Goal: Information Seeking & Learning: Learn about a topic

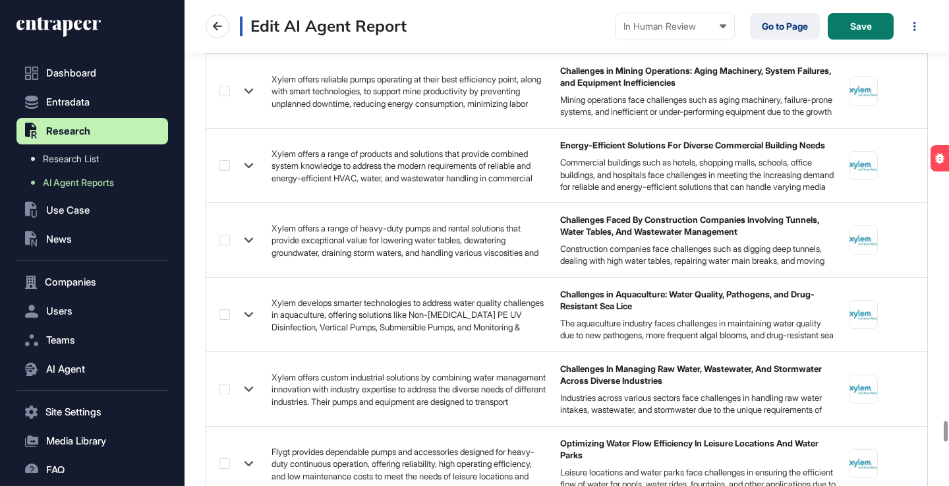
scroll to position [11120, 0]
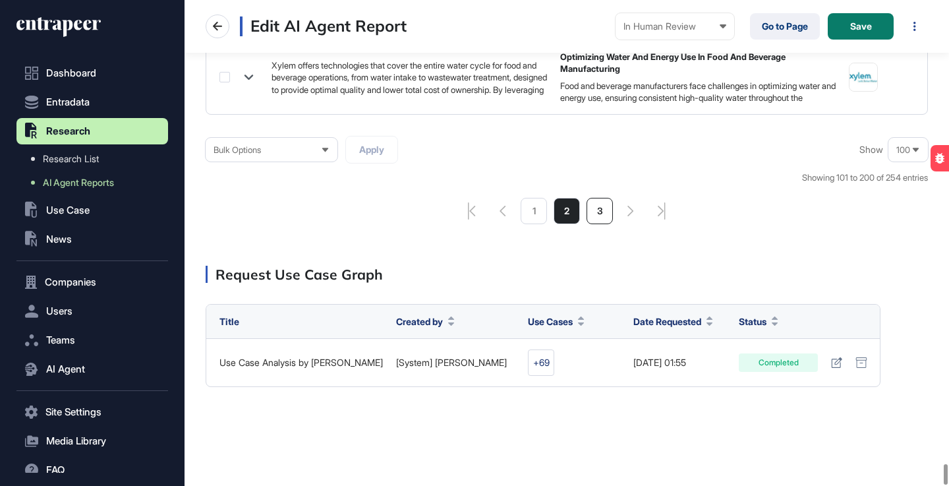
click at [594, 212] on li "3" at bounding box center [599, 211] width 26 height 26
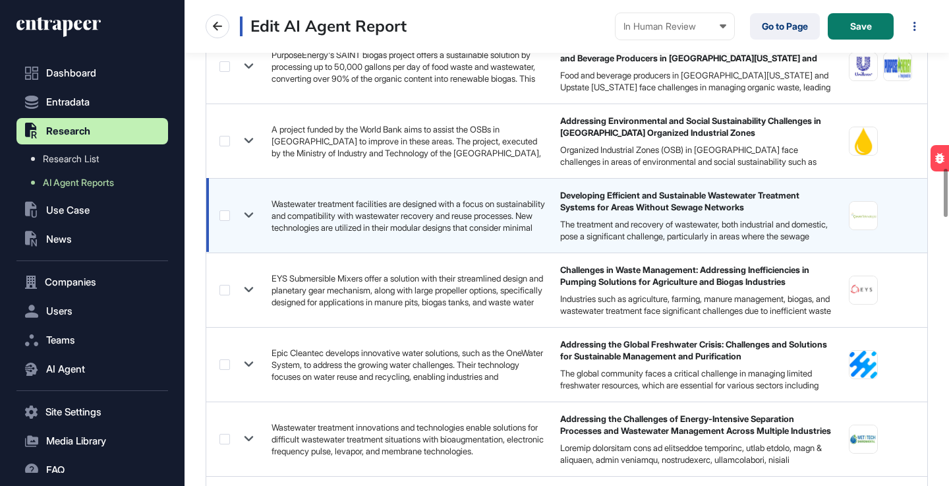
scroll to position [1707, 0]
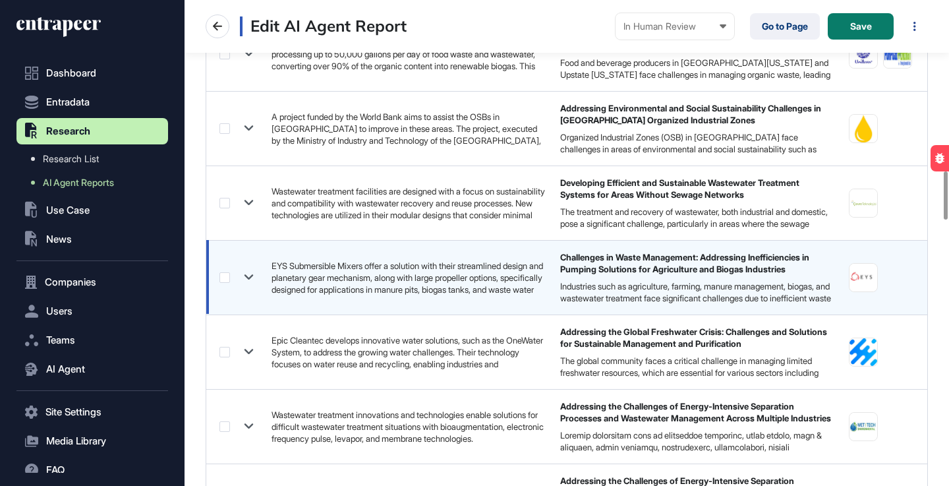
click at [255, 278] on icon at bounding box center [248, 277] width 19 height 19
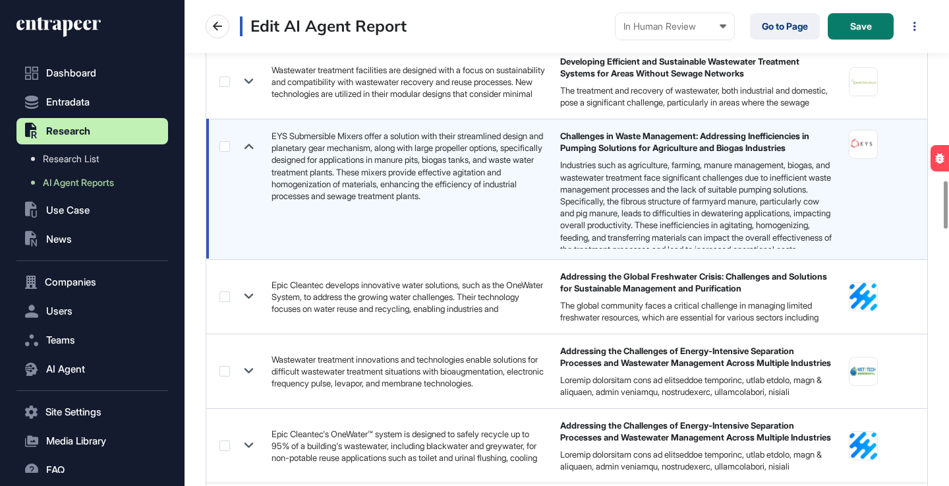
scroll to position [1849, 0]
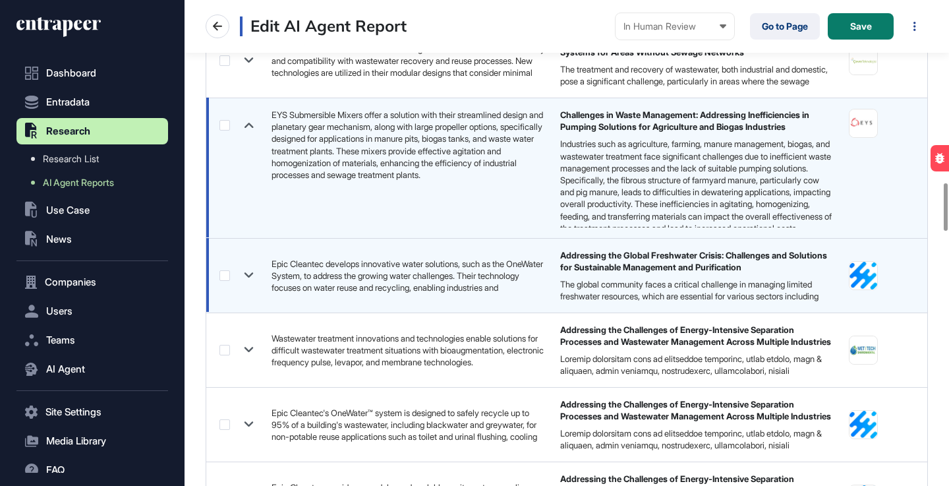
click at [248, 277] on icon at bounding box center [248, 275] width 9 height 5
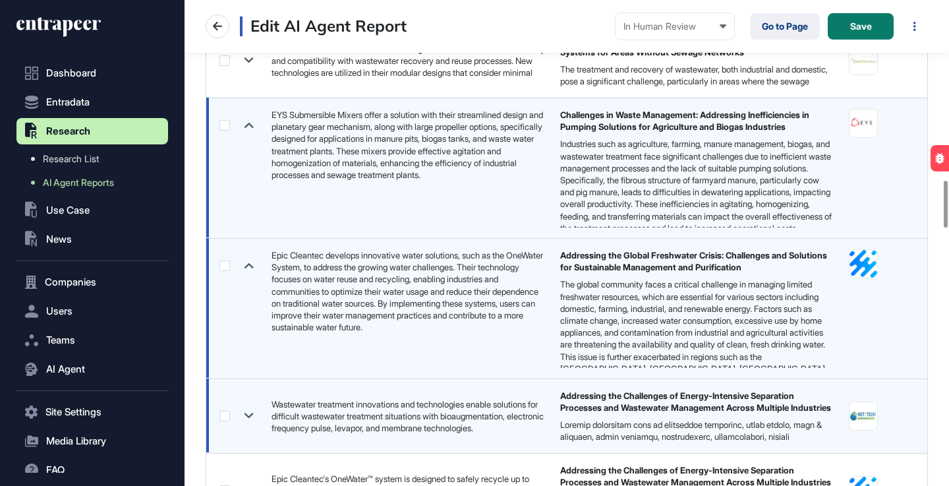
click at [252, 414] on icon at bounding box center [248, 415] width 9 height 5
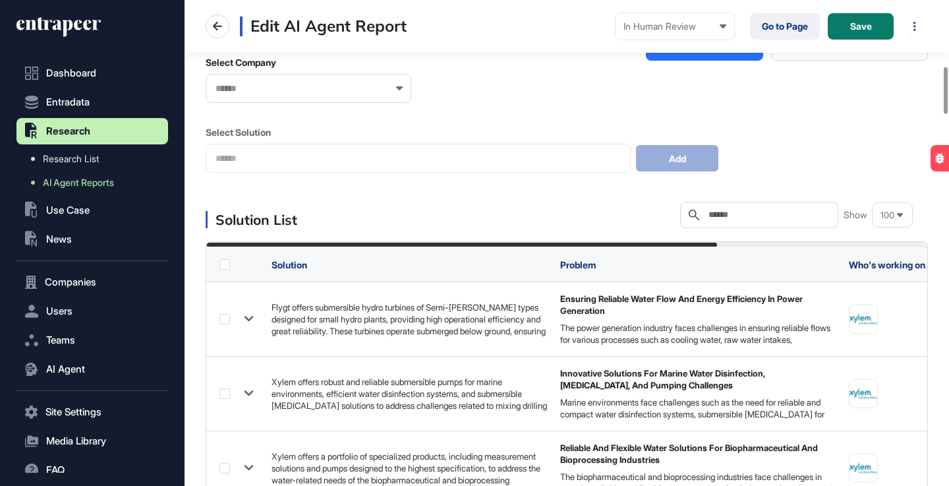
scroll to position [0, 0]
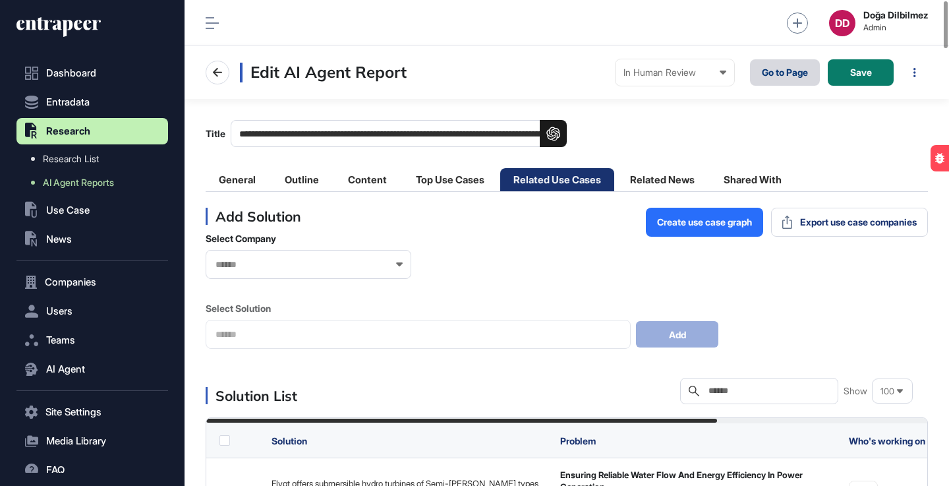
click at [770, 80] on link "Go to Page" at bounding box center [785, 72] width 70 height 26
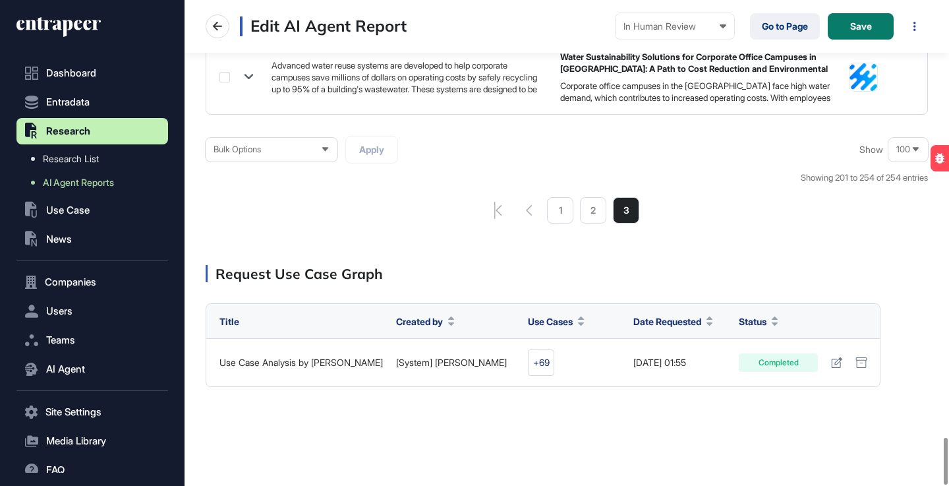
scroll to position [1720, 0]
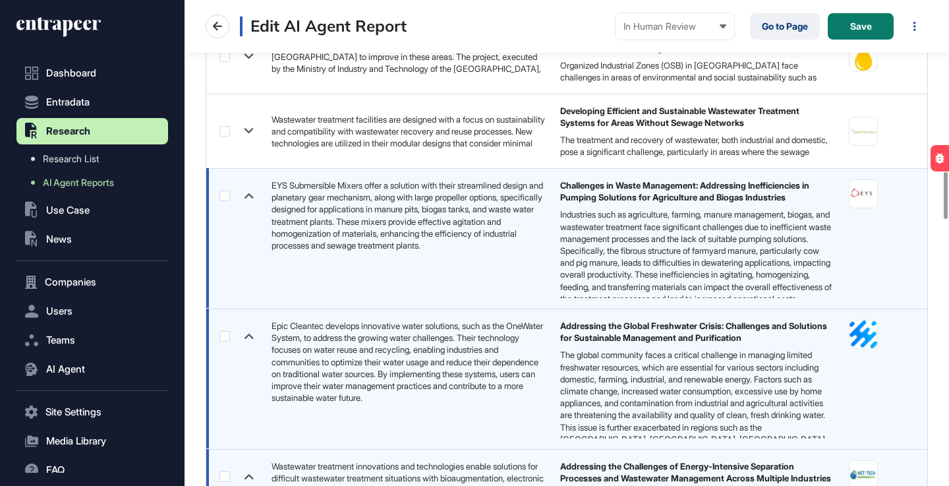
scroll to position [1810, 0]
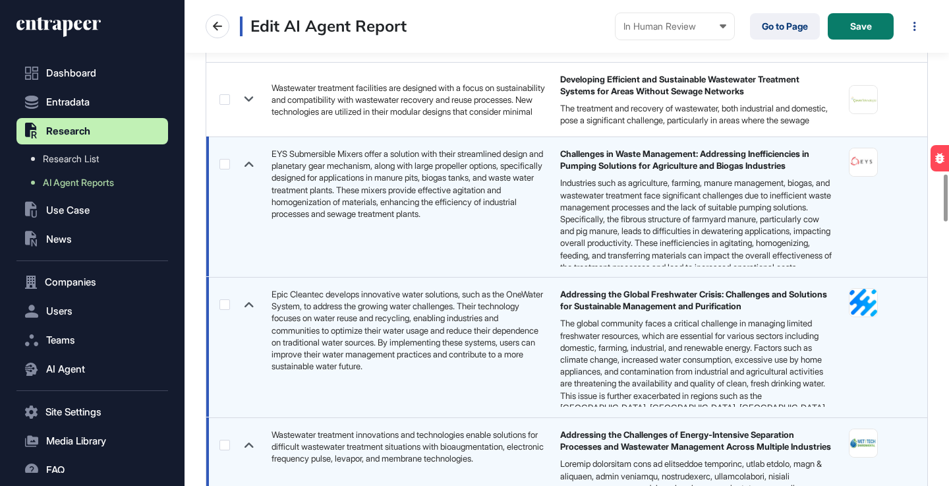
click at [300, 176] on div "EYS Submersible Mixers offer a solution with their streamlined design and plane…" at bounding box center [408, 184] width 275 height 72
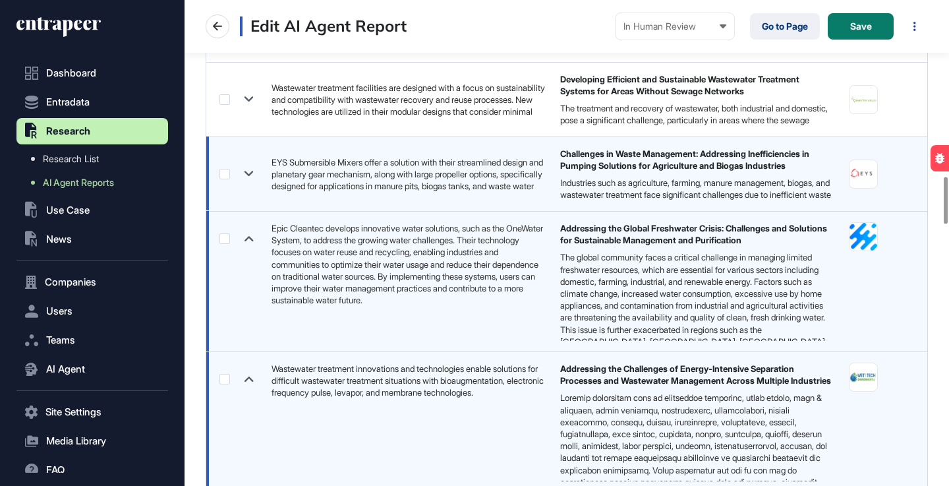
click at [246, 171] on icon at bounding box center [248, 173] width 9 height 5
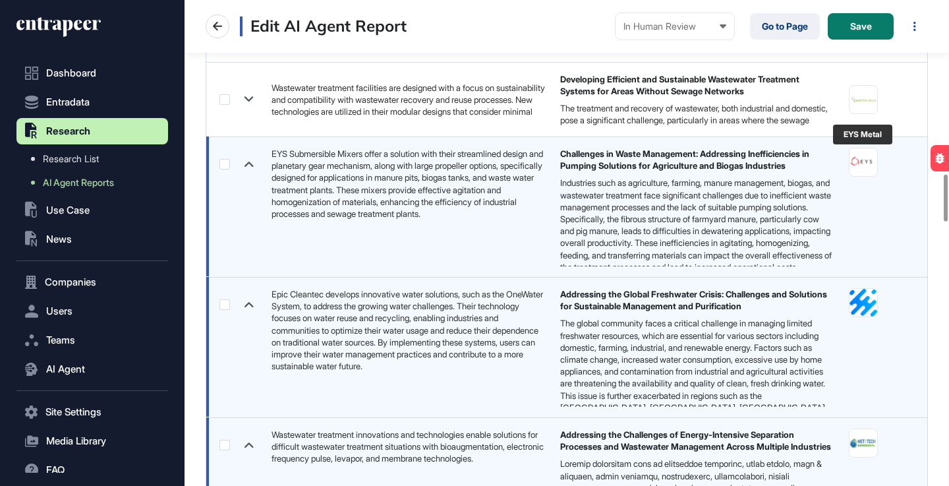
click at [861, 163] on img at bounding box center [863, 162] width 28 height 28
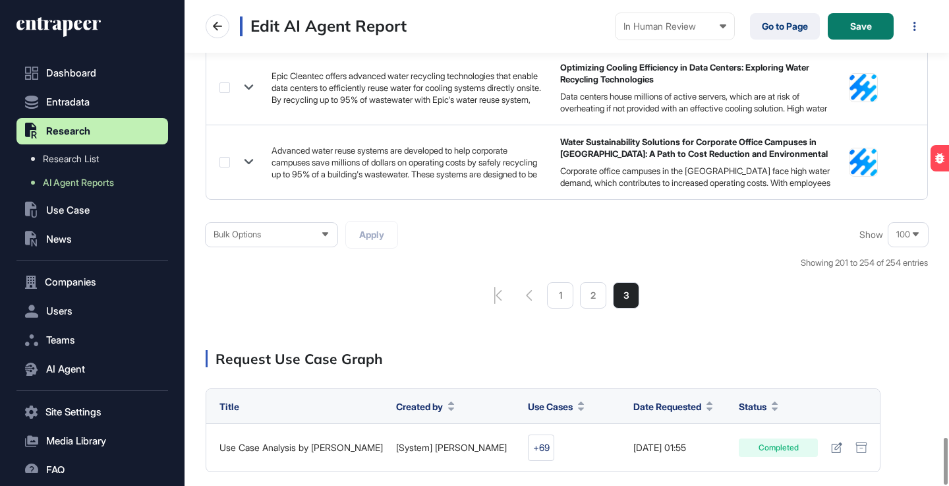
scroll to position [4562, 0]
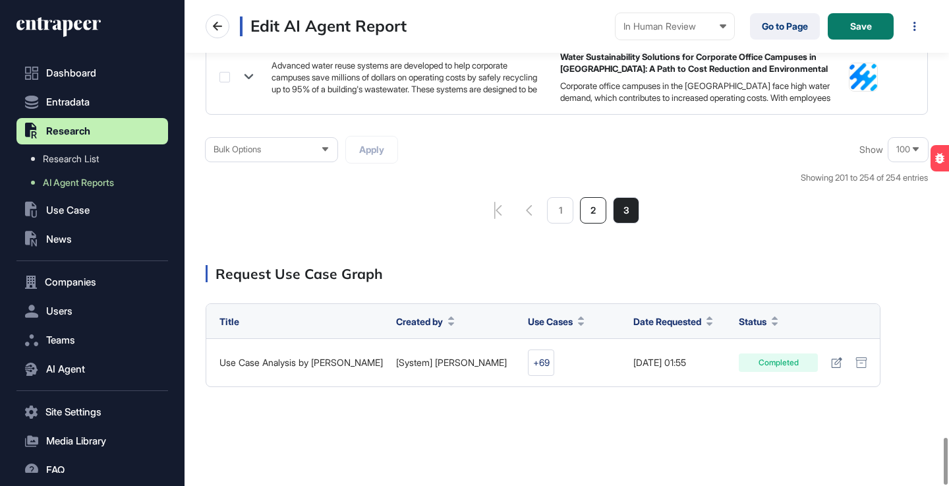
click at [590, 212] on li "2" at bounding box center [593, 210] width 26 height 26
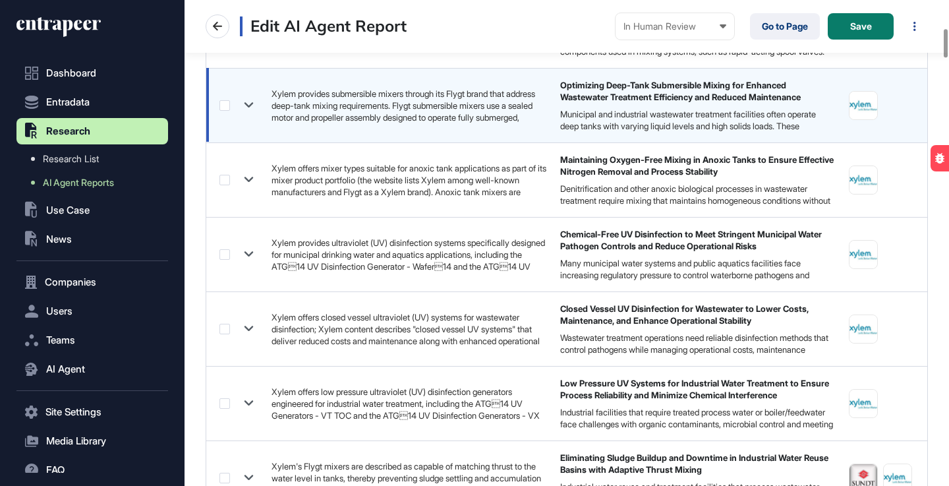
scroll to position [468, 0]
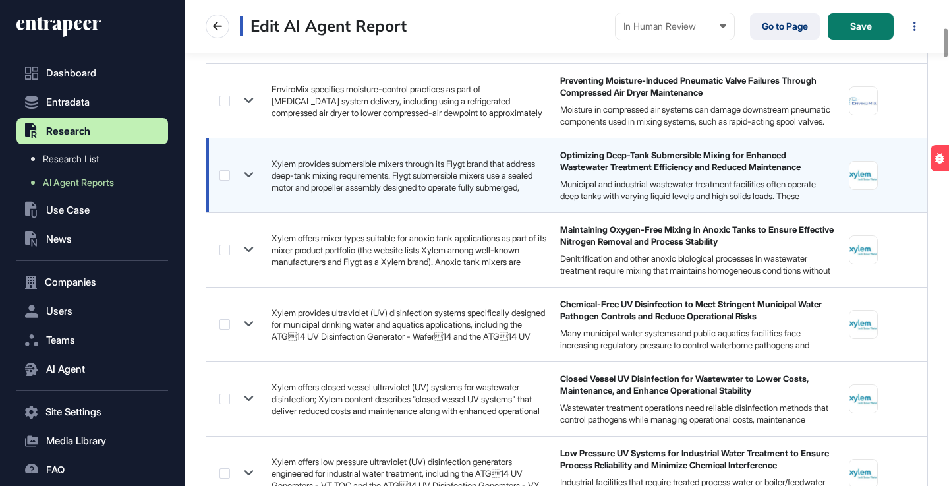
click at [248, 173] on icon at bounding box center [248, 174] width 19 height 19
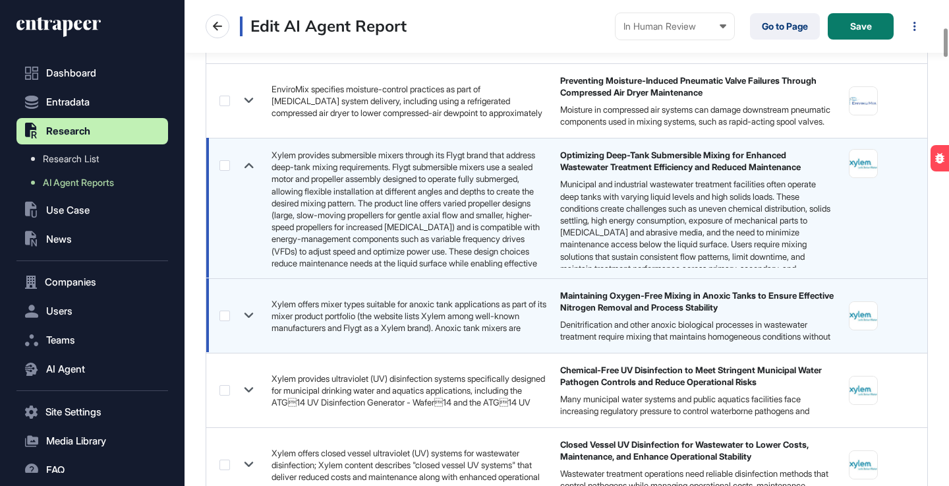
click at [253, 314] on icon at bounding box center [248, 315] width 19 height 19
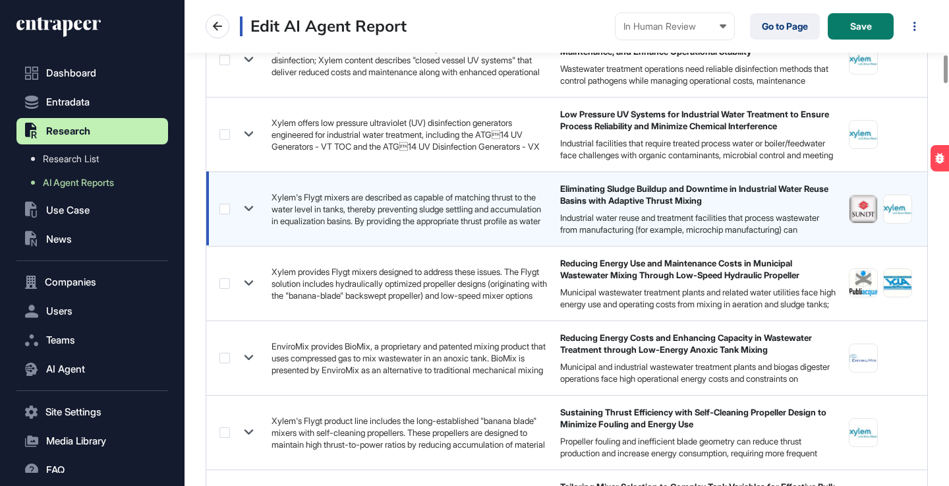
scroll to position [940, 0]
click at [248, 208] on icon at bounding box center [248, 207] width 9 height 5
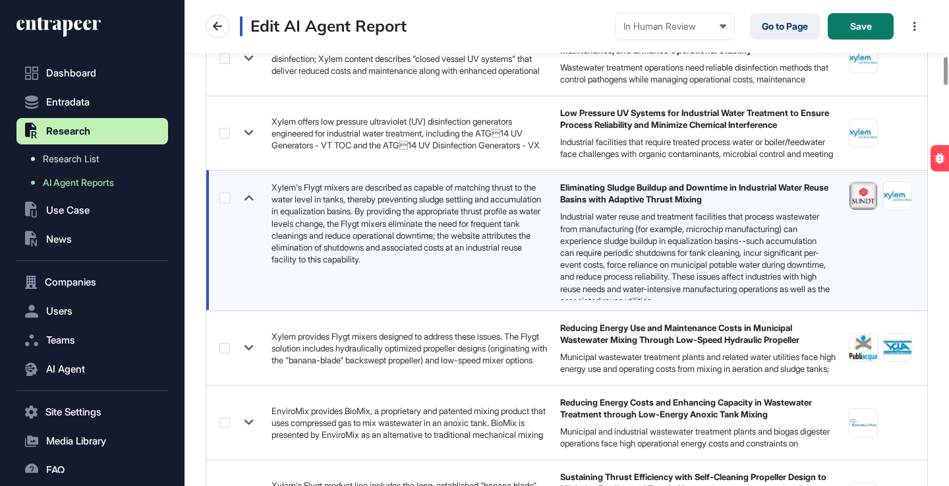
scroll to position [982, 0]
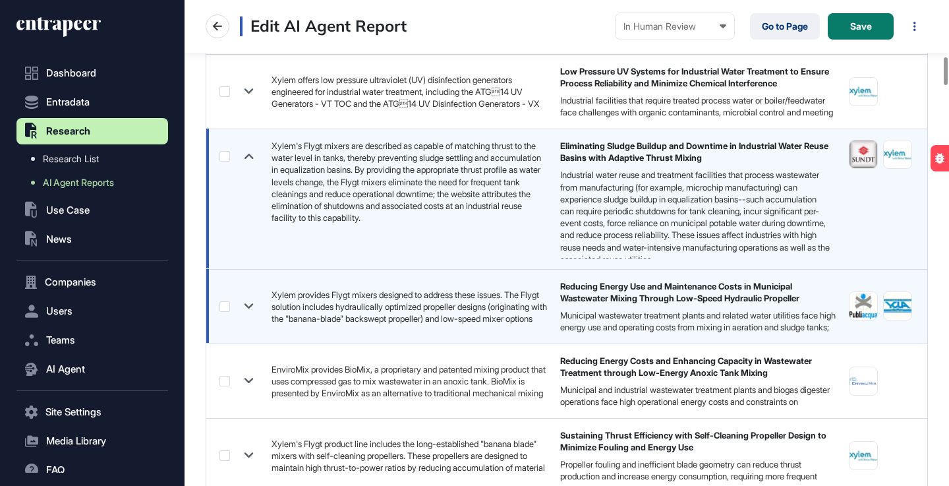
click at [252, 306] on icon at bounding box center [248, 306] width 19 height 19
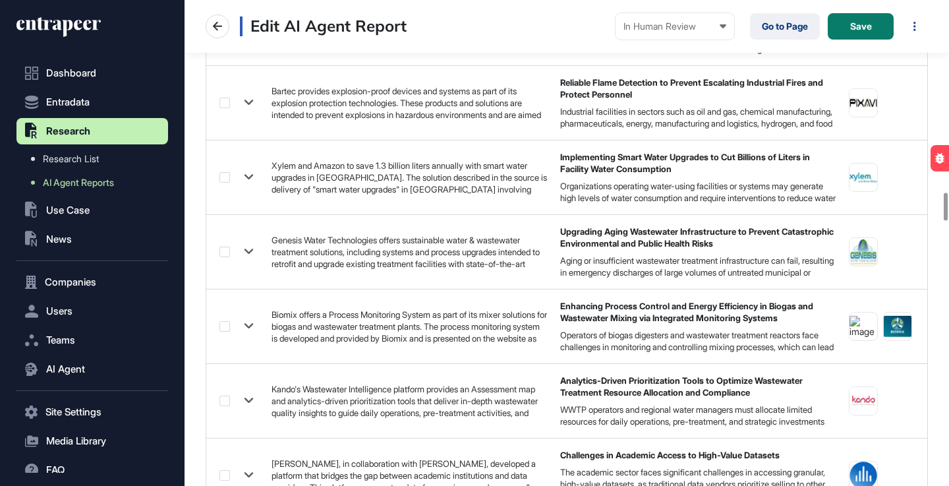
scroll to position [3386, 0]
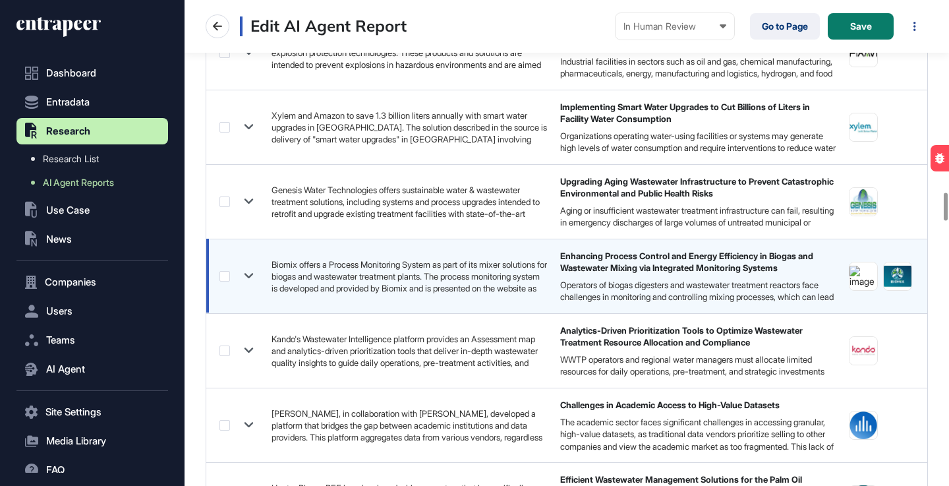
click at [251, 278] on icon at bounding box center [248, 275] width 19 height 19
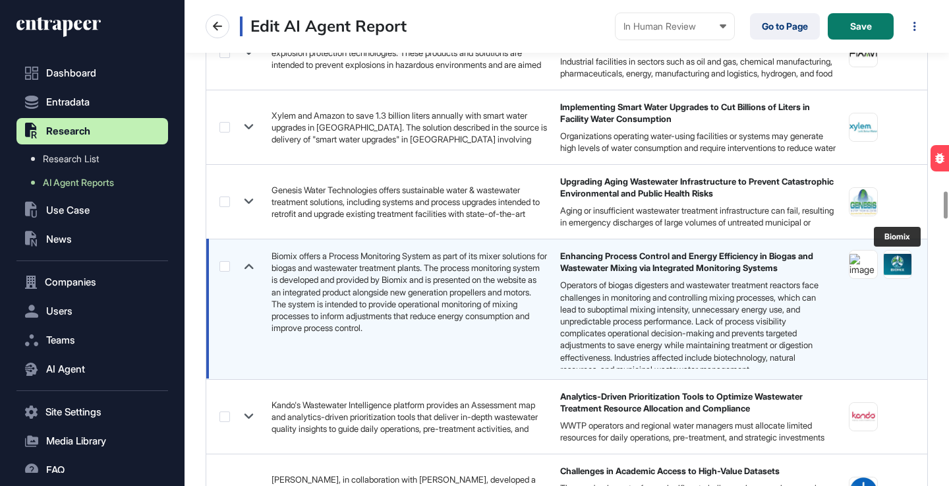
click at [896, 266] on img at bounding box center [898, 264] width 28 height 28
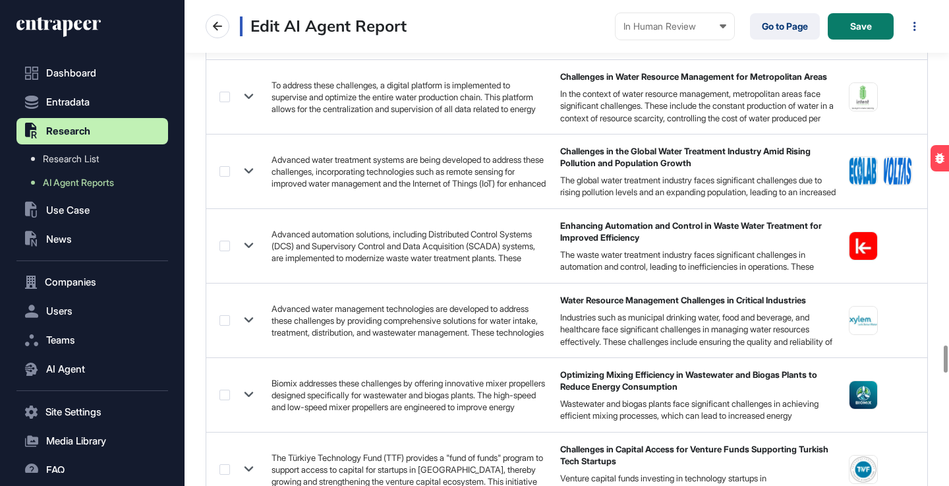
scroll to position [6143, 0]
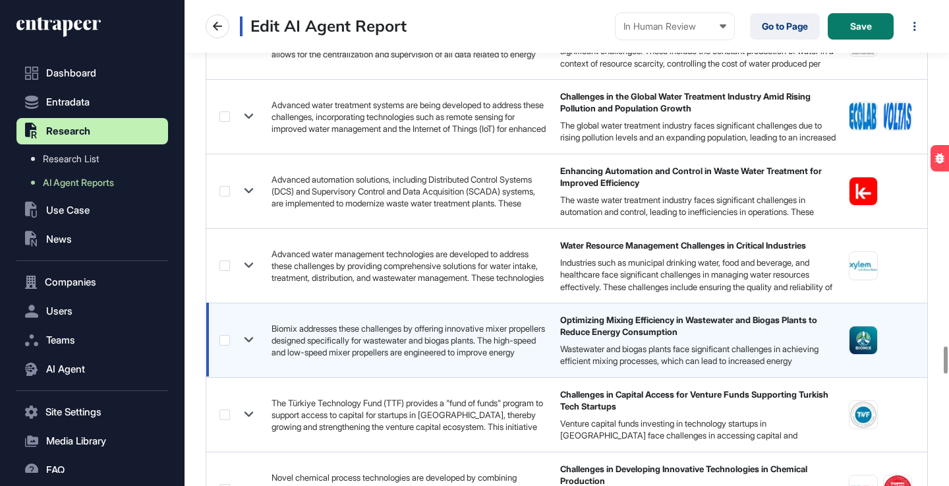
click at [247, 337] on icon at bounding box center [248, 339] width 19 height 19
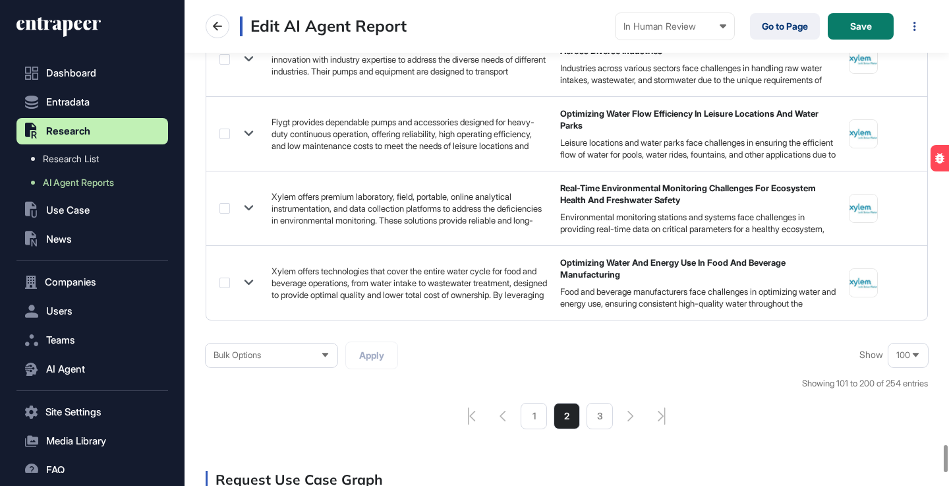
scroll to position [7962, 0]
click at [535, 428] on li "1" at bounding box center [534, 415] width 26 height 26
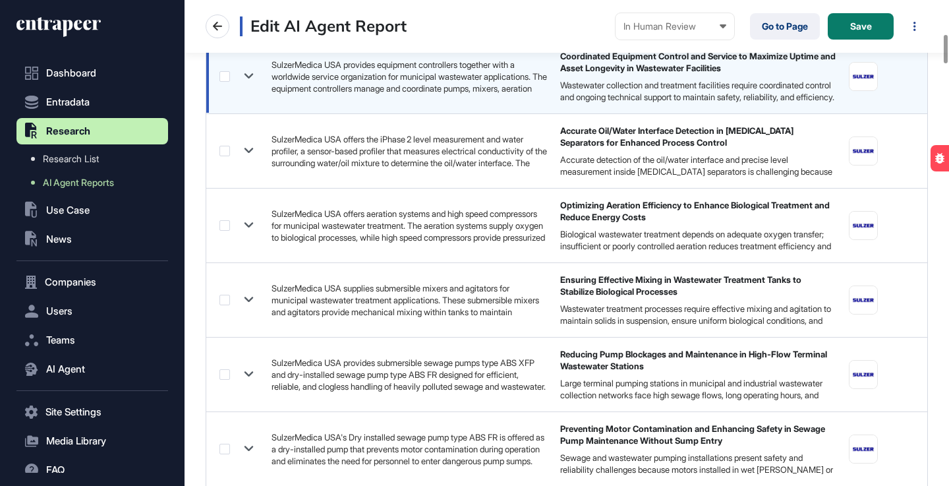
scroll to position [575, 0]
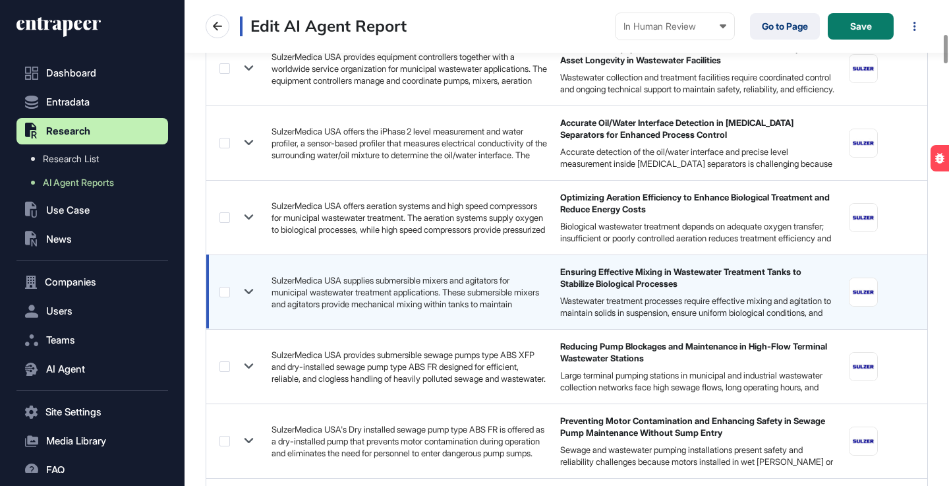
click at [250, 291] on icon at bounding box center [248, 291] width 19 height 19
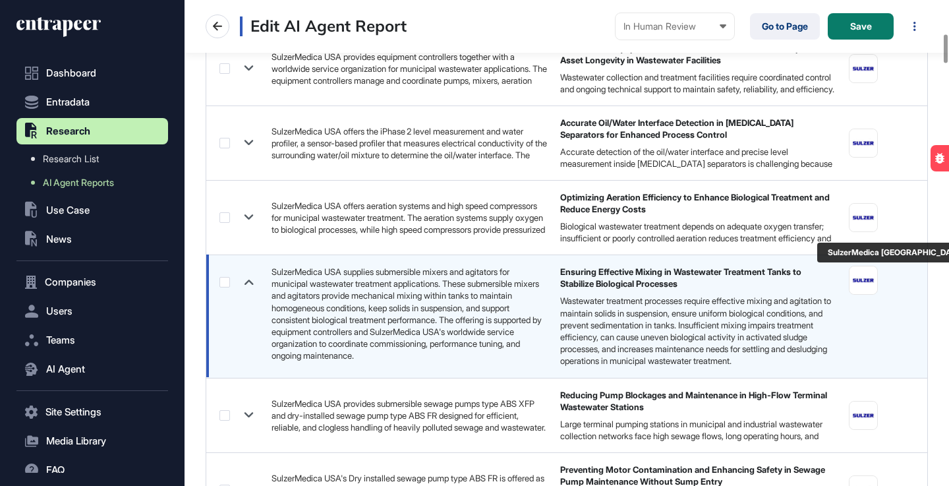
click at [857, 277] on img at bounding box center [863, 280] width 28 height 28
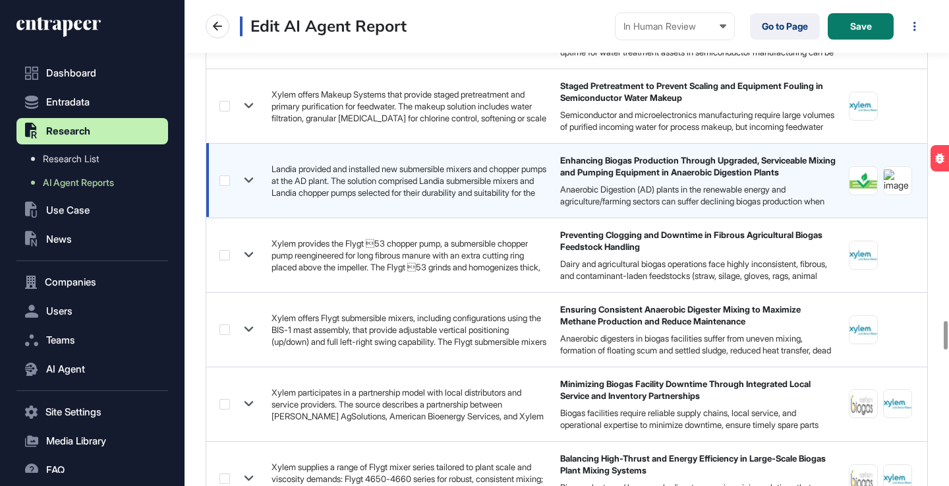
scroll to position [5518, 0]
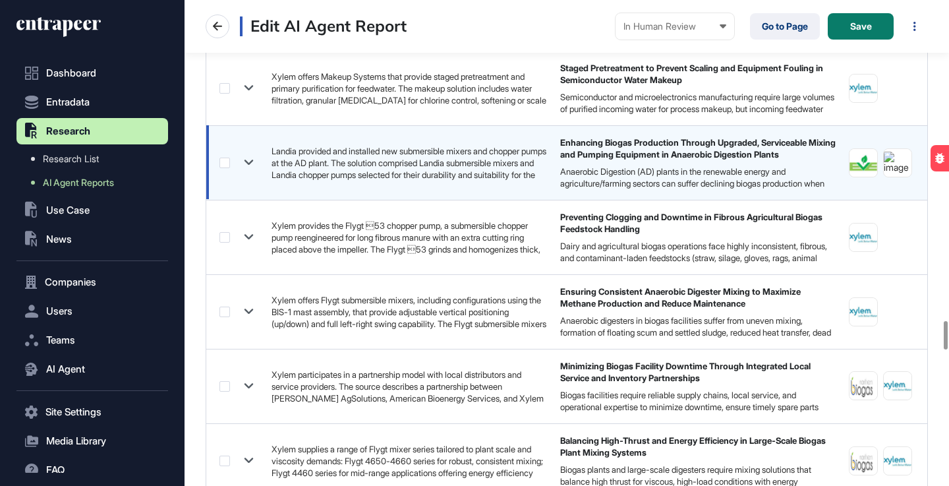
click at [249, 172] on icon at bounding box center [248, 162] width 19 height 19
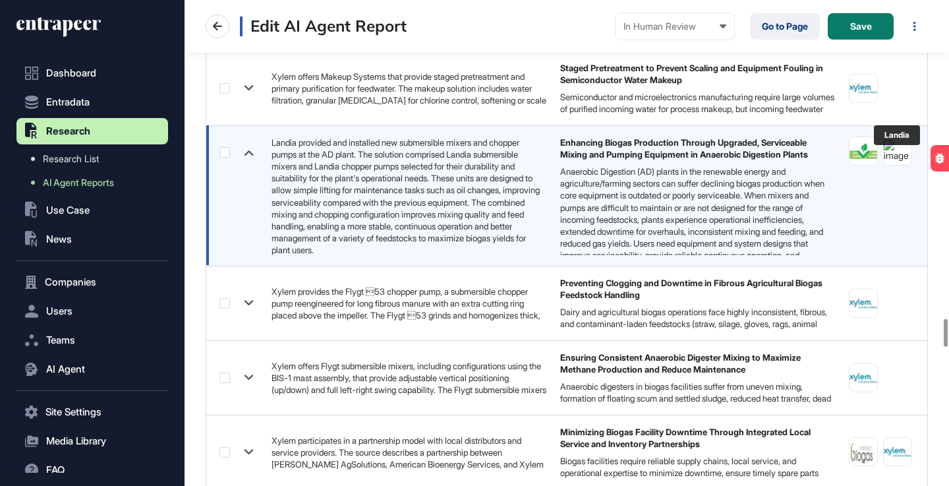
click at [892, 161] on img at bounding box center [898, 150] width 28 height 21
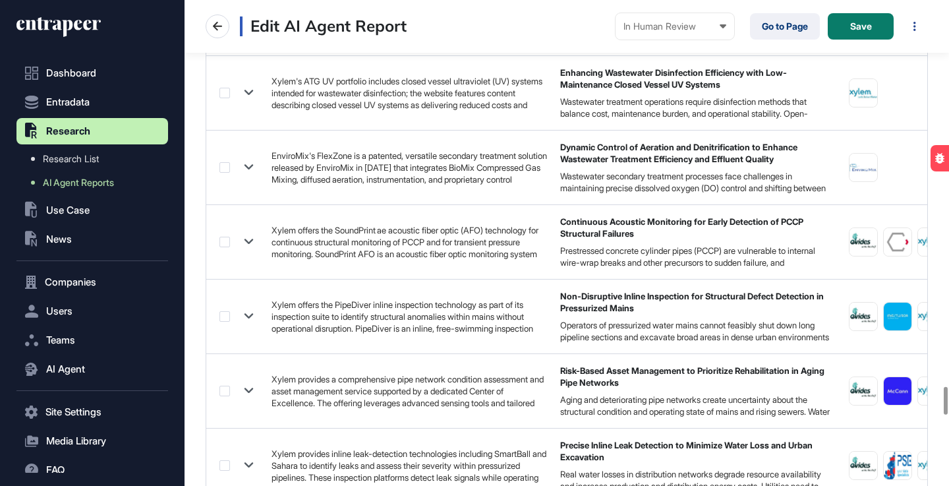
scroll to position [6698, 0]
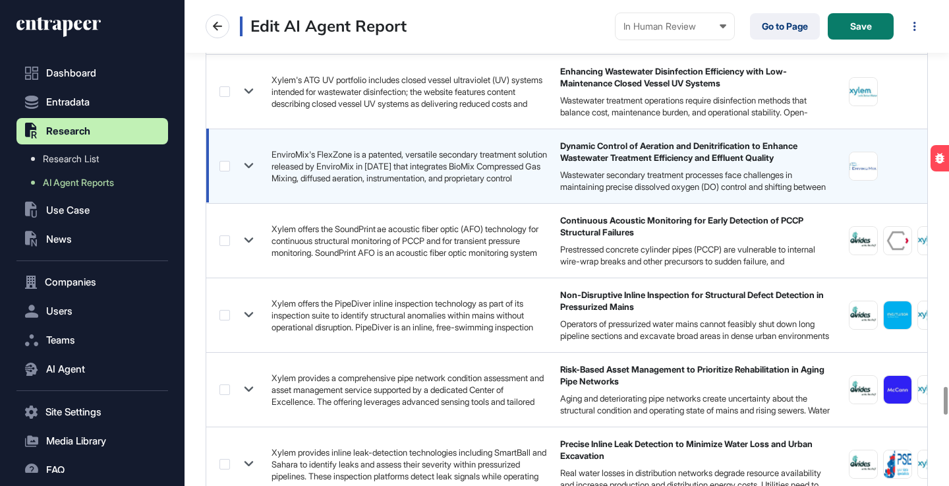
click at [248, 175] on icon at bounding box center [248, 165] width 19 height 19
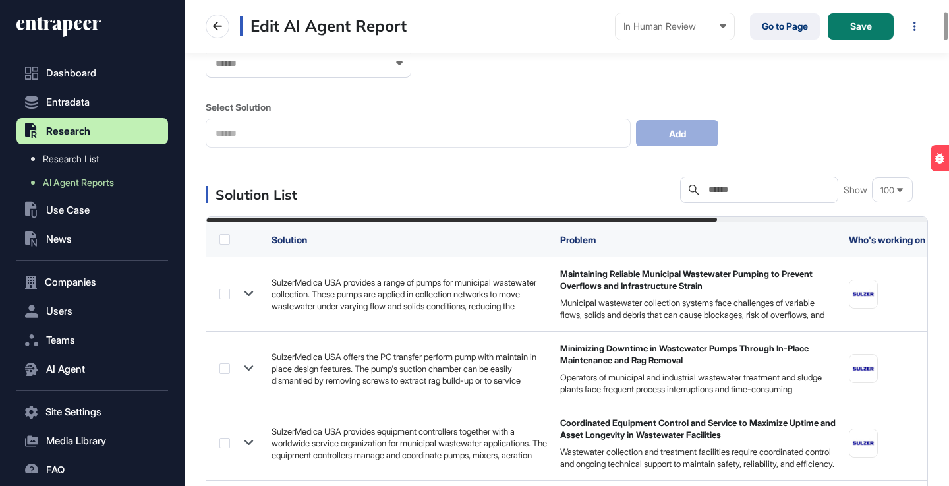
scroll to position [175, 0]
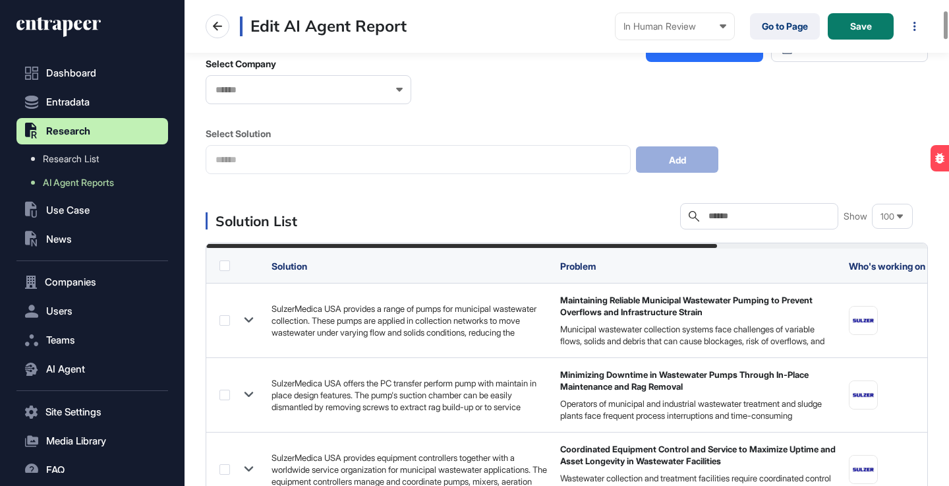
click at [611, 217] on div "Solution List Search Show 100" at bounding box center [567, 216] width 722 height 26
click at [727, 217] on input "text" at bounding box center [768, 216] width 123 height 11
paste input "*****"
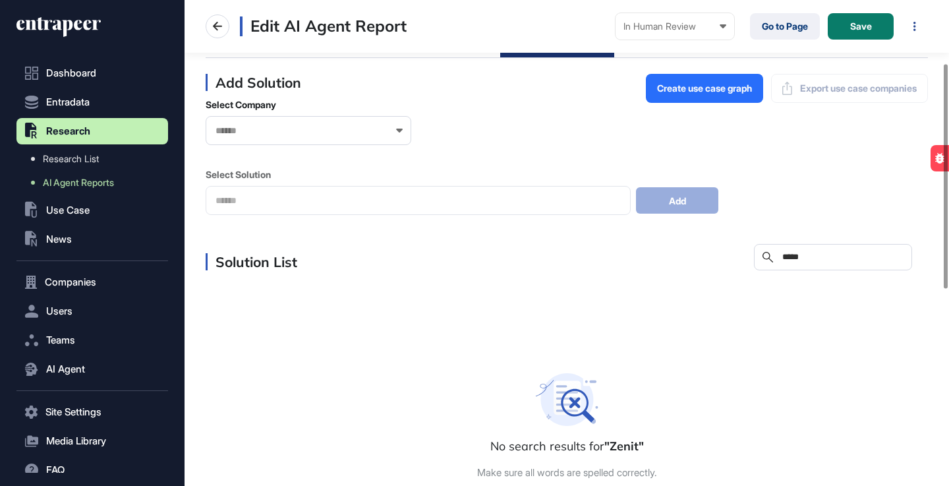
scroll to position [140, 0]
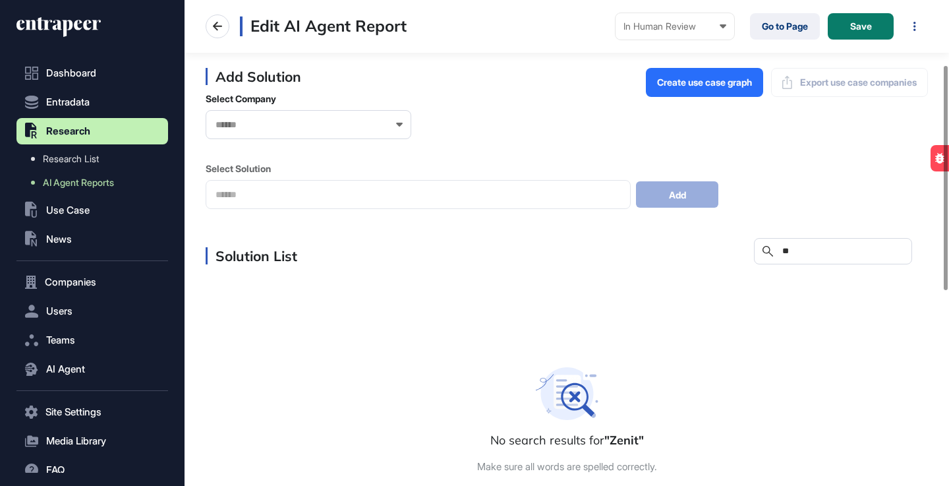
type input "*"
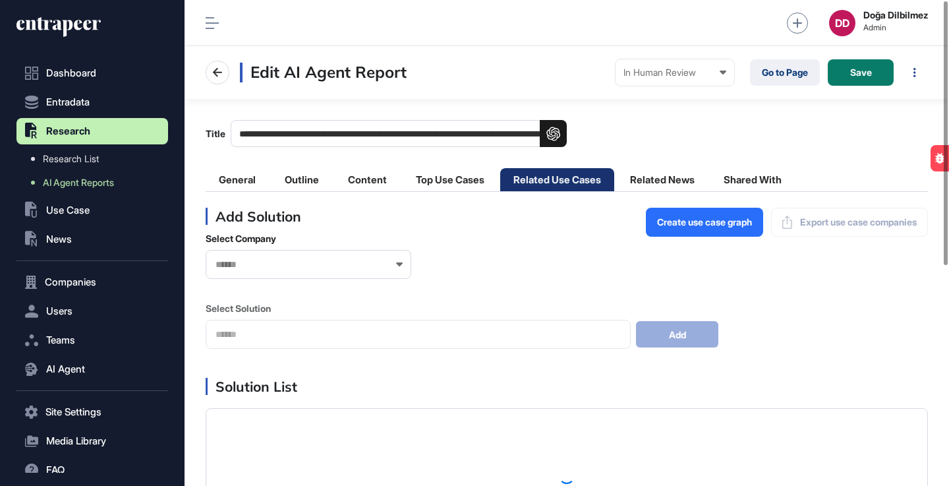
click at [324, 266] on input "text" at bounding box center [299, 264] width 171 height 11
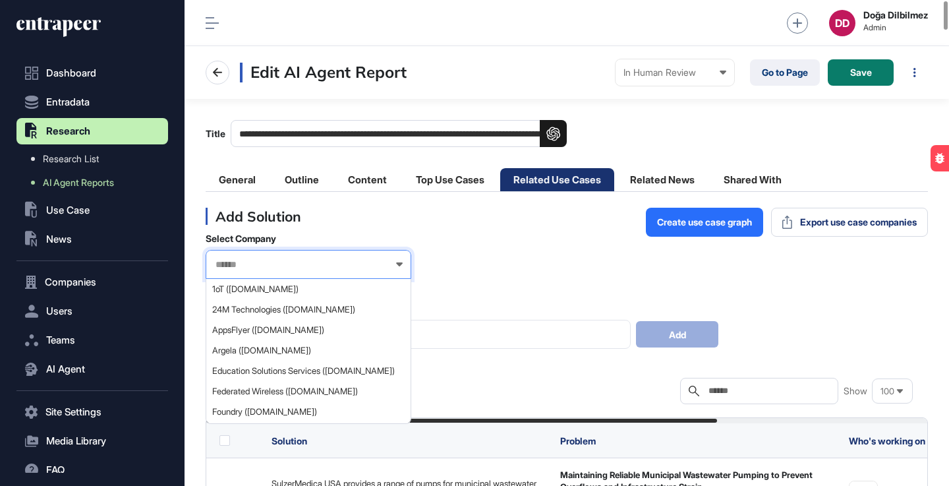
click at [285, 263] on input "text" at bounding box center [299, 264] width 171 height 11
paste input "*****"
type input "*"
click at [737, 393] on input "text" at bounding box center [768, 390] width 123 height 11
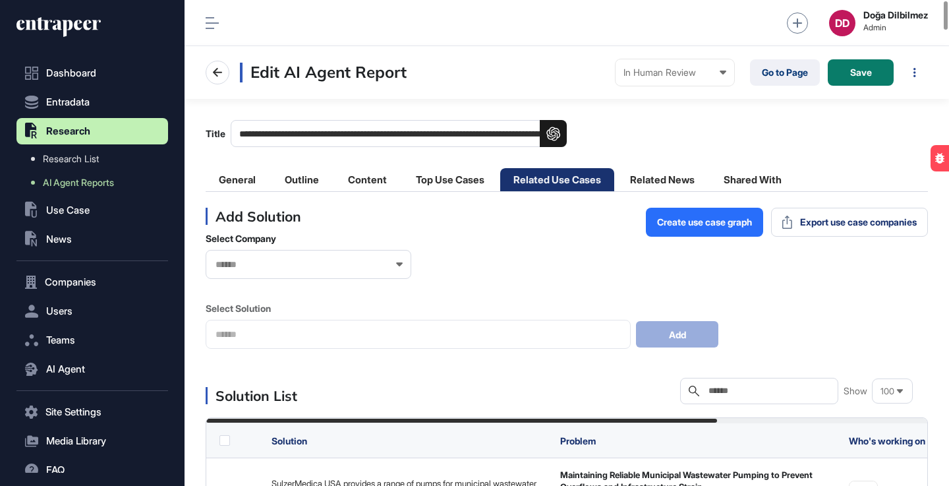
paste input "*********"
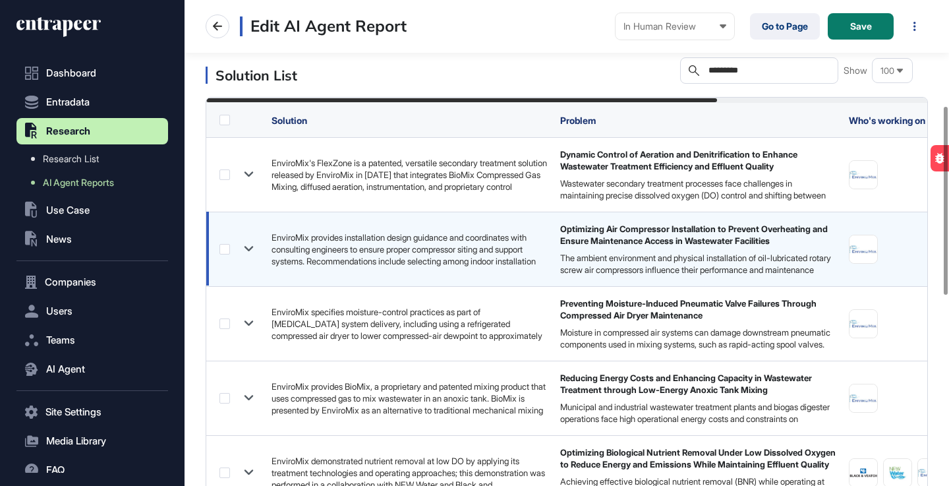
scroll to position [272, 0]
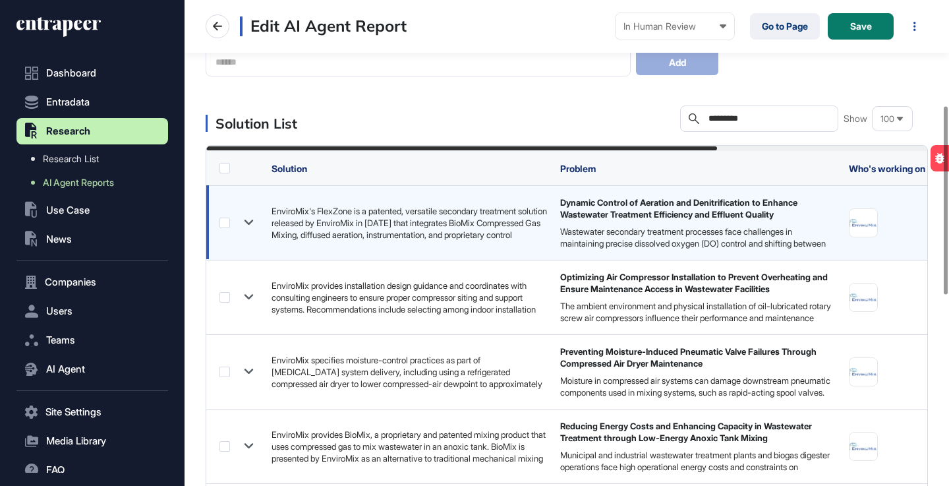
click at [249, 223] on icon at bounding box center [248, 222] width 9 height 5
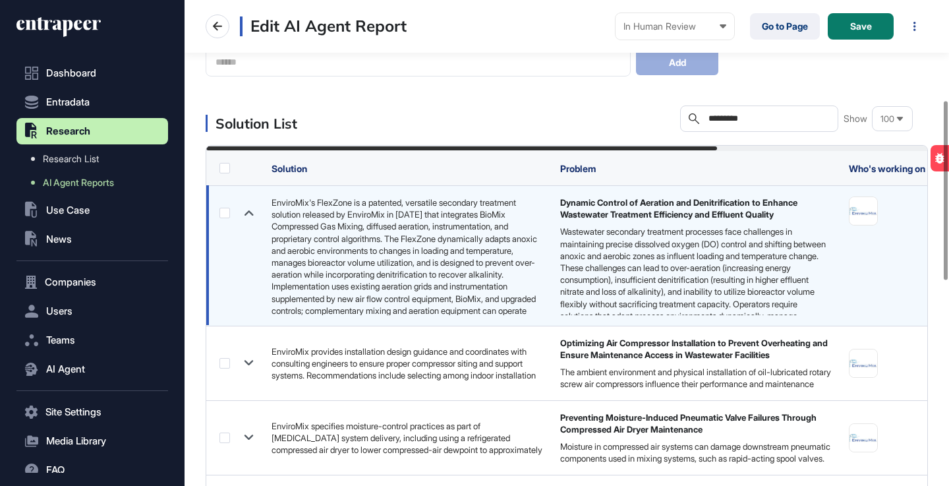
drag, startPoint x: 772, startPoint y: 119, endPoint x: 689, endPoint y: 119, distance: 83.0
click at [689, 119] on div "Search *********" at bounding box center [759, 118] width 158 height 26
paste input "text"
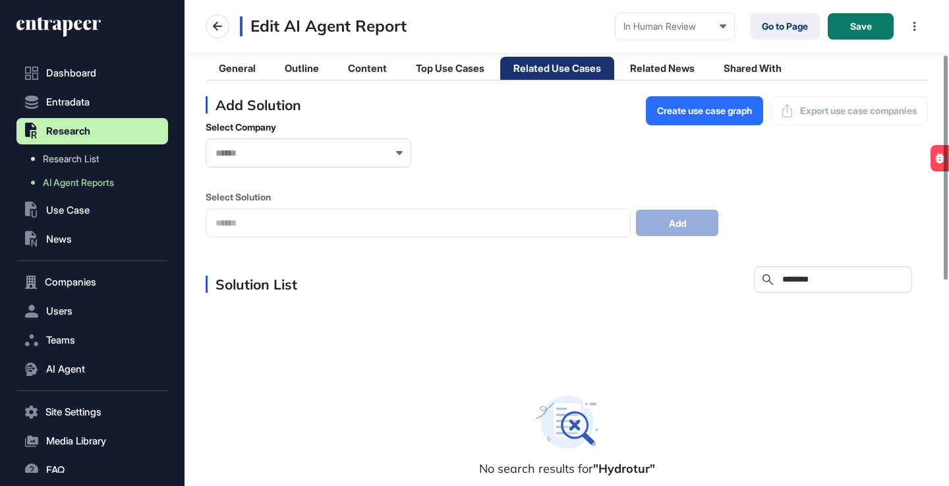
scroll to position [117, 0]
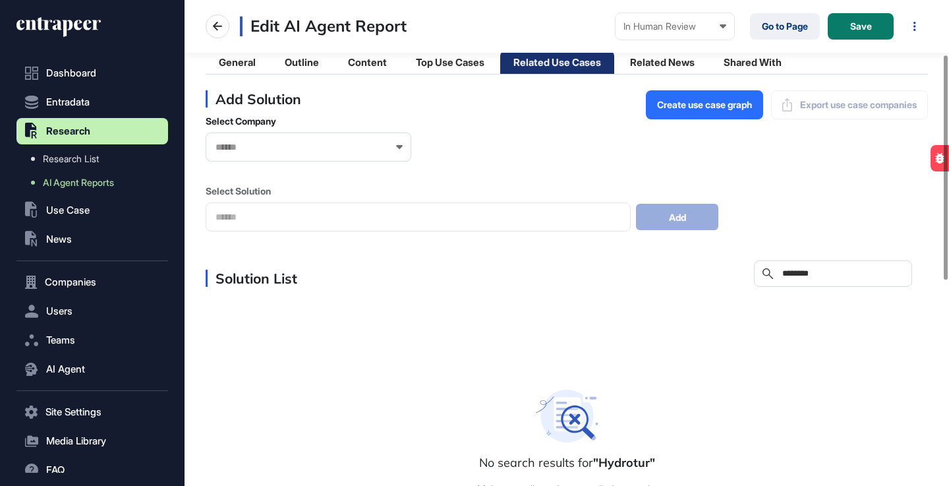
type input "********"
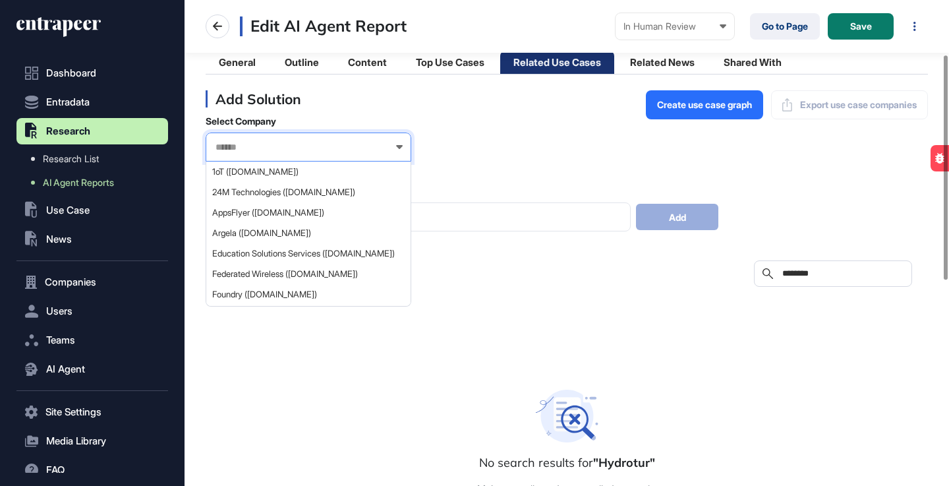
click at [381, 148] on input "text" at bounding box center [299, 147] width 171 height 11
paste input "********"
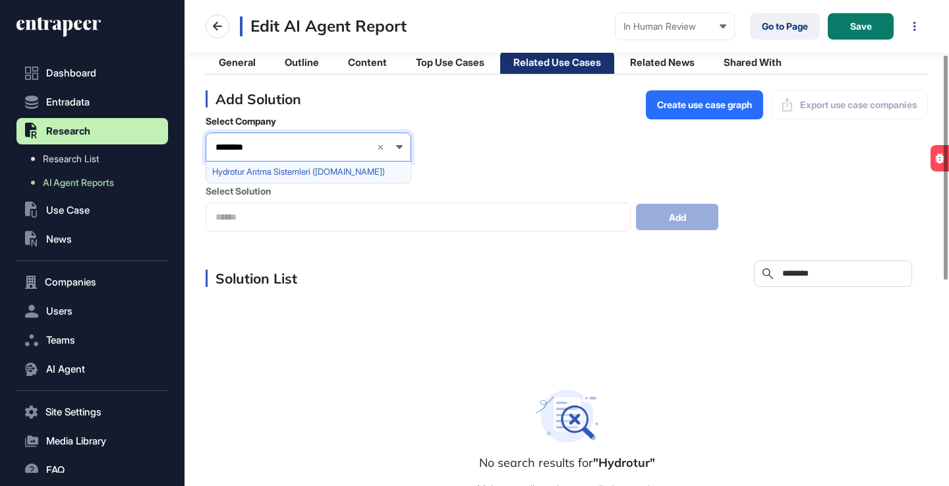
type input "********"
click at [309, 175] on span "Hydrotur Arıtma Sistemleri (hydrotur.com.tr)" at bounding box center [307, 172] width 191 height 10
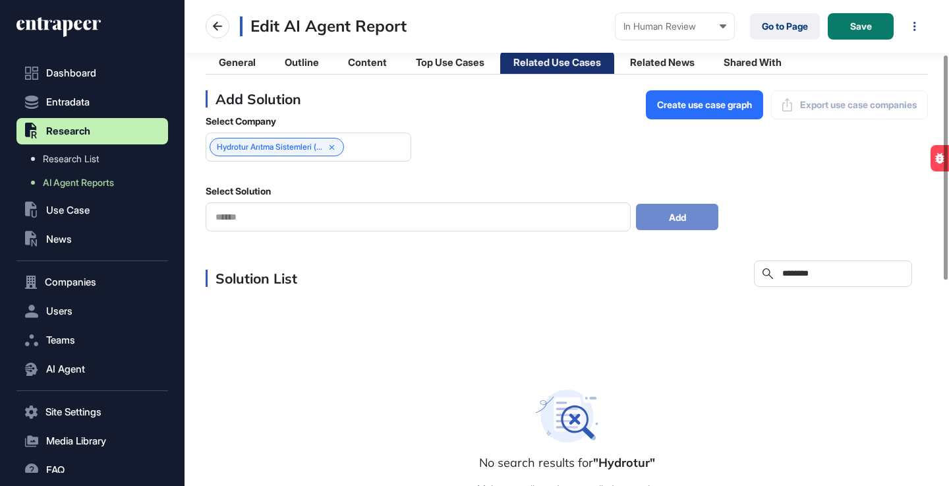
click at [845, 273] on input "********" at bounding box center [842, 273] width 123 height 11
type input "*"
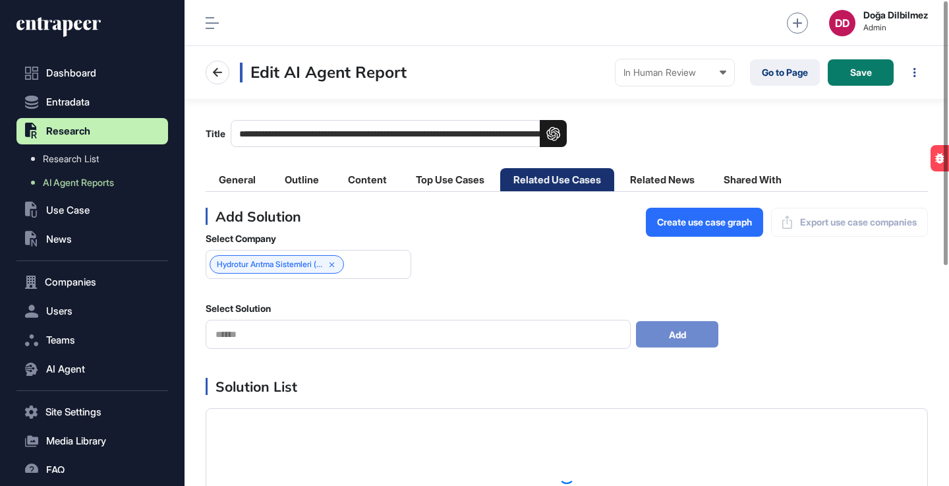
click at [356, 332] on input "text" at bounding box center [418, 334] width 408 height 11
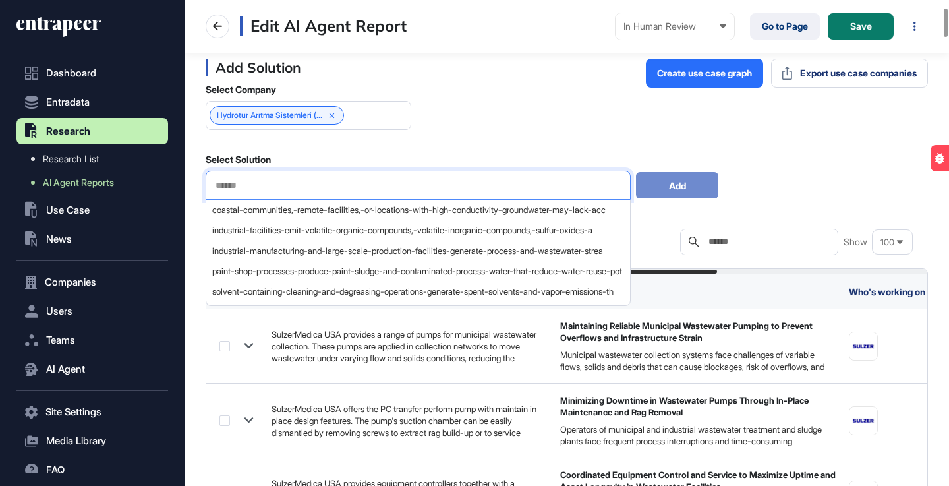
scroll to position [116, 0]
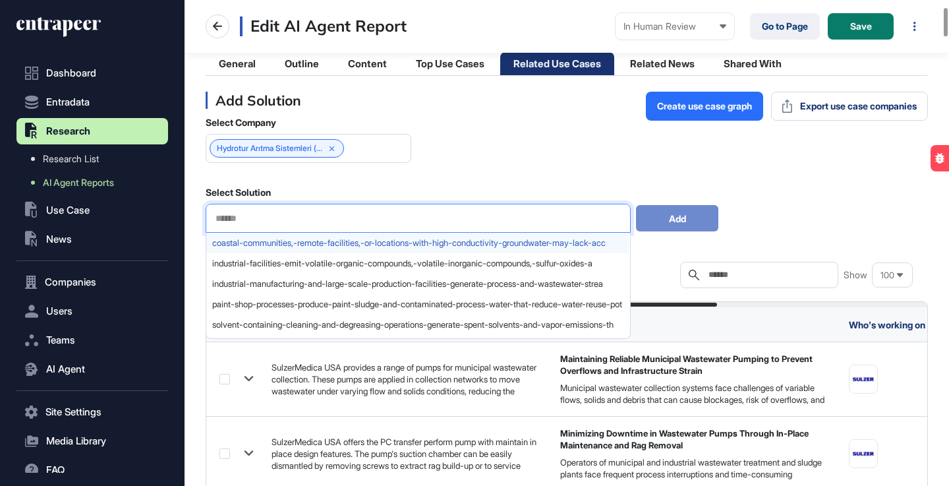
click at [480, 245] on span "coastal-communities,-remote-facilities,-or-locations-with-high-conductivity-gro…" at bounding box center [417, 243] width 410 height 10
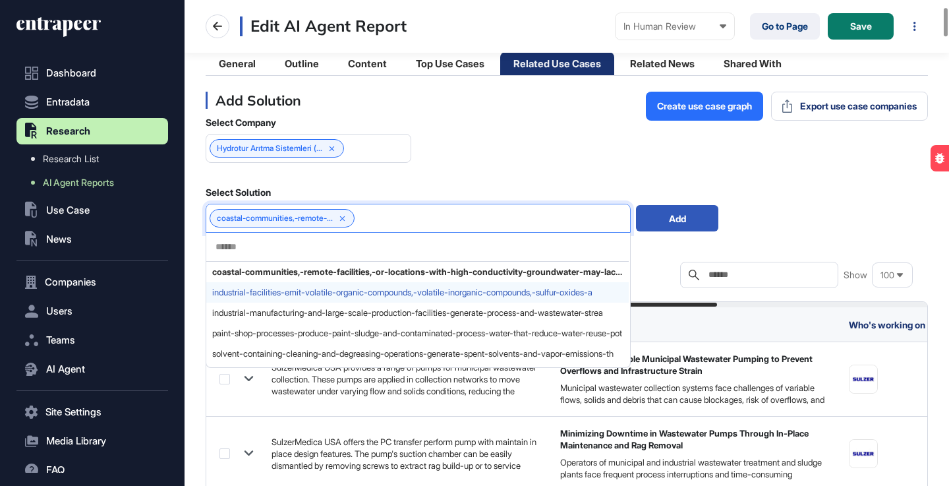
click at [432, 289] on span "industrial-facilities-emit-volatile-organic-compounds,-volatile-inorganic-compo…" at bounding box center [417, 292] width 410 height 10
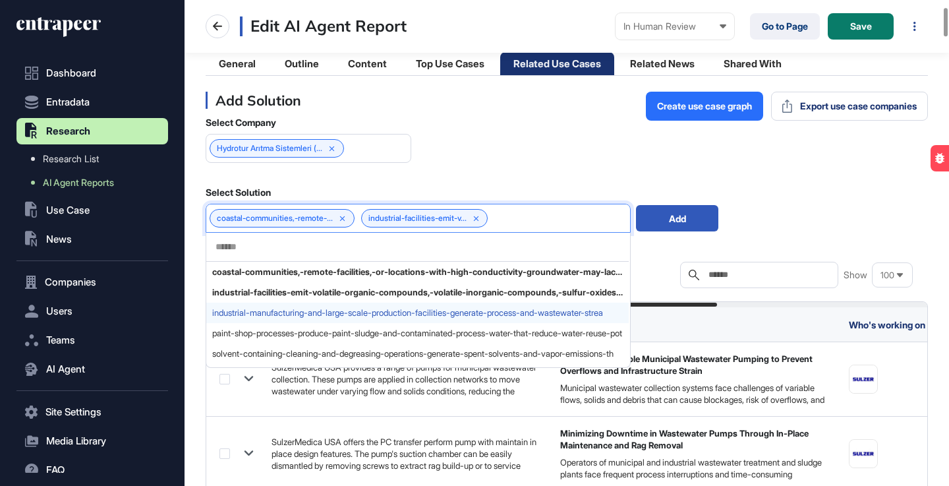
click at [406, 313] on span "industrial-manufacturing-and-large-scale-production-facilities-generate-process…" at bounding box center [417, 313] width 410 height 10
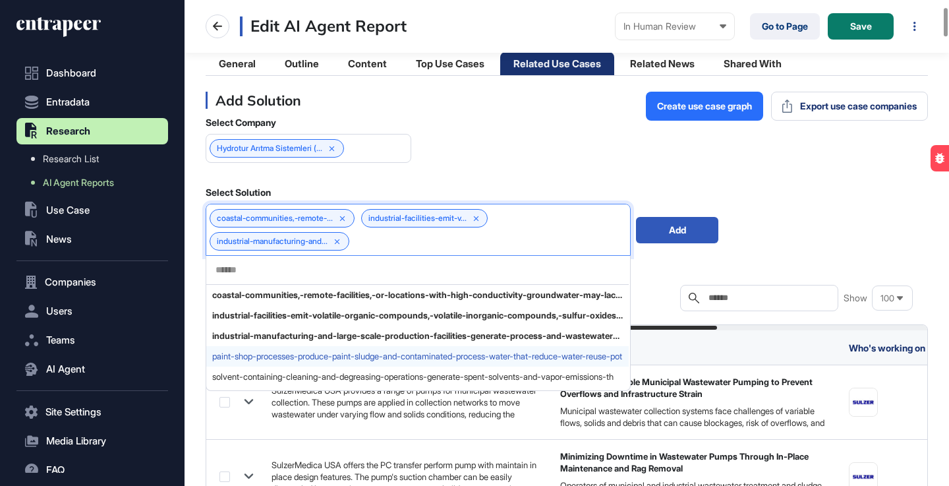
click at [393, 358] on span "paint-shop-processes-produce-paint-sludge-and-contaminated-process-water-that-r…" at bounding box center [417, 356] width 410 height 10
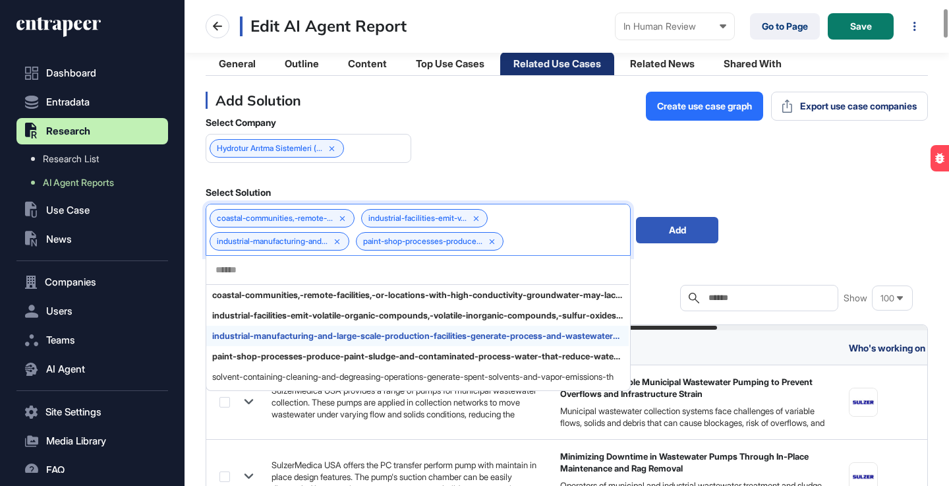
scroll to position [140, 0]
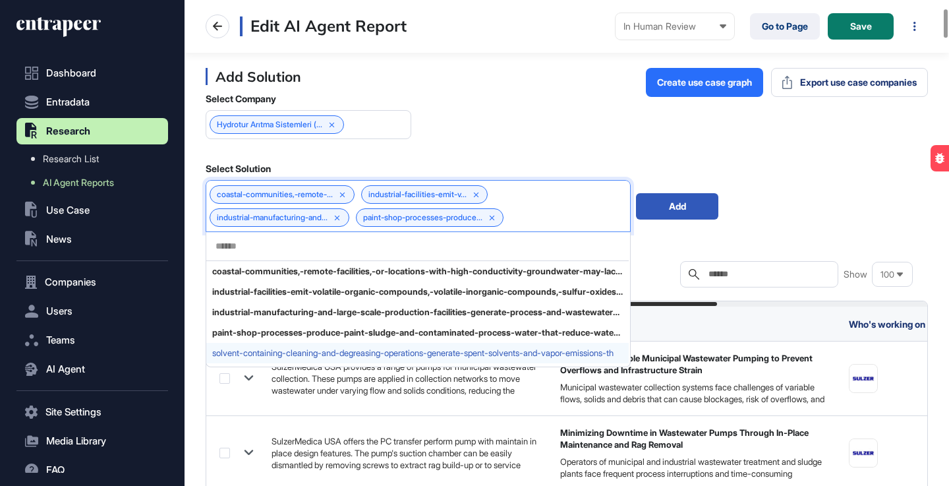
click at [426, 353] on span "solvent-containing-cleaning-and-degreasing-operations-generate-spent-solvents-a…" at bounding box center [417, 353] width 410 height 10
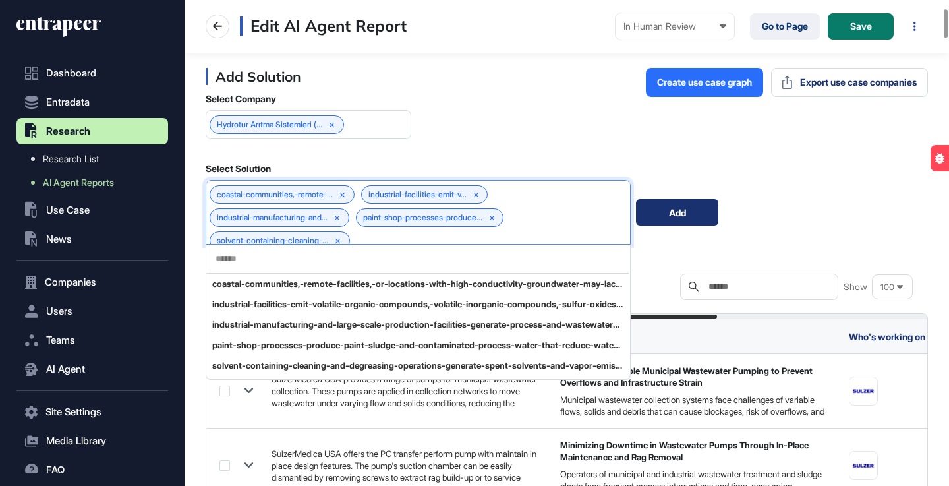
click at [680, 212] on div "Add" at bounding box center [677, 212] width 82 height 26
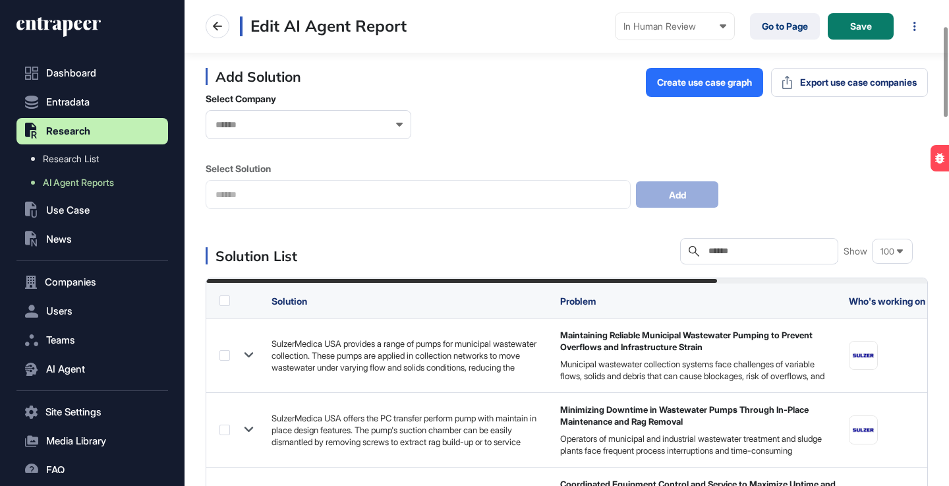
click at [748, 246] on input "text" at bounding box center [768, 251] width 123 height 11
paste input "********"
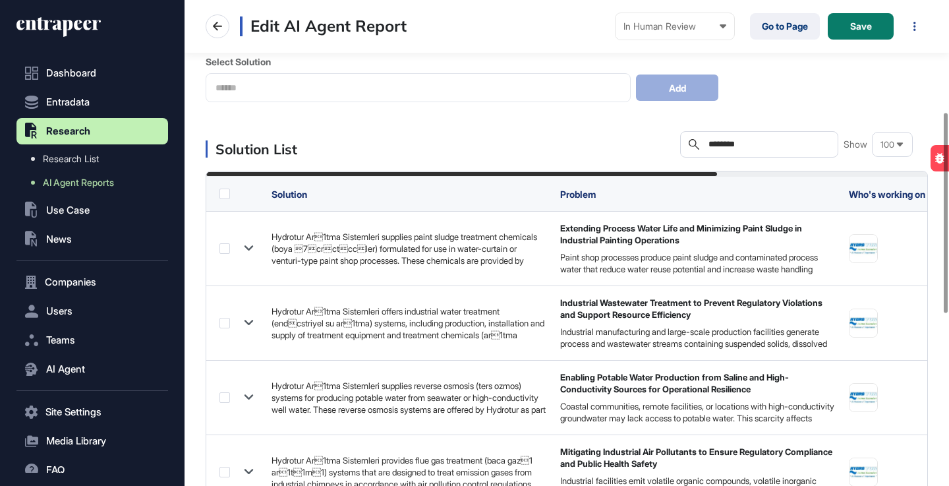
scroll to position [272, 0]
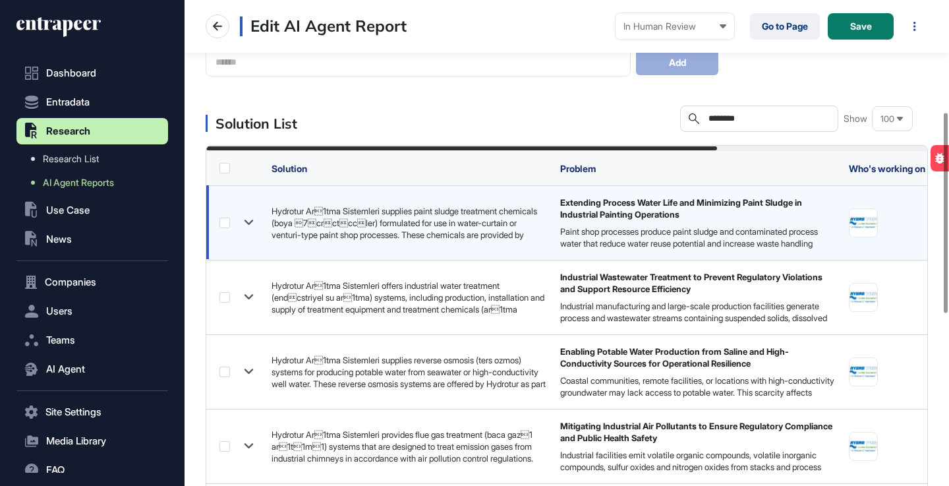
click at [249, 223] on icon at bounding box center [248, 222] width 9 height 5
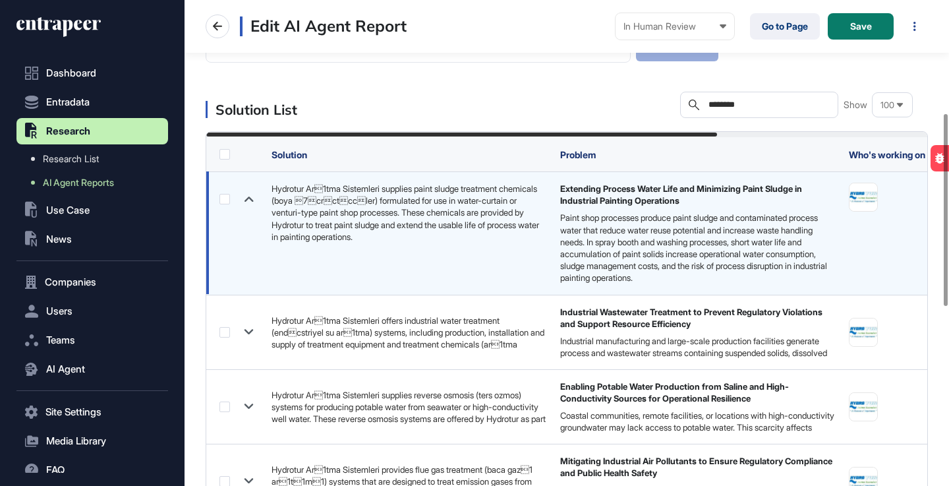
scroll to position [297, 0]
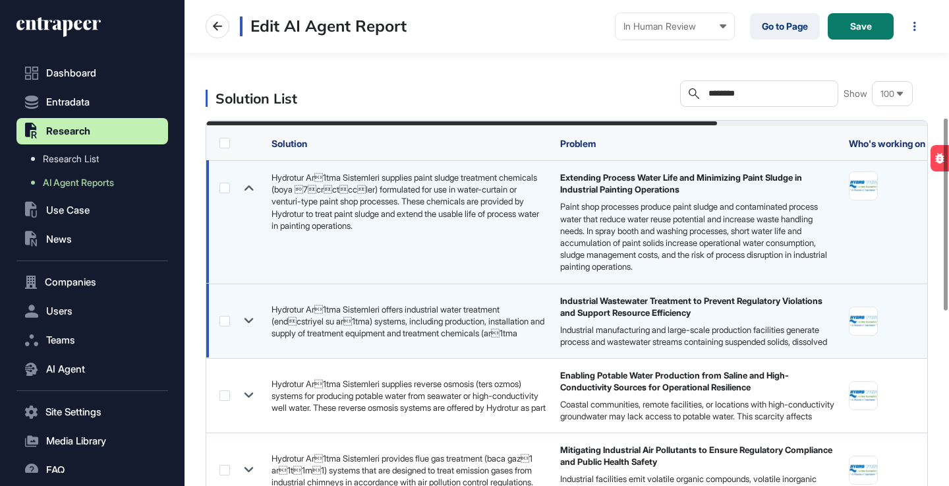
click at [246, 320] on icon at bounding box center [248, 320] width 19 height 19
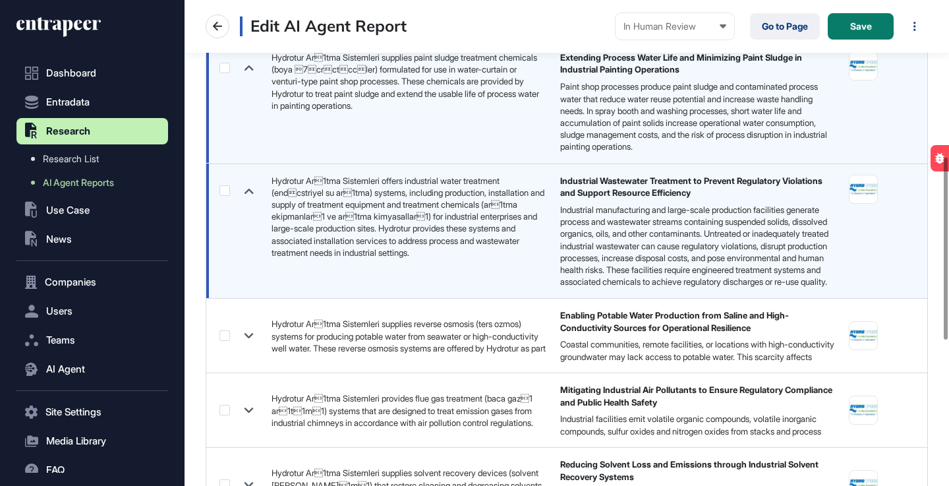
scroll to position [426, 0]
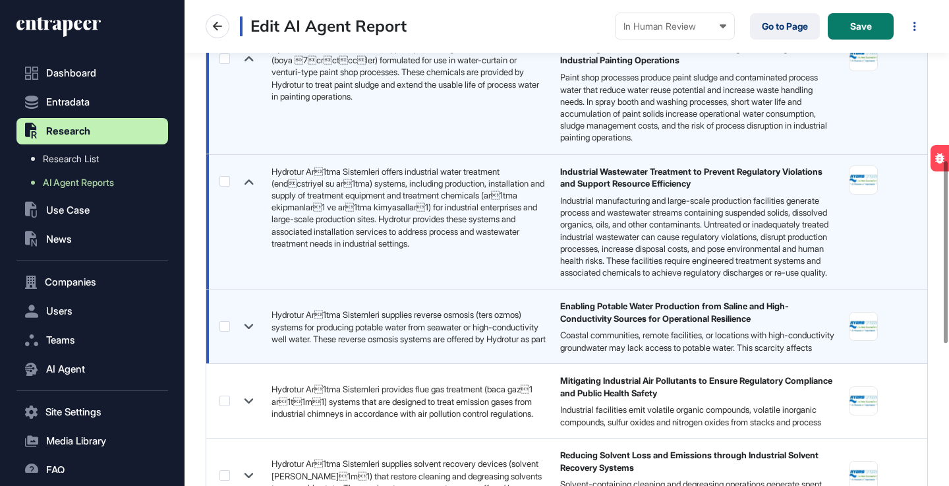
click at [248, 327] on icon at bounding box center [248, 326] width 19 height 19
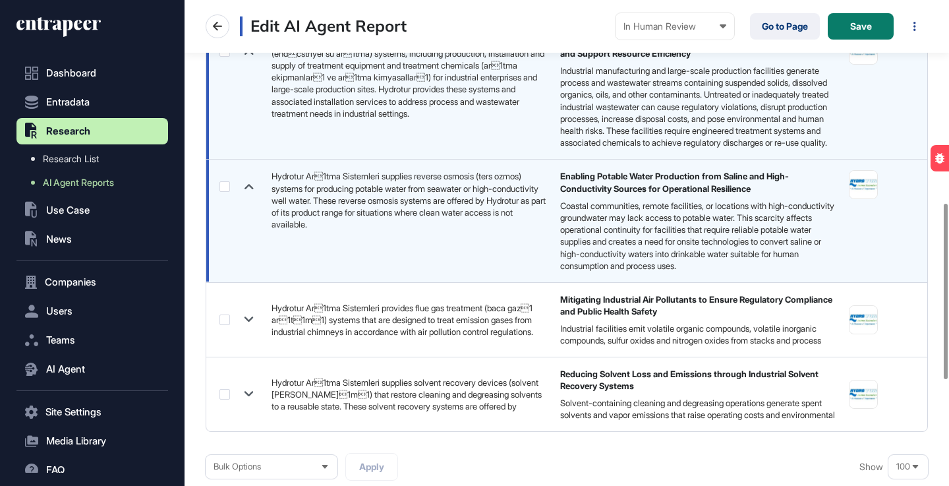
scroll to position [572, 0]
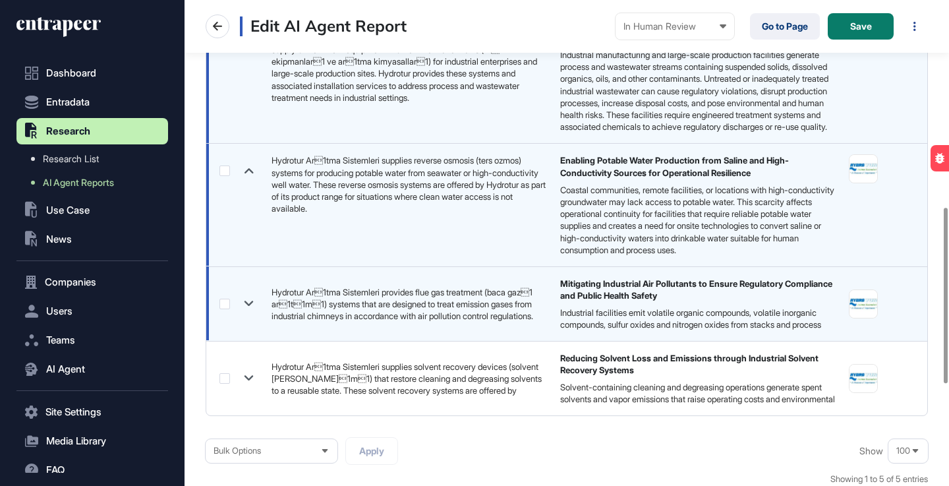
click at [245, 309] on icon at bounding box center [248, 303] width 19 height 19
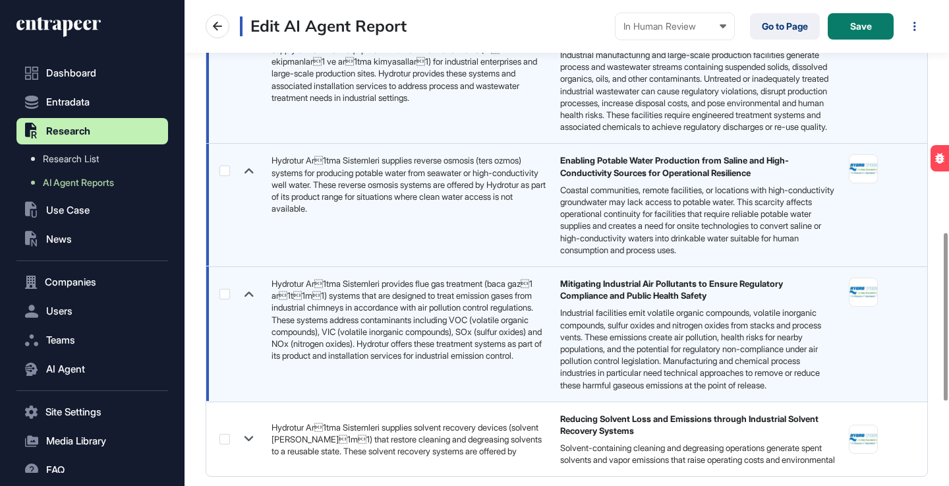
scroll to position [700, 0]
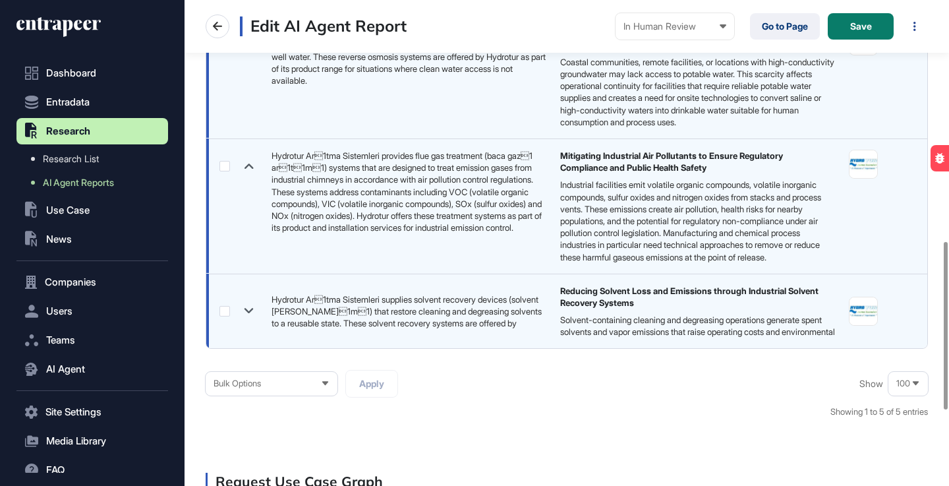
click at [251, 320] on icon at bounding box center [248, 310] width 19 height 19
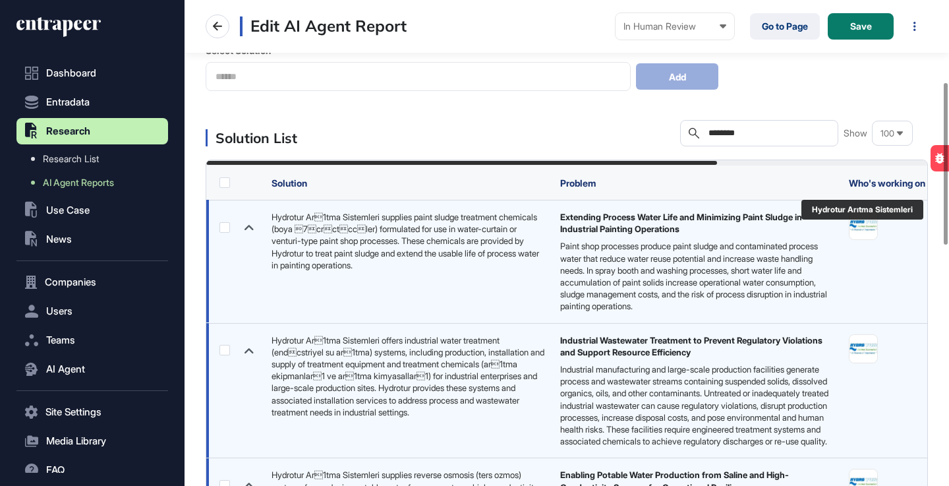
scroll to position [18, 0]
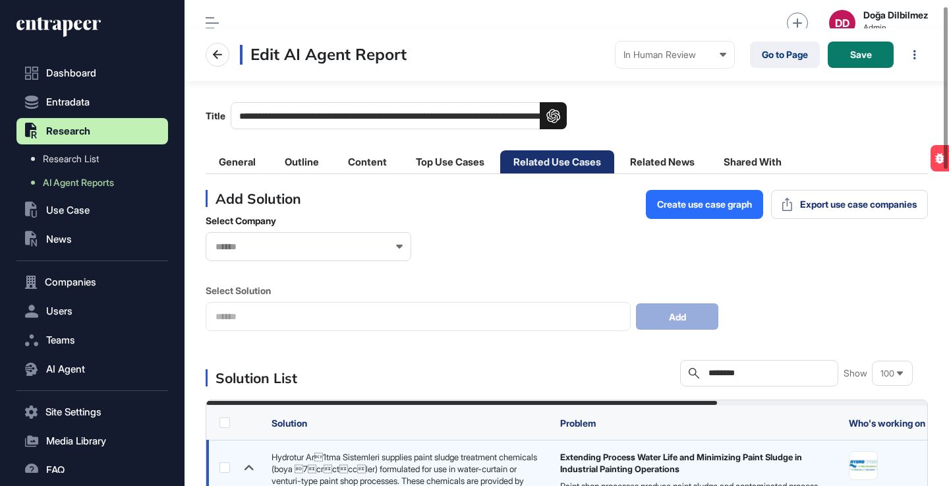
click at [750, 371] on input "********" at bounding box center [768, 373] width 123 height 11
type input "*"
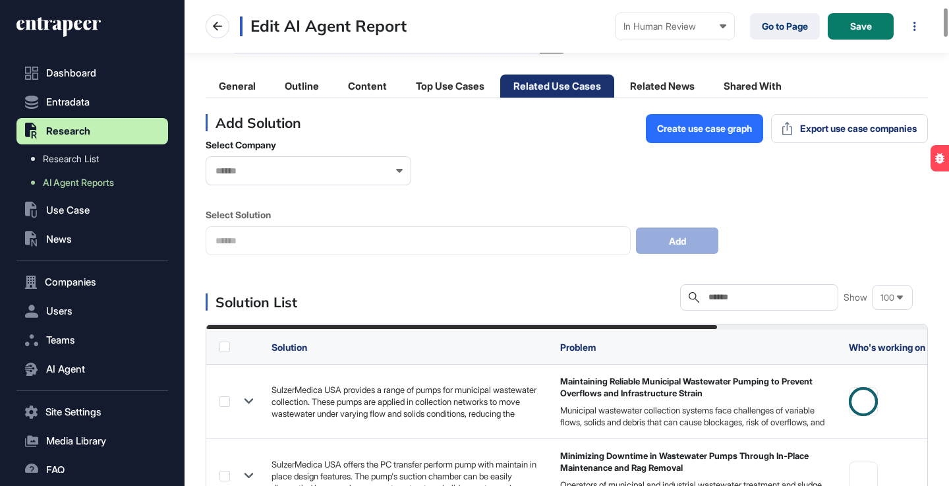
scroll to position [122, 0]
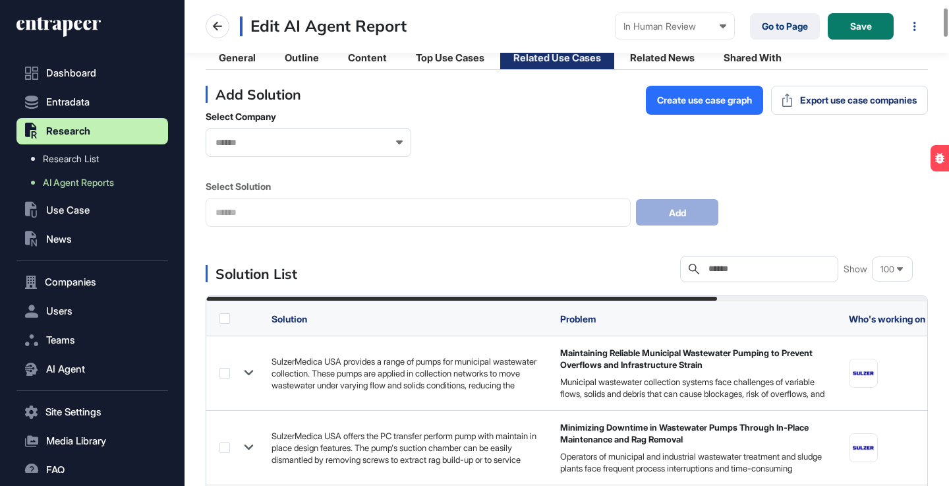
click at [742, 272] on input "text" at bounding box center [768, 269] width 123 height 11
paste input "***"
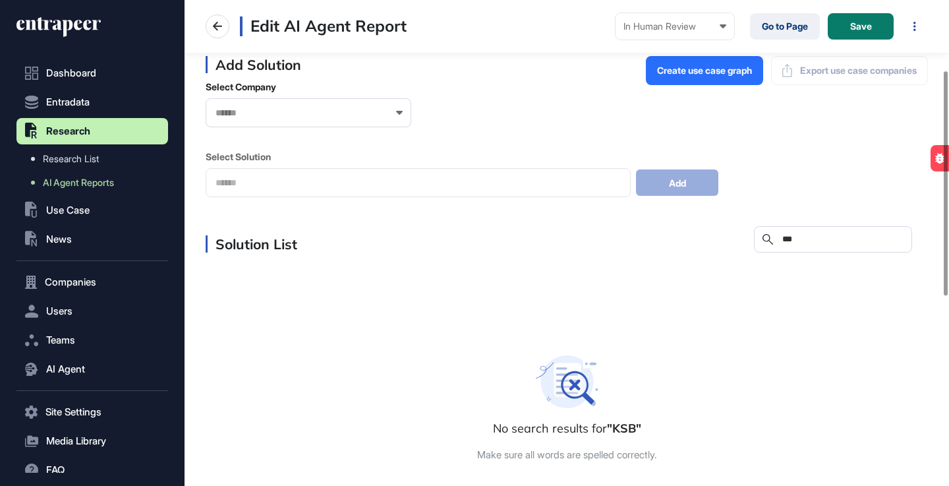
scroll to position [154, 0]
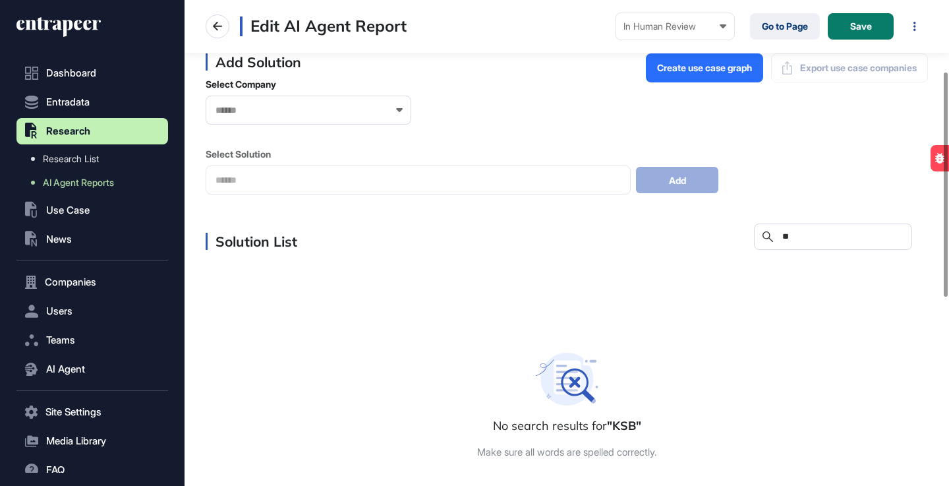
type input "*"
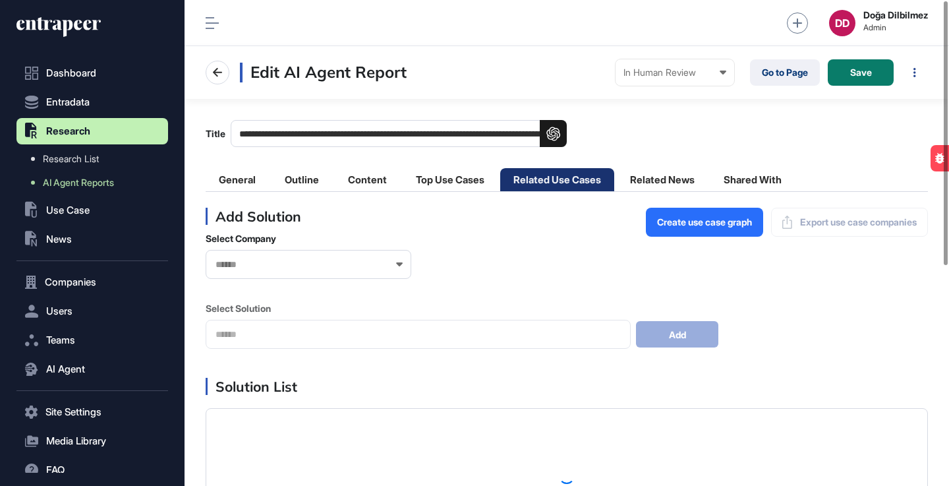
click at [318, 118] on main "**********" at bounding box center [566, 444] width 764 height 691
click at [318, 265] on input "text" at bounding box center [299, 264] width 171 height 11
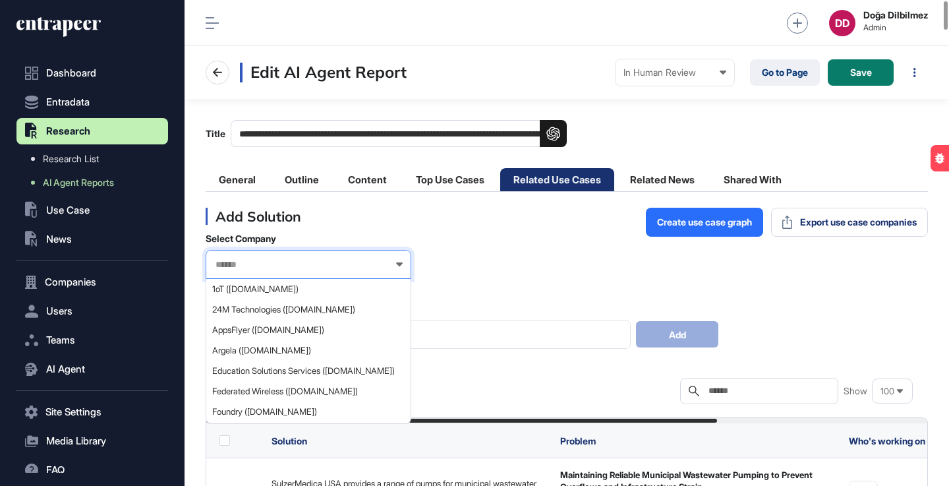
paste input "***"
type input "***"
click at [544, 287] on div "Select Company *** KSB (ksbhospital.com) KSB (ksb-sro.sk) KSB INTAX (ksb-intax.…" at bounding box center [567, 291] width 722 height 116
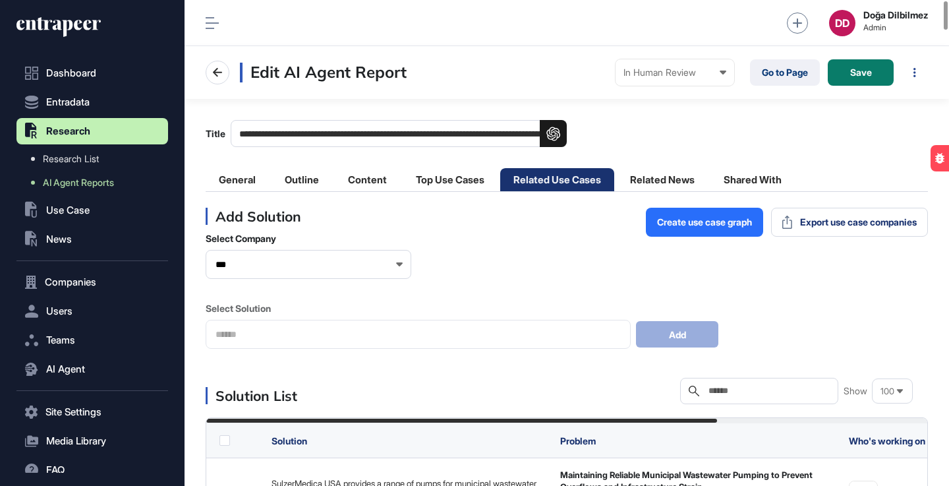
click at [336, 262] on input "***" at bounding box center [299, 264] width 171 height 11
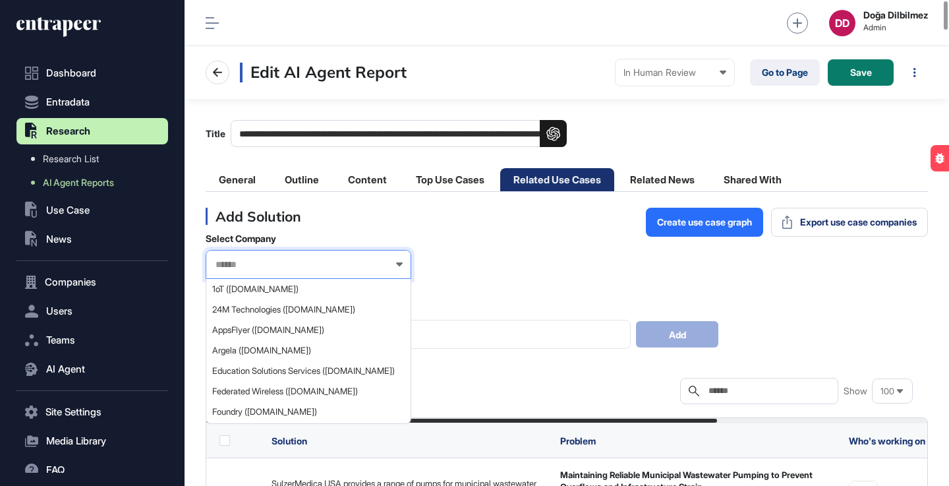
paste input "***"
type input "***"
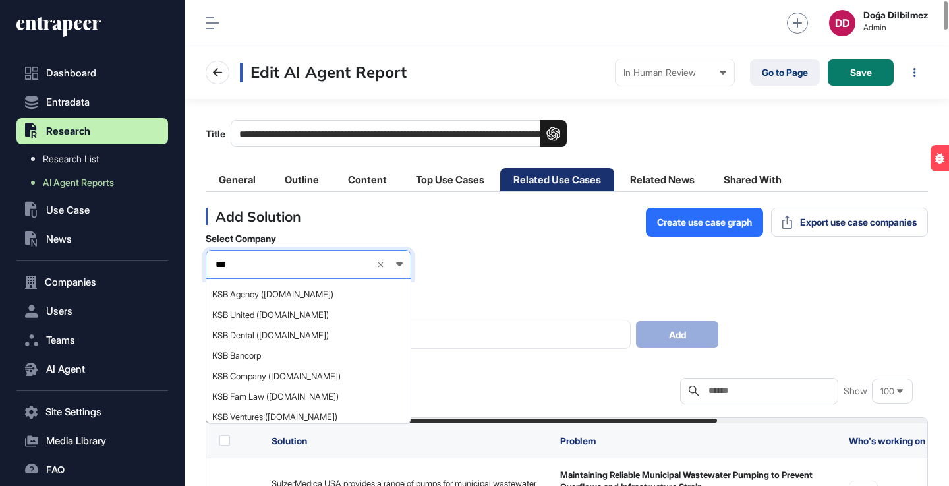
scroll to position [91, 0]
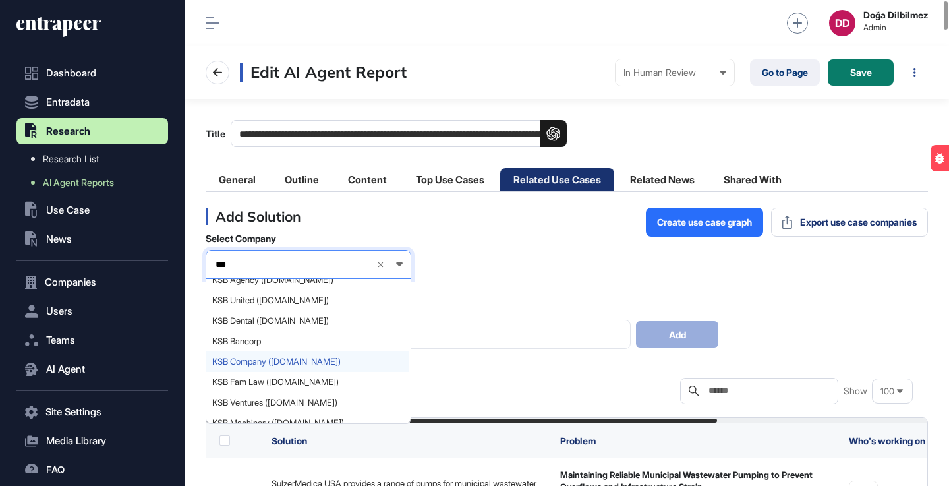
click at [288, 358] on span "KSB Company (ksb.com)" at bounding box center [307, 361] width 191 height 10
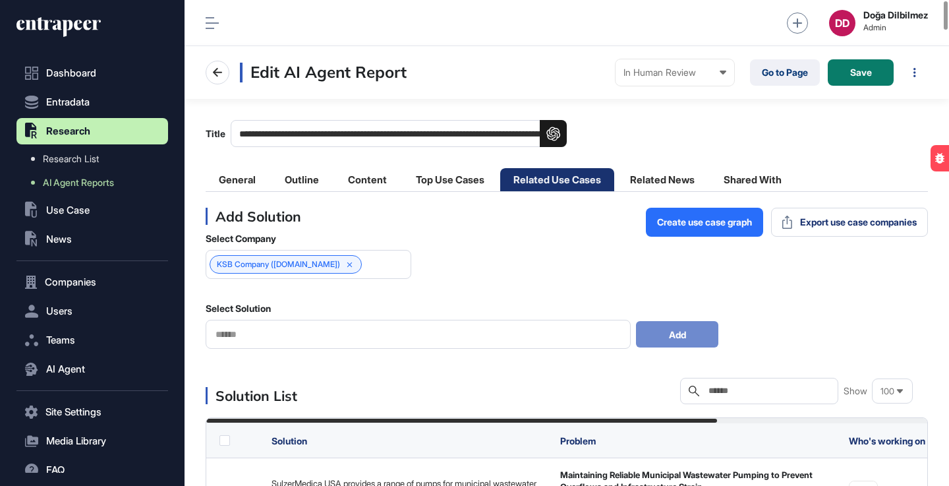
click at [318, 335] on input "text" at bounding box center [418, 334] width 408 height 11
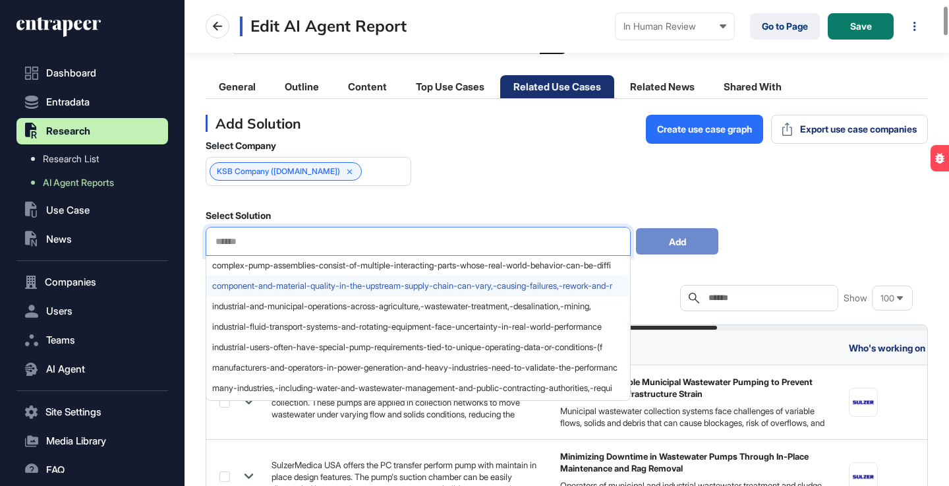
scroll to position [67, 0]
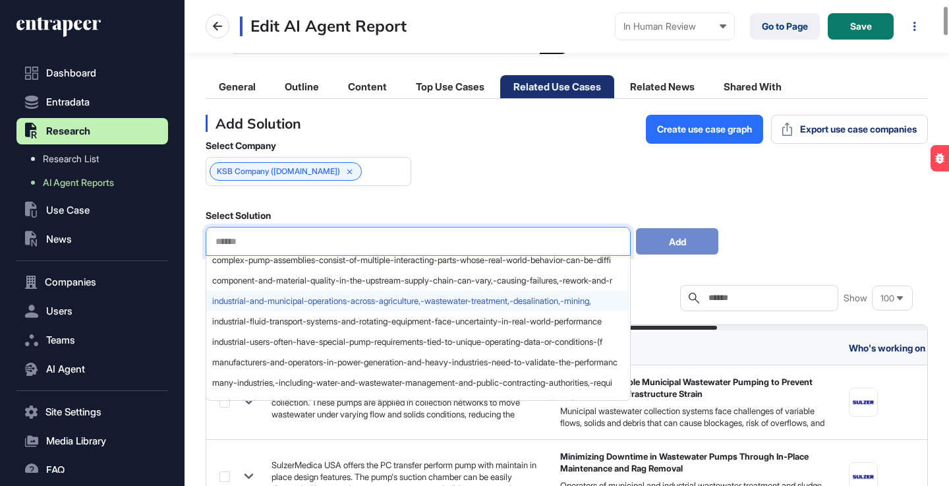
click at [466, 303] on span "industrial-and-municipal-operations-across-agriculture,-wastewater-treatment,-d…" at bounding box center [417, 301] width 410 height 10
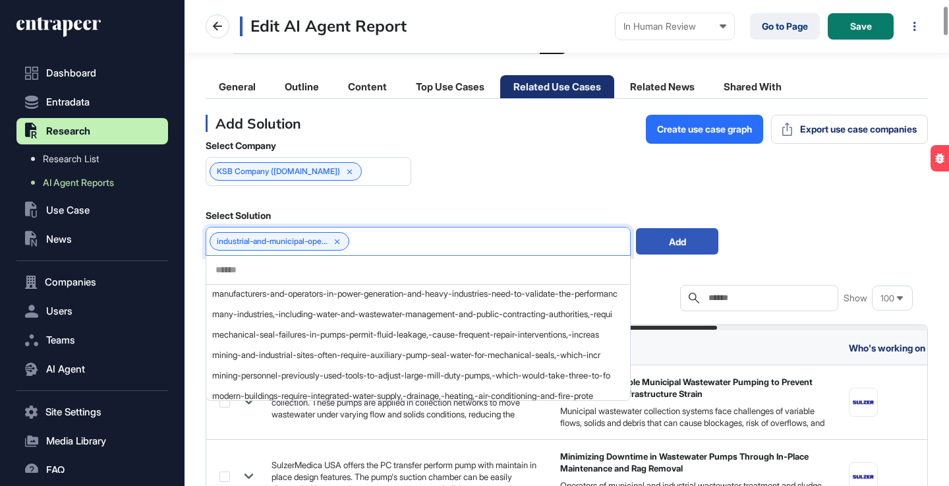
scroll to position [171, 0]
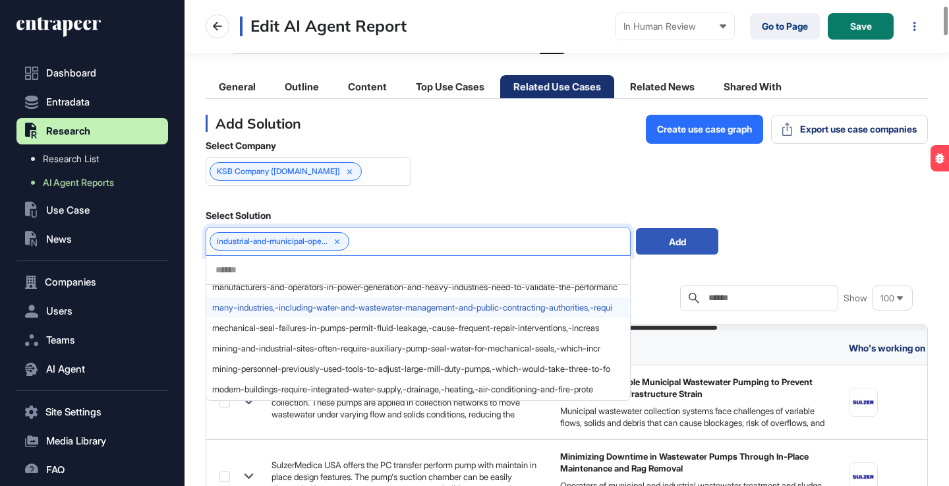
click at [444, 308] on span "many-industries,-including-water-and-wastewater-management-and-public-contracti…" at bounding box center [417, 307] width 410 height 10
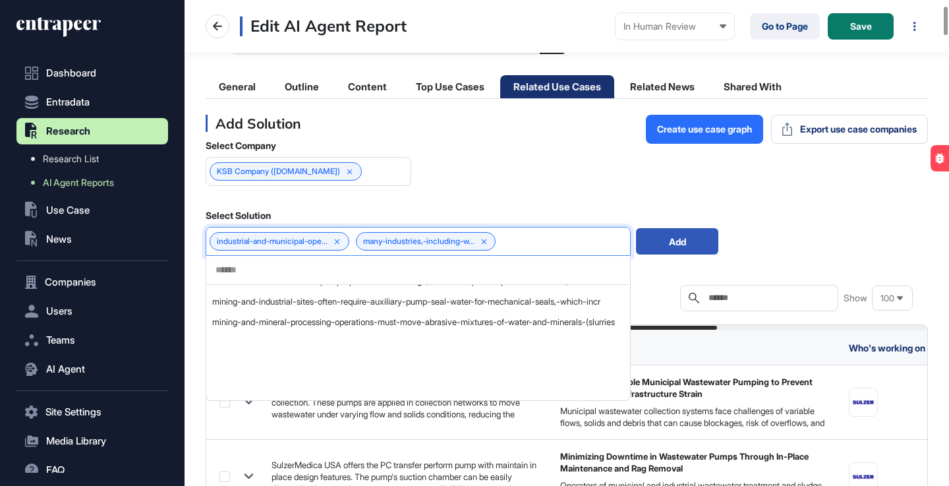
scroll to position [0, 0]
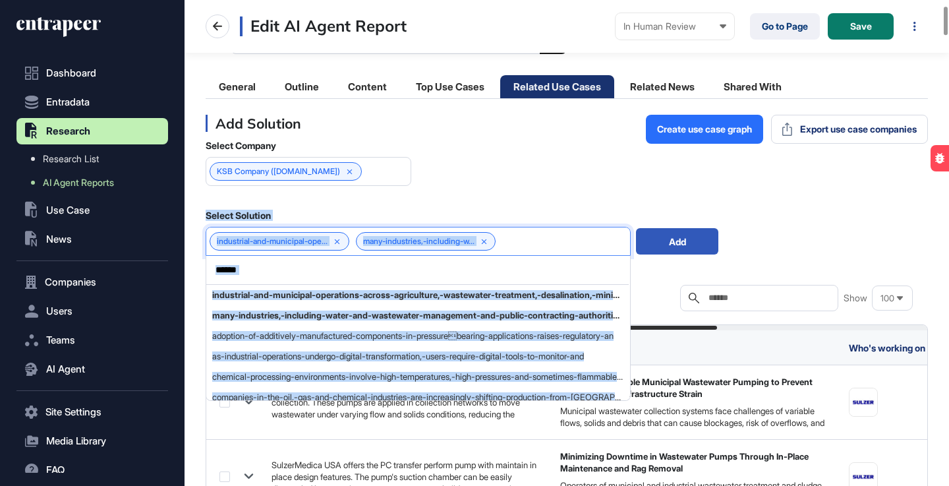
drag, startPoint x: 432, startPoint y: 304, endPoint x: 480, endPoint y: 177, distance: 136.6
click at [480, 177] on div "Select Company KSB Company (ksb.com) Select Solution industrial-and-municipal-o…" at bounding box center [567, 198] width 722 height 116
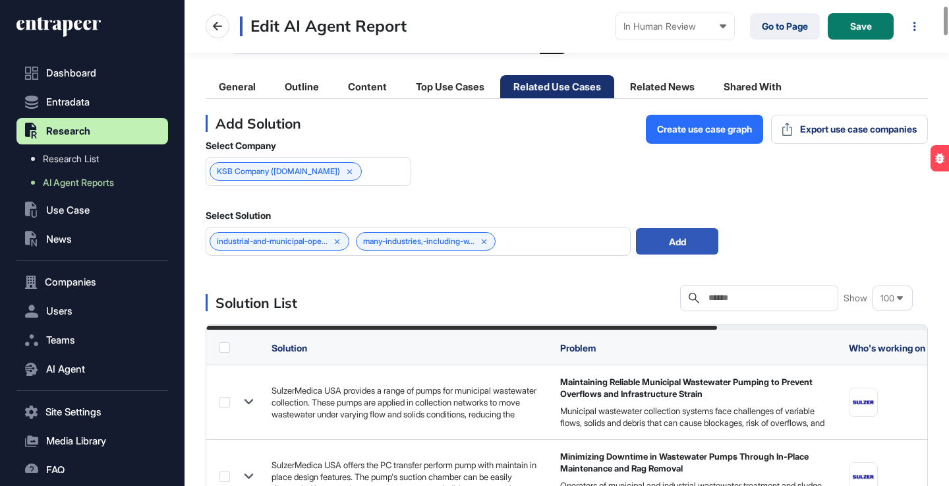
click at [492, 293] on div "Solution List Search Show 100" at bounding box center [567, 298] width 722 height 26
click at [557, 242] on div "industrial-and-municipal-ope... many-industries,-including-w..." at bounding box center [418, 241] width 425 height 29
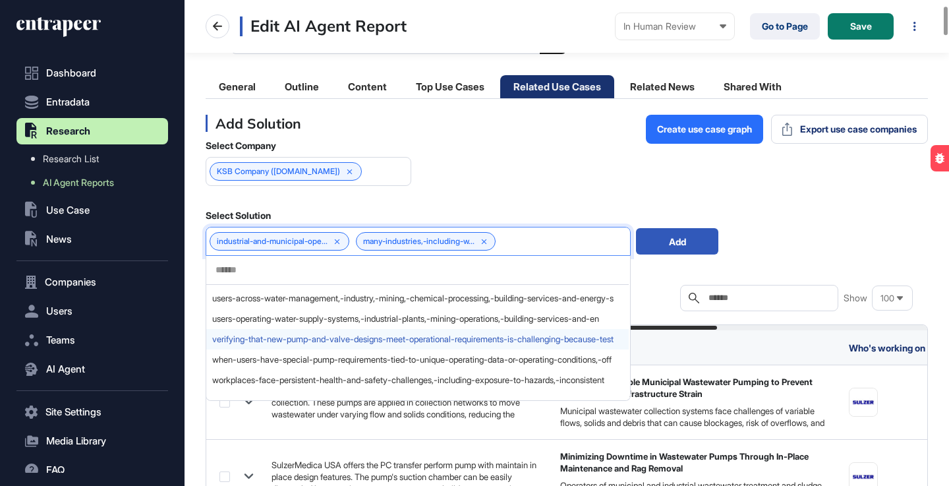
scroll to position [812, 0]
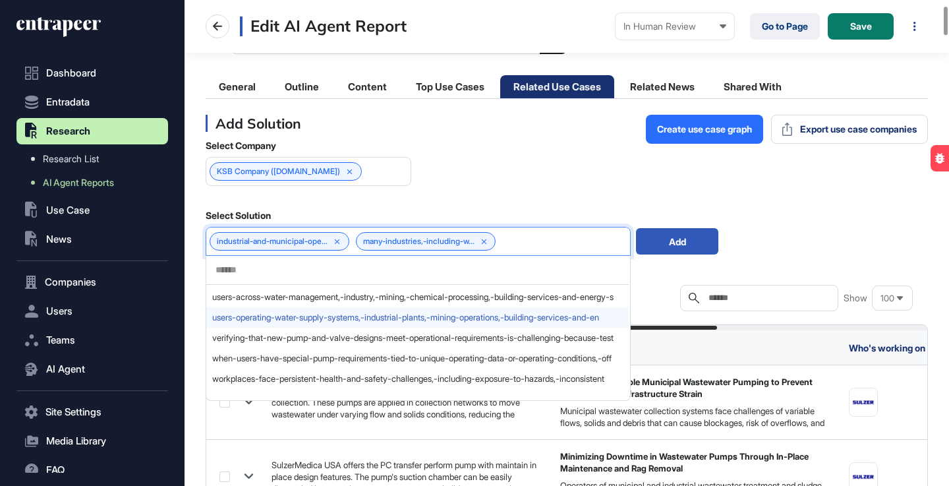
click at [465, 324] on div "users-operating-water-supply-systems,-industrial-plants,-mining-operations,-bui…" at bounding box center [417, 317] width 422 height 20
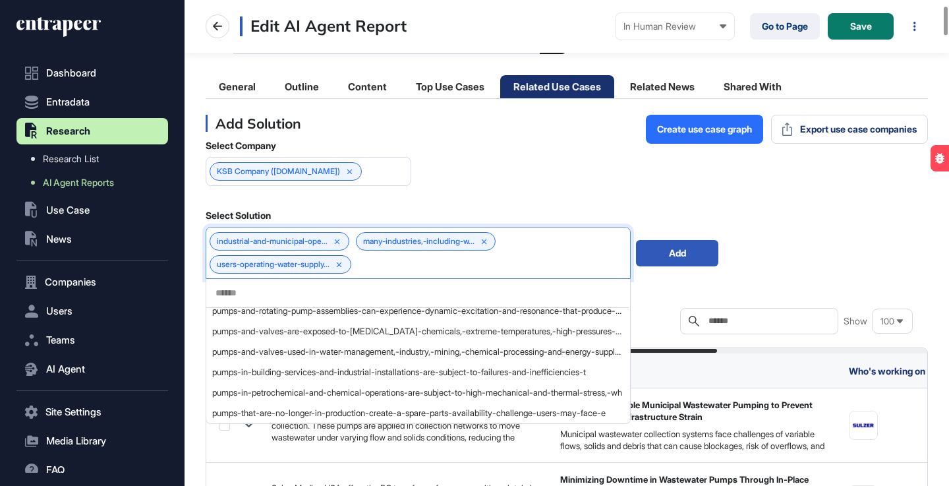
scroll to position [613, 0]
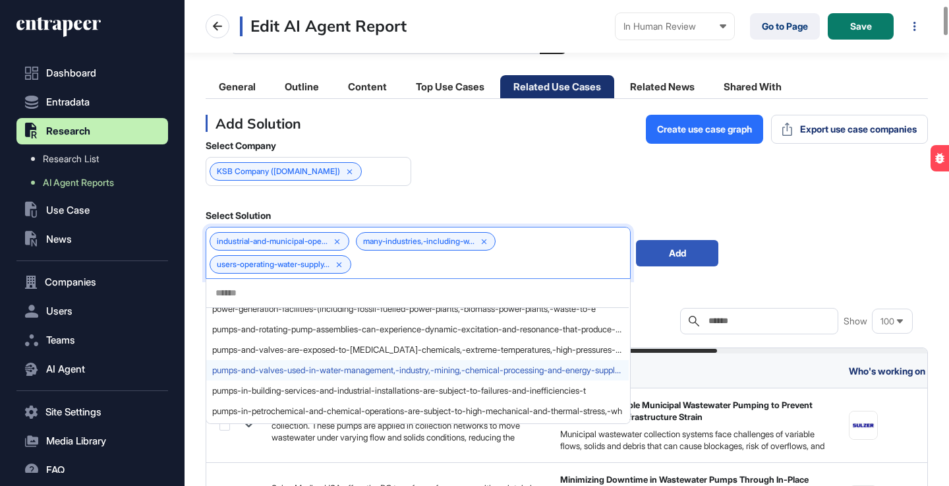
click at [422, 368] on span "pumps-and-valves-used-in-water-management,-industry,-mining,-chemical-processin…" at bounding box center [417, 370] width 410 height 10
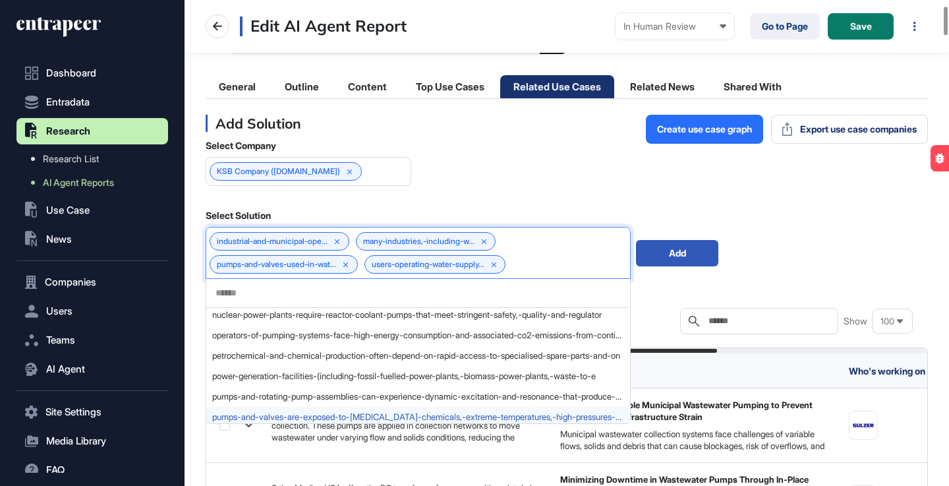
scroll to position [558, 0]
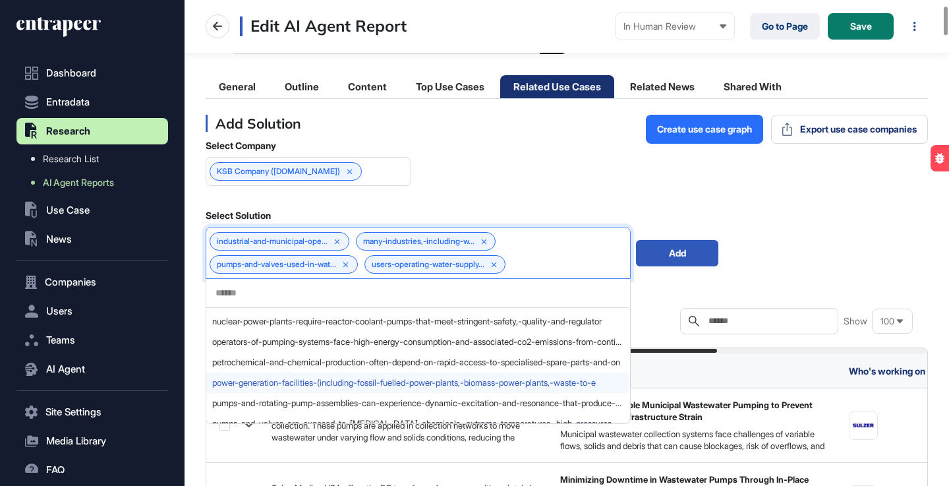
click at [510, 380] on span "power-generation-facilities-(including-fossil-fuelled-power-plants,-biomass-pow…" at bounding box center [417, 383] width 410 height 10
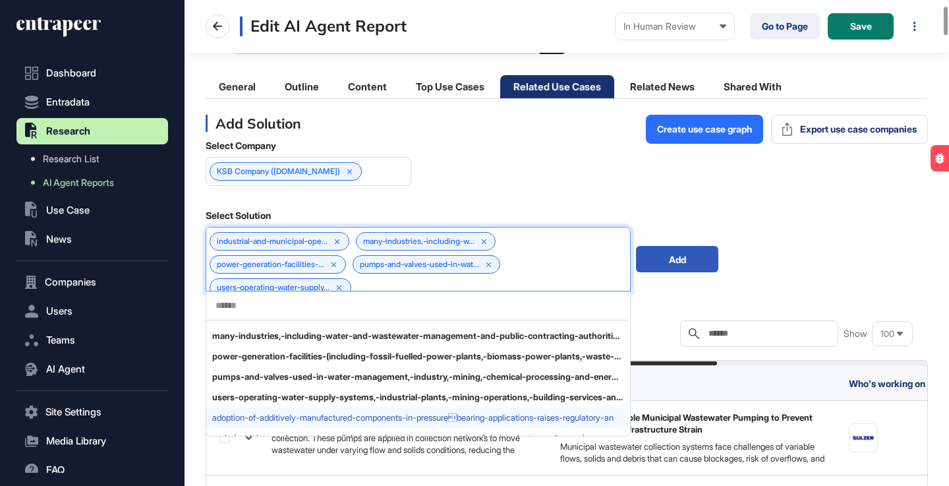
scroll to position [0, 0]
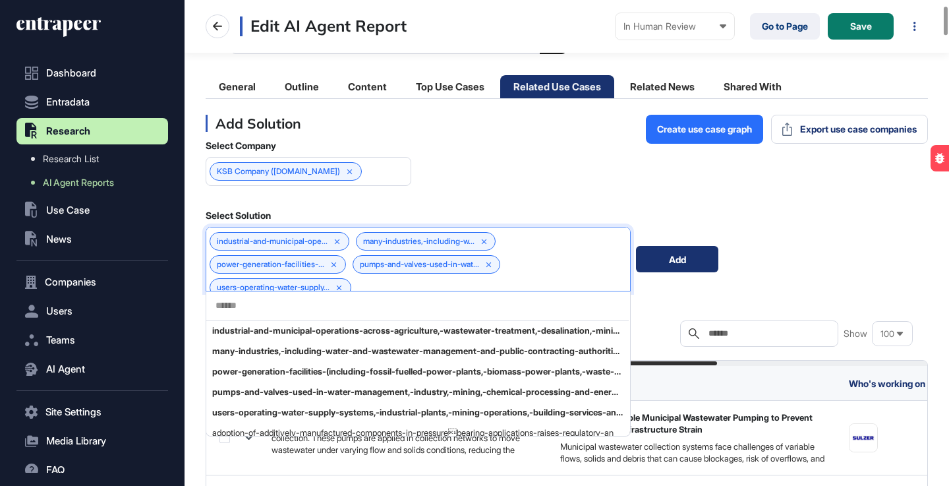
click at [665, 261] on div "Add" at bounding box center [677, 259] width 82 height 26
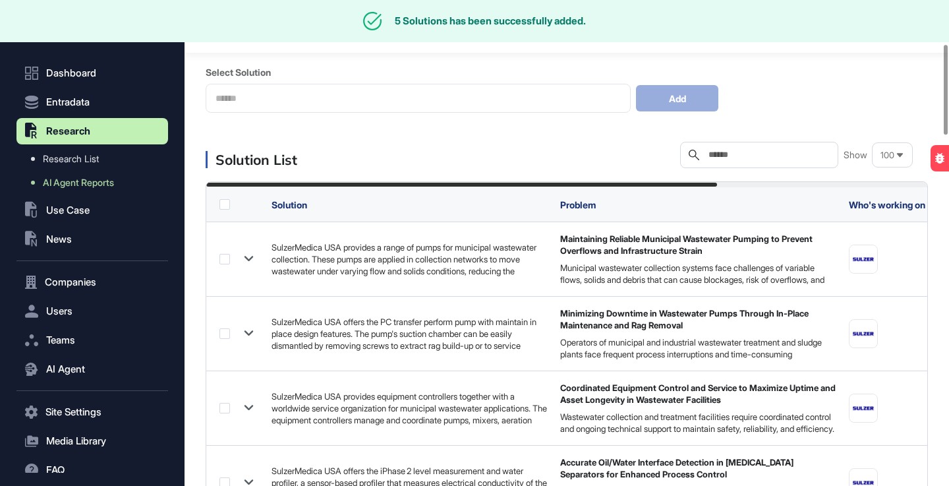
scroll to position [237, 0]
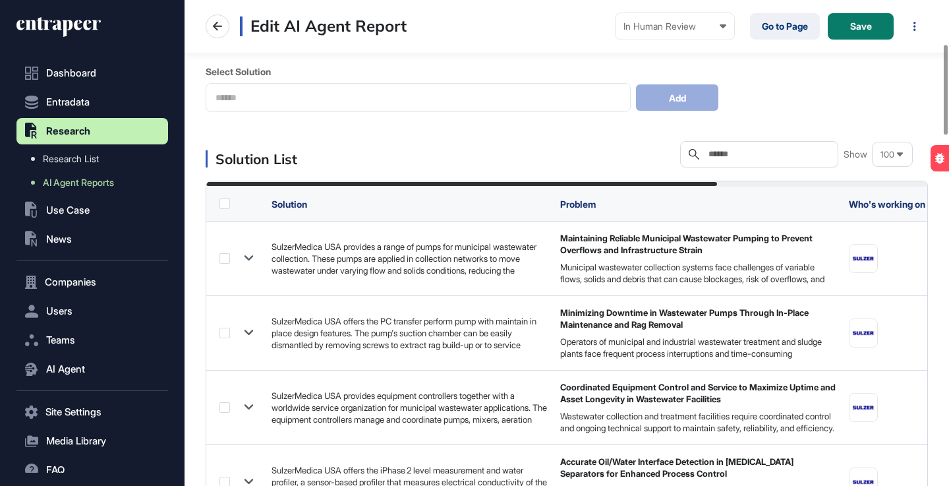
click at [733, 153] on input "text" at bounding box center [768, 154] width 123 height 11
paste input "***"
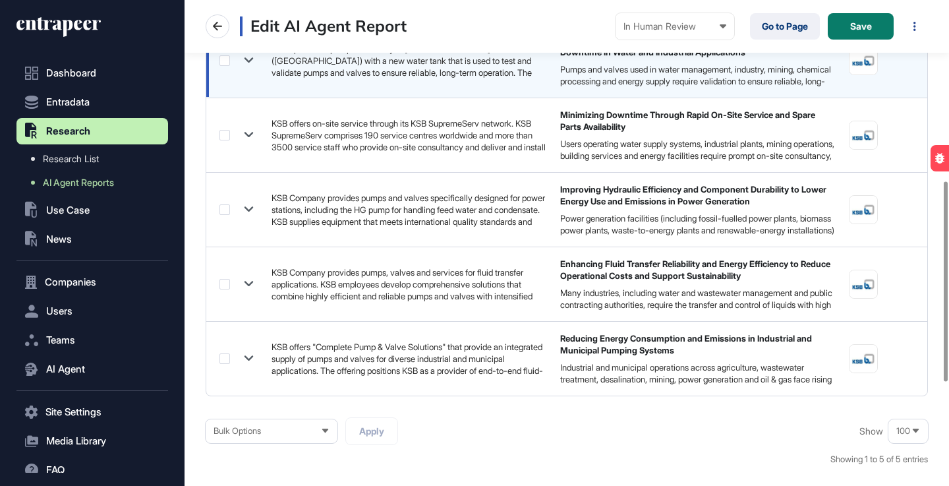
scroll to position [439, 0]
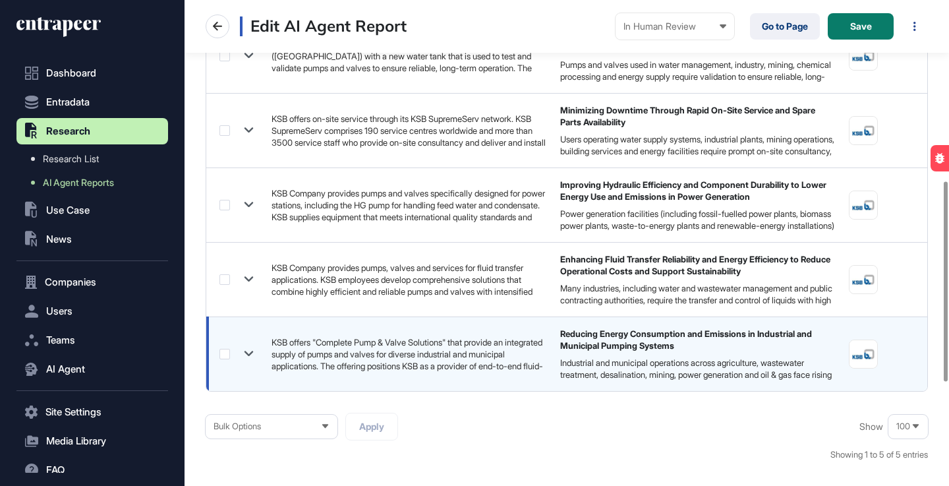
type input "***"
click at [249, 351] on icon at bounding box center [248, 353] width 19 height 19
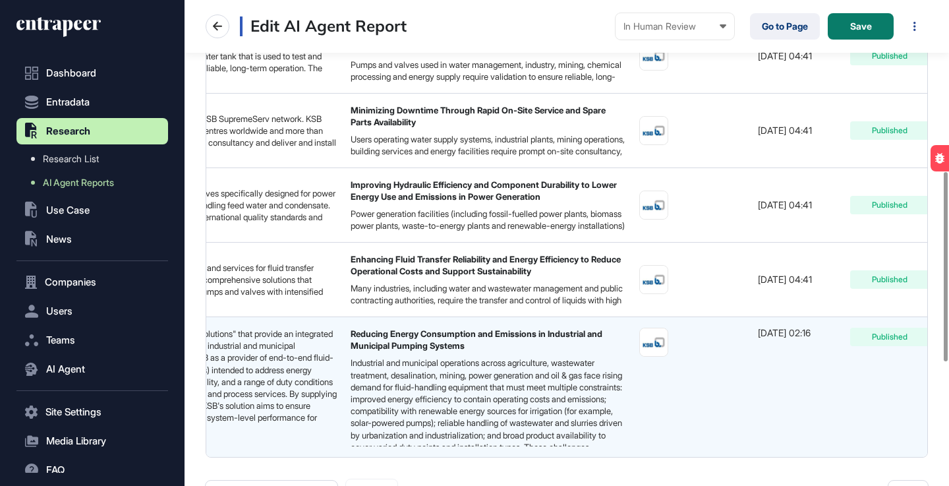
scroll to position [0, 297]
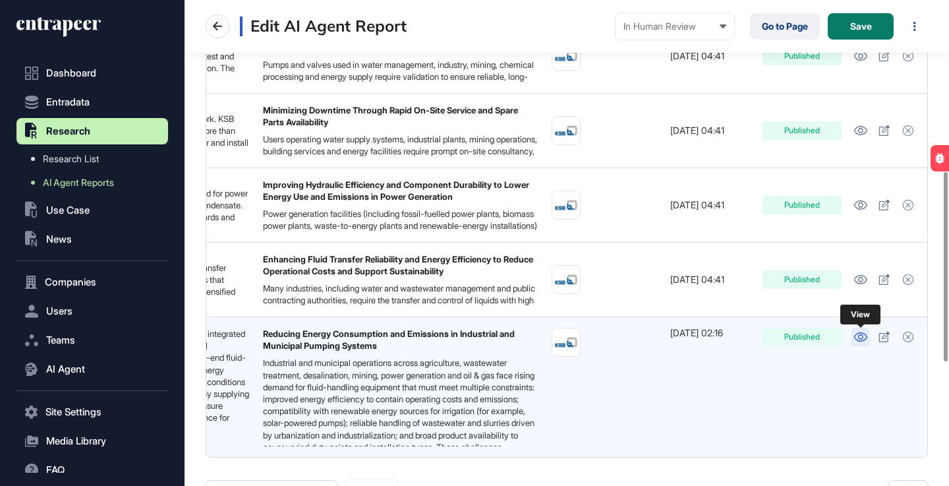
click at [860, 335] on icon at bounding box center [860, 336] width 14 height 9
click at [535, 468] on div "Solution List Search *** Show 100 Solution Problem Who's working on it? Date Ad…" at bounding box center [567, 239] width 722 height 601
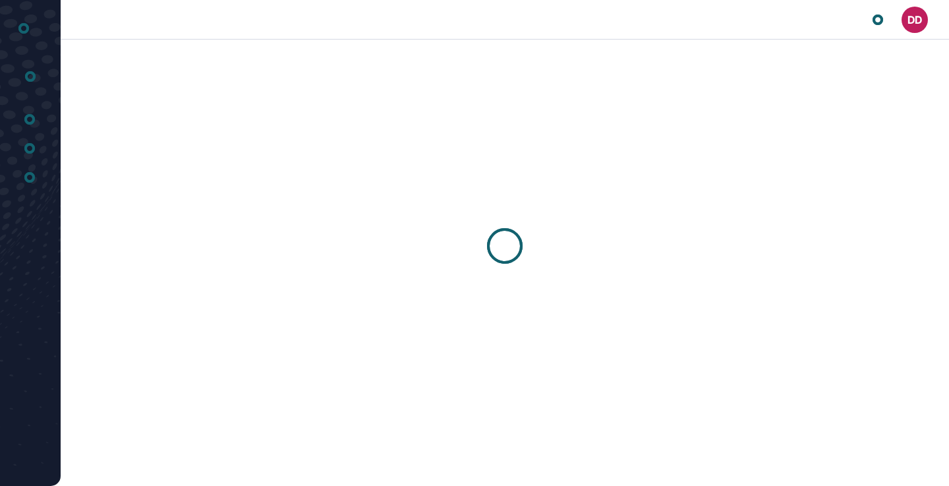
scroll to position [1, 1]
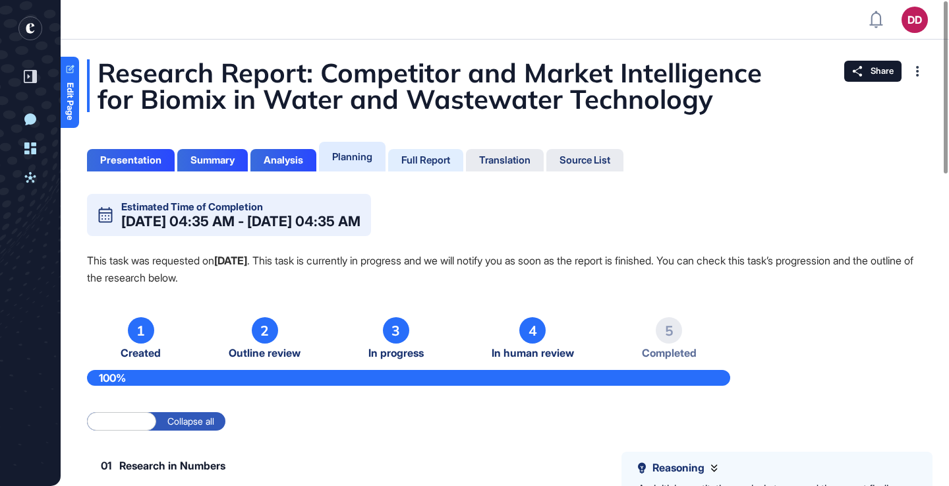
click at [420, 163] on div "Full Report" at bounding box center [425, 160] width 49 height 12
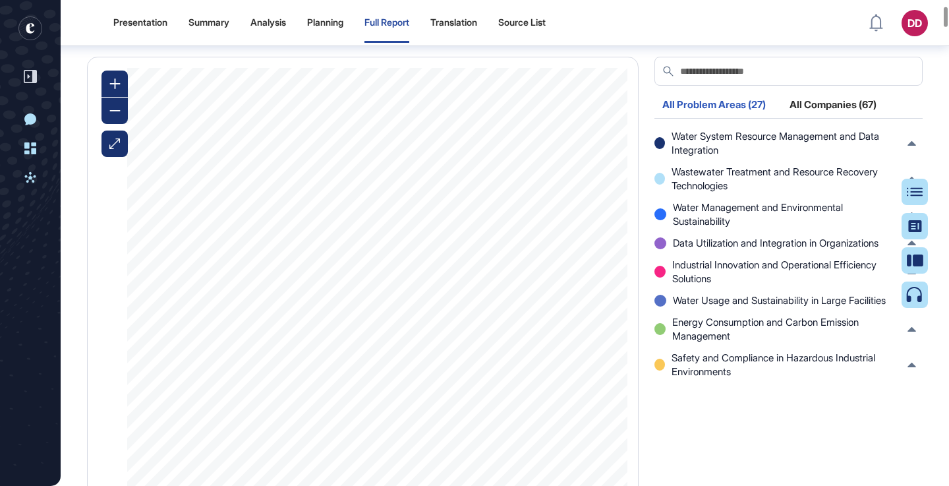
scroll to position [1310, 0]
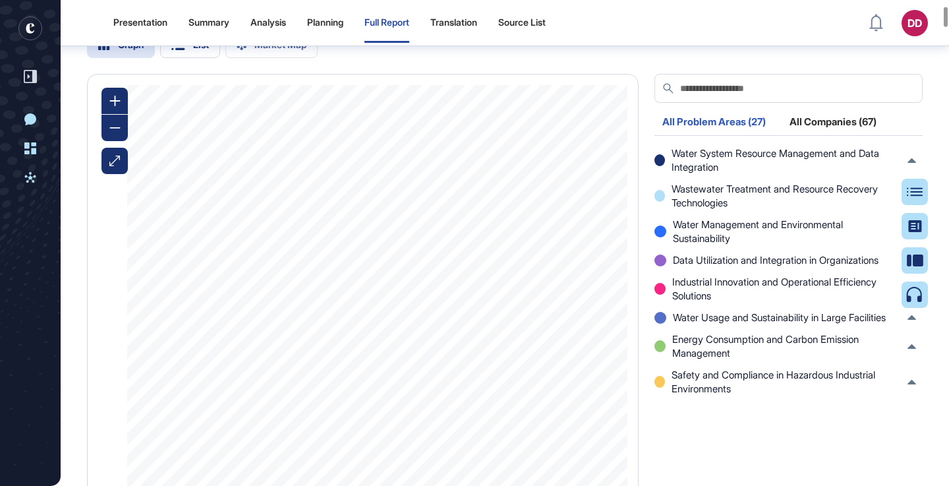
click at [833, 134] on div "All Companies (67)" at bounding box center [832, 126] width 103 height 18
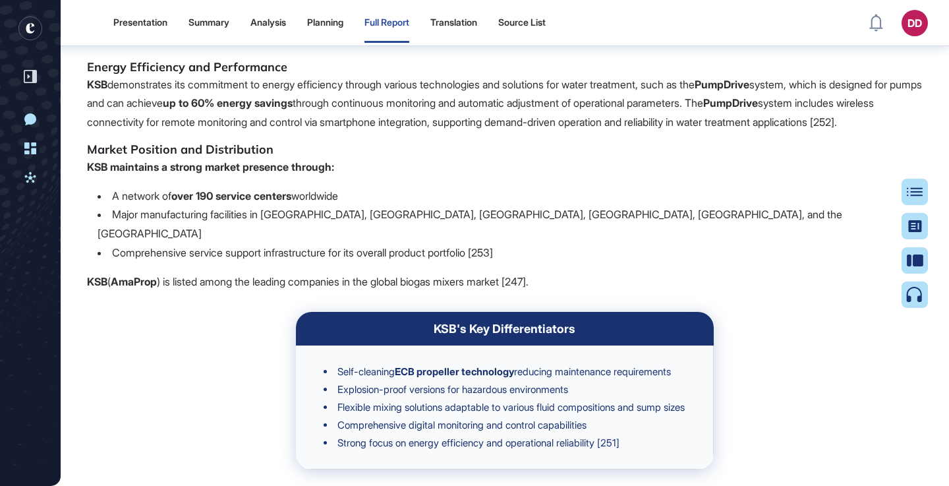
scroll to position [190, 0]
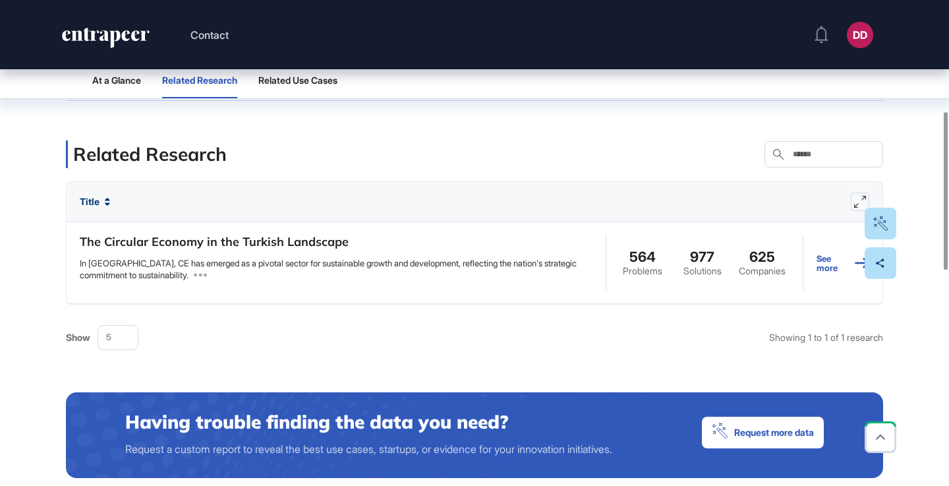
scroll to position [347, 0]
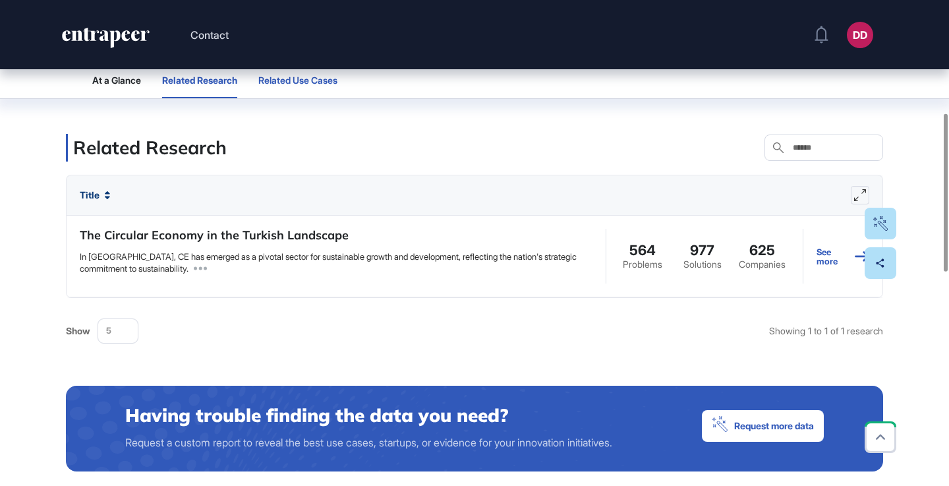
click at [285, 80] on span "Related Use Cases" at bounding box center [297, 80] width 79 height 11
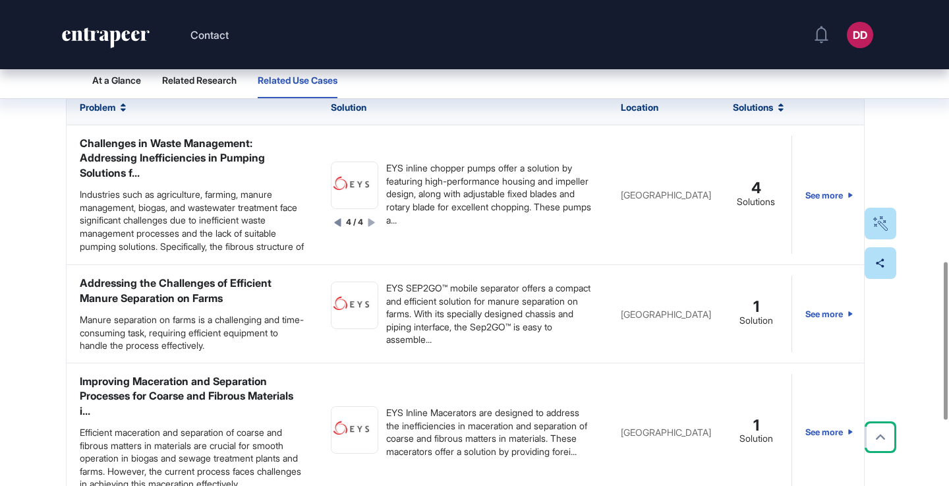
scroll to position [801, 0]
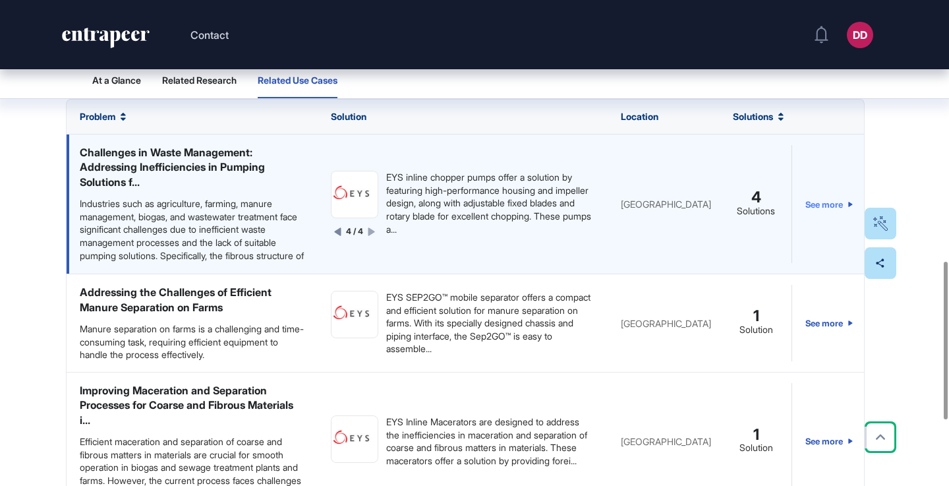
click at [824, 204] on link "See more" at bounding box center [828, 204] width 47 height 118
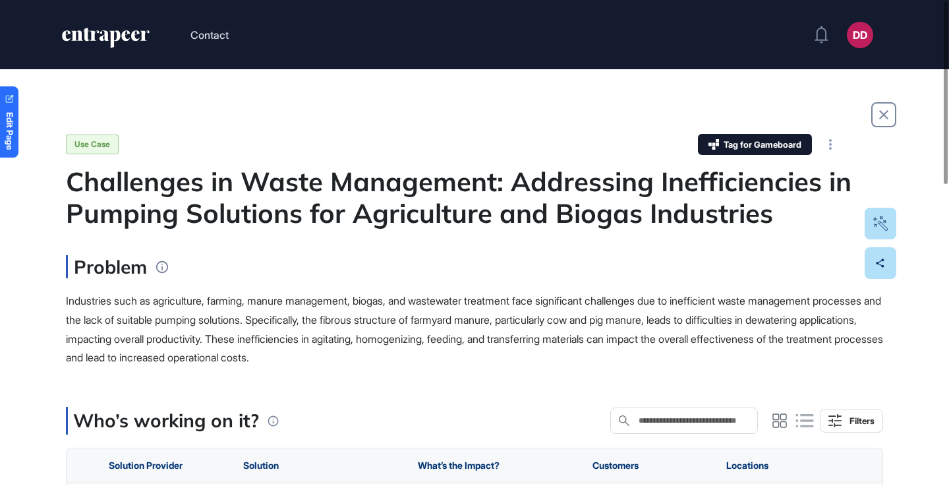
click at [293, 208] on div "Challenges in Waste Management: Addressing Inefficiencies in Pumping Solutions …" at bounding box center [474, 196] width 817 height 63
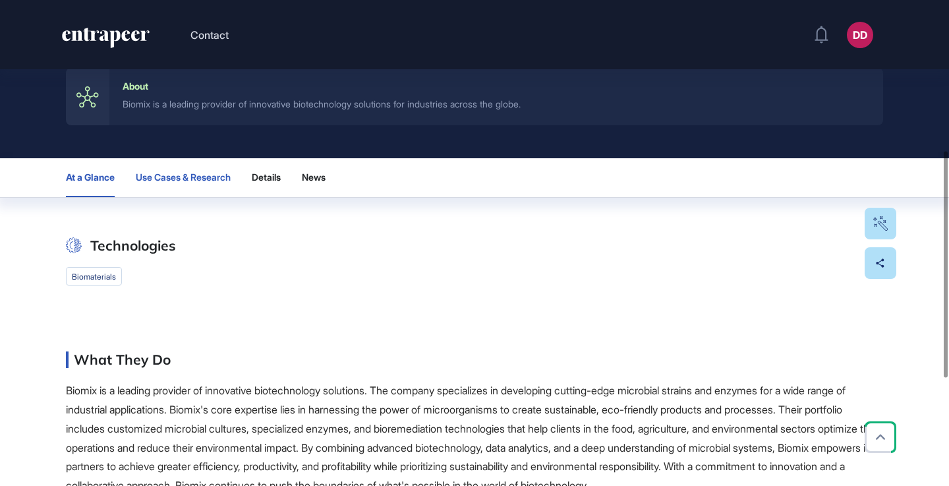
click at [192, 182] on span "Use Cases & Research" at bounding box center [183, 177] width 95 height 11
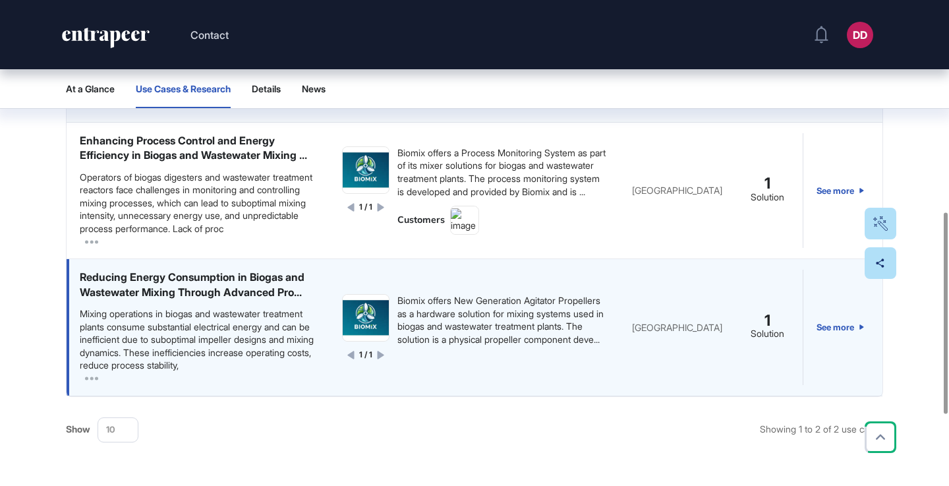
scroll to position [510, 0]
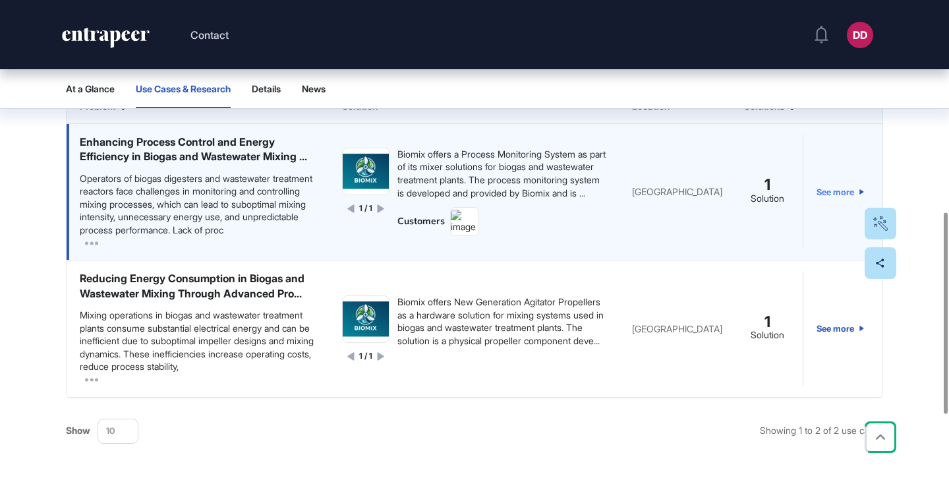
click at [845, 194] on link "See more" at bounding box center [839, 191] width 47 height 115
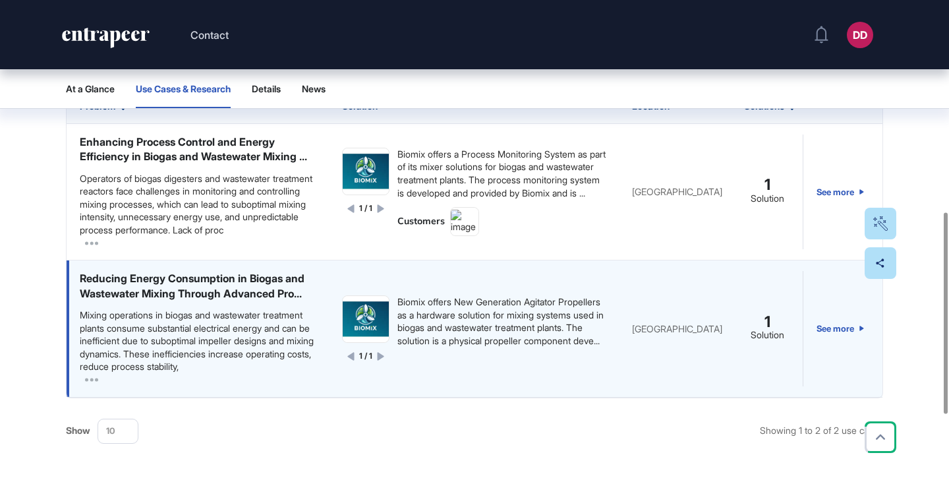
click at [271, 292] on div "Reducing Energy Consumption in Biogas and Wastewater Mixing Through Advanced Pr…" at bounding box center [198, 286] width 236 height 30
click at [842, 335] on link "See more" at bounding box center [839, 328] width 47 height 115
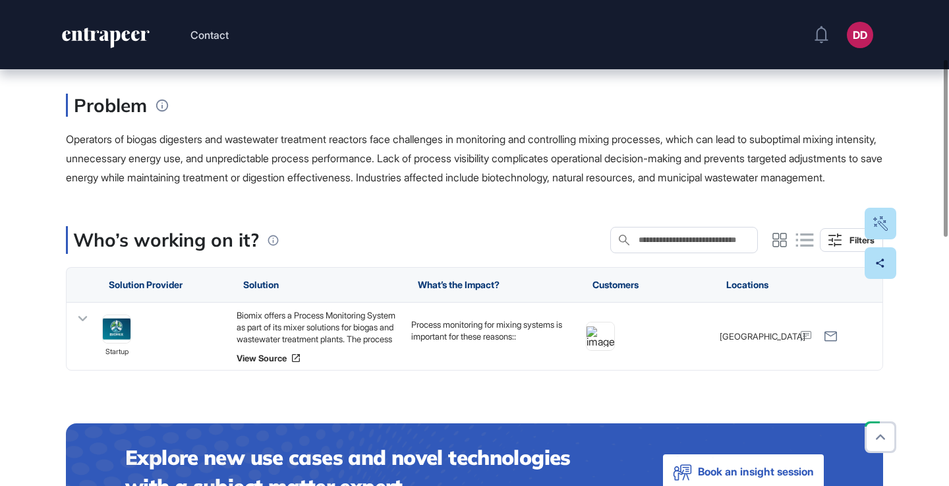
scroll to position [163, 0]
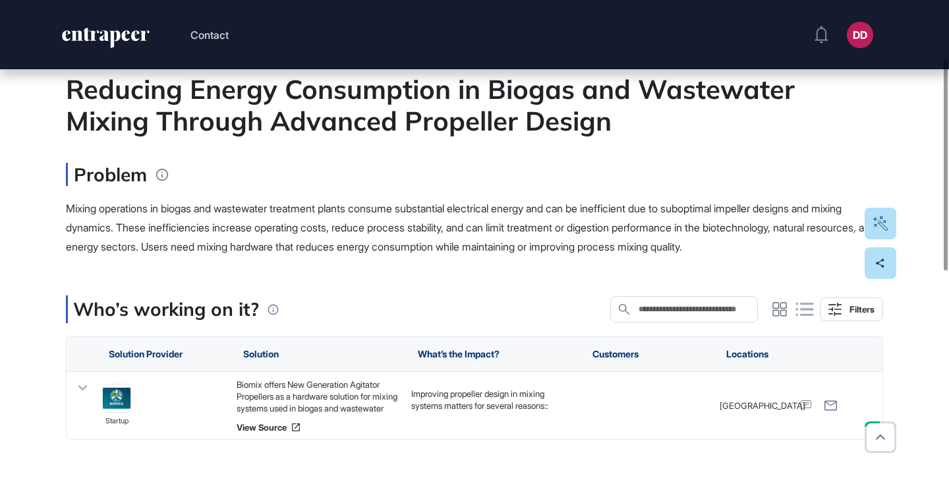
scroll to position [132, 0]
click at [77, 387] on icon at bounding box center [82, 387] width 19 height 19
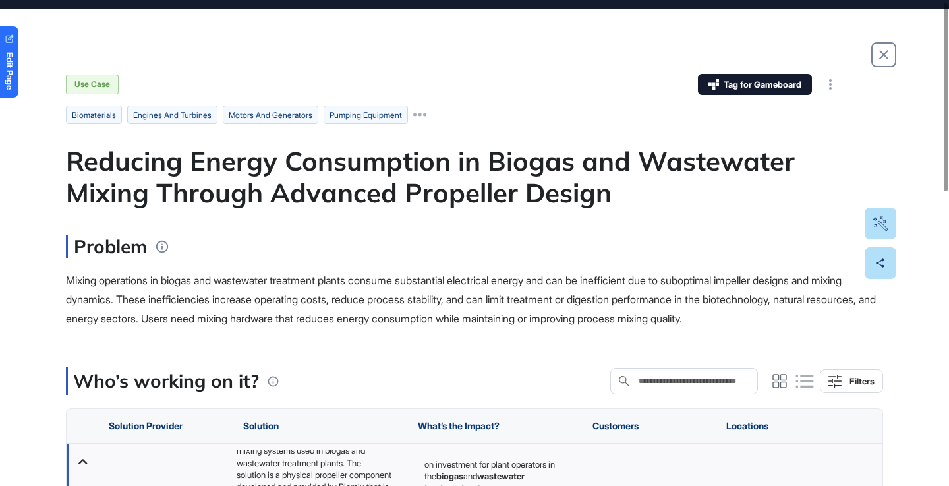
scroll to position [0, 0]
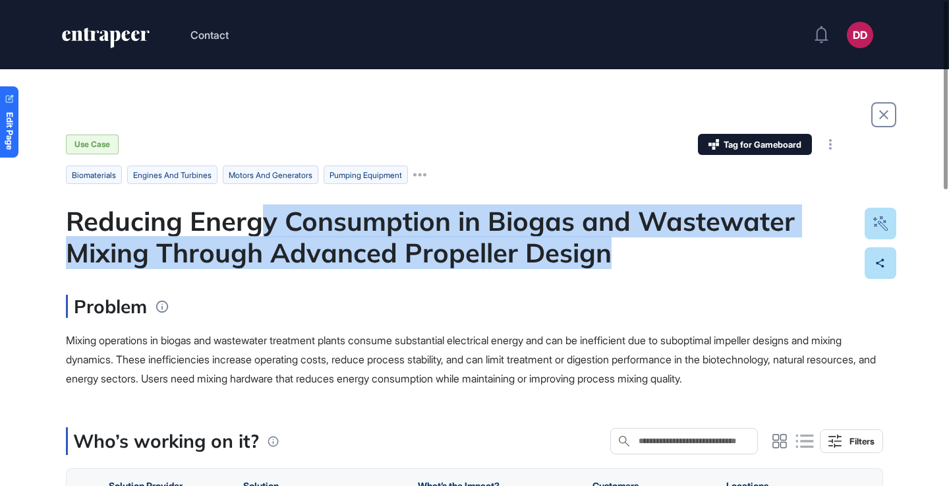
drag, startPoint x: 258, startPoint y: 230, endPoint x: 633, endPoint y: 251, distance: 375.5
click at [634, 251] on div "Reducing Energy Consumption in Biogas and Wastewater Mixing Through Advanced Pr…" at bounding box center [474, 236] width 817 height 63
click at [633, 251] on div "Reducing Energy Consumption in Biogas and Wastewater Mixing Through Advanced Pr…" at bounding box center [474, 236] width 817 height 63
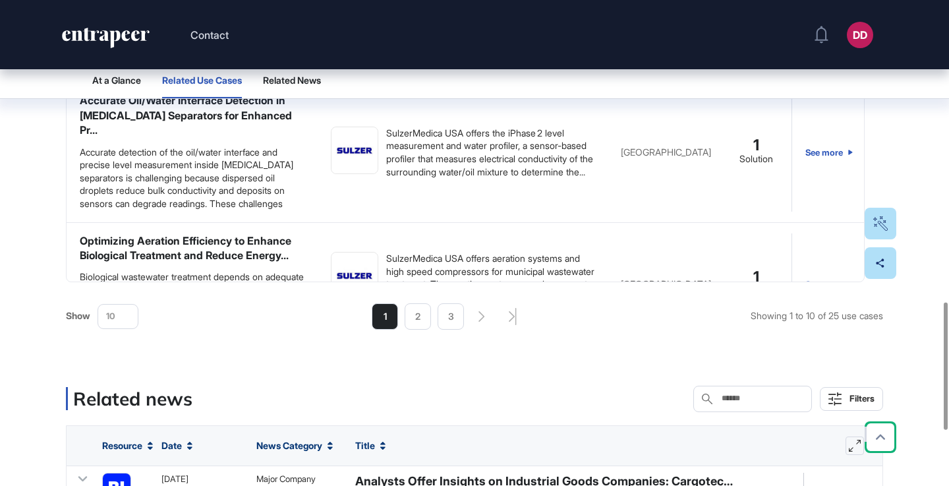
scroll to position [1146, 0]
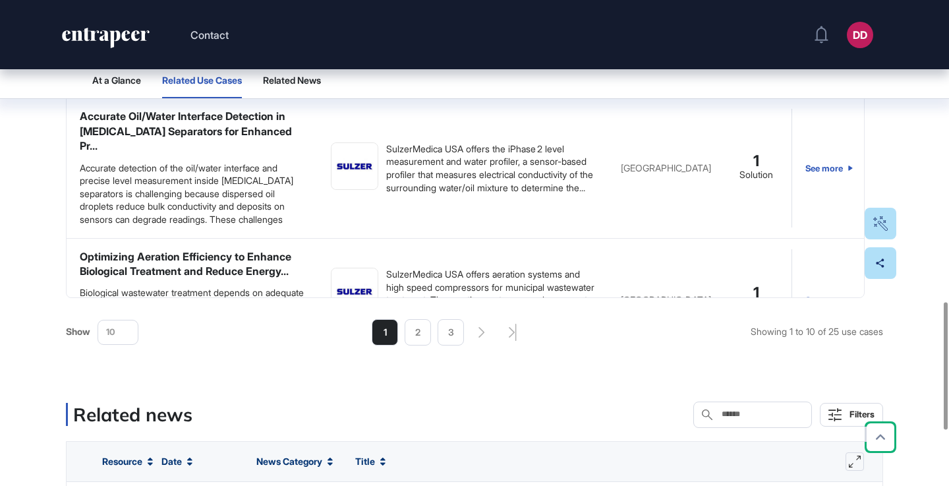
click at [128, 335] on div "10" at bounding box center [118, 332] width 40 height 26
click at [116, 465] on li "30" at bounding box center [118, 466] width 32 height 26
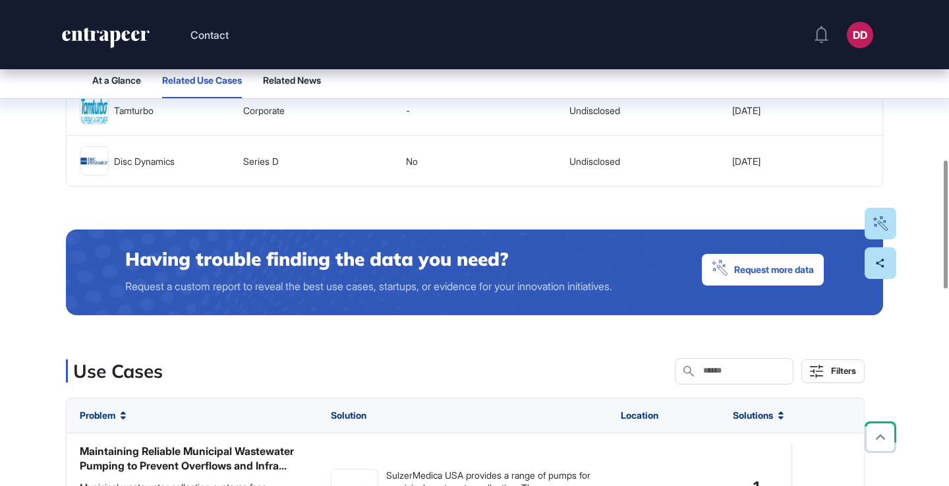
scroll to position [980, 0]
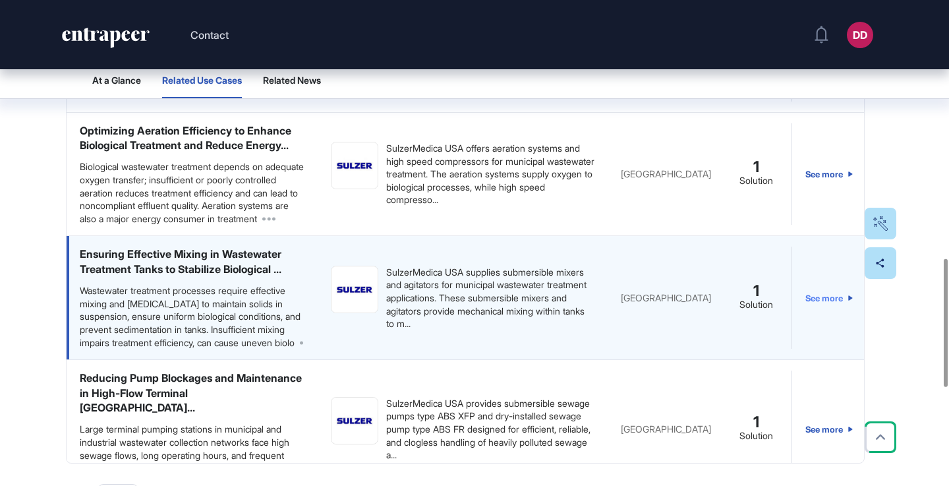
click at [829, 284] on link "See more" at bounding box center [828, 297] width 47 height 102
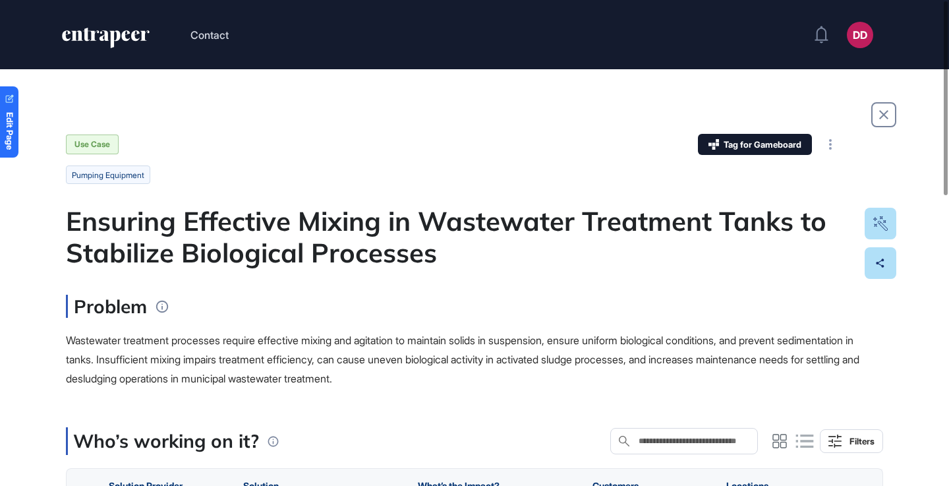
click at [400, 224] on div "Ensuring Effective Mixing in Wastewater Treatment Tanks to Stabilize Biological…" at bounding box center [474, 236] width 817 height 63
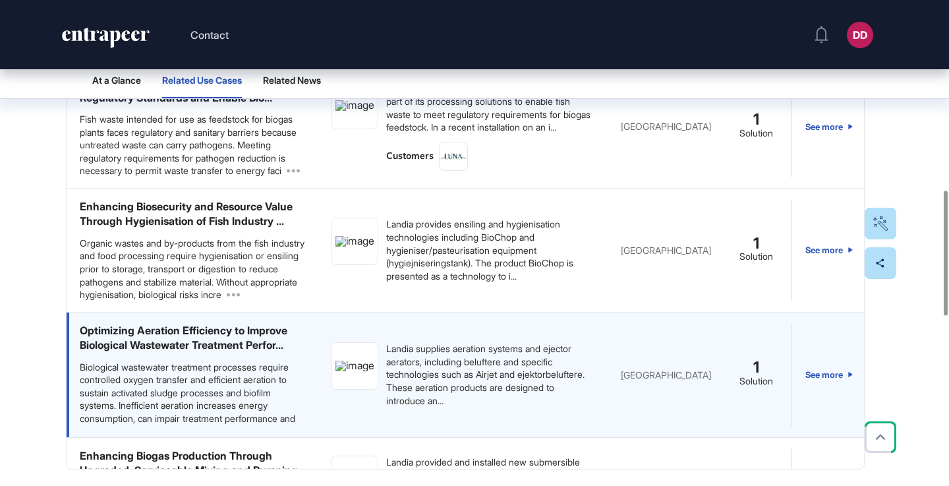
scroll to position [125, 0]
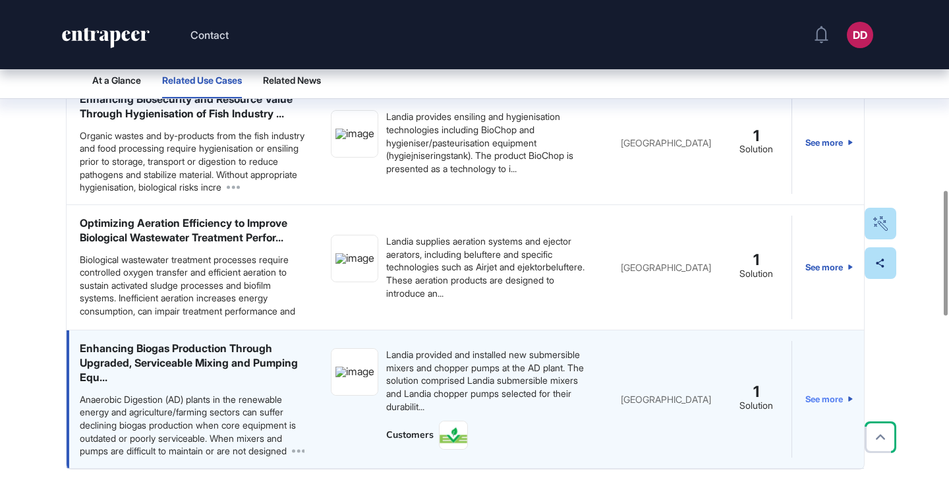
click at [816, 398] on link "See more" at bounding box center [828, 399] width 47 height 117
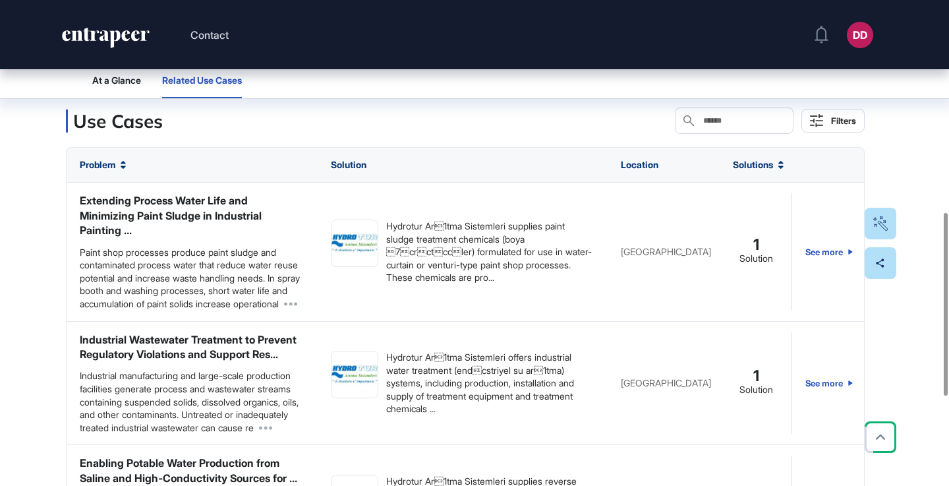
scroll to position [570, 0]
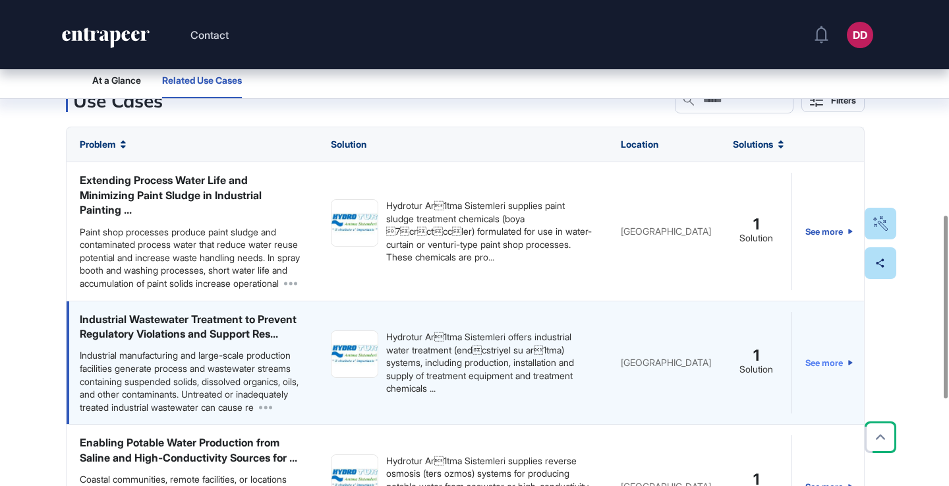
click at [833, 364] on link "See more" at bounding box center [828, 363] width 47 height 102
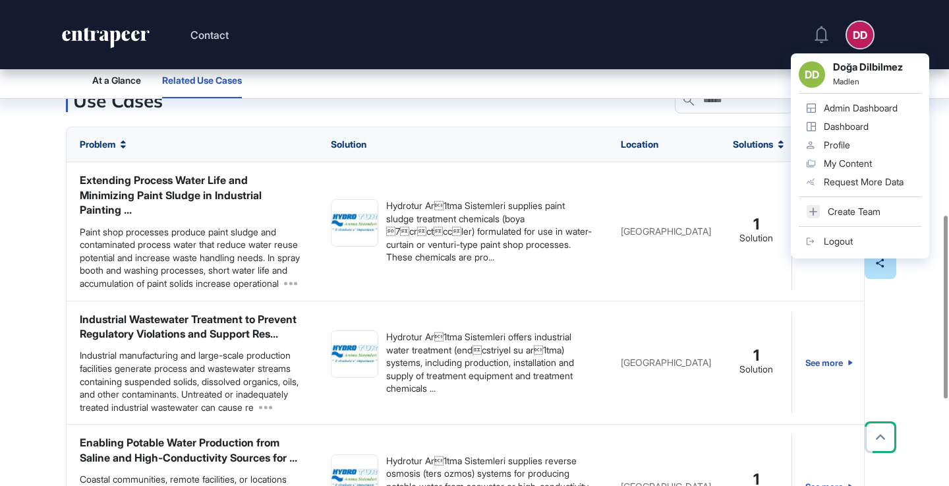
click at [861, 105] on div "Admin Dashboard" at bounding box center [861, 108] width 74 height 11
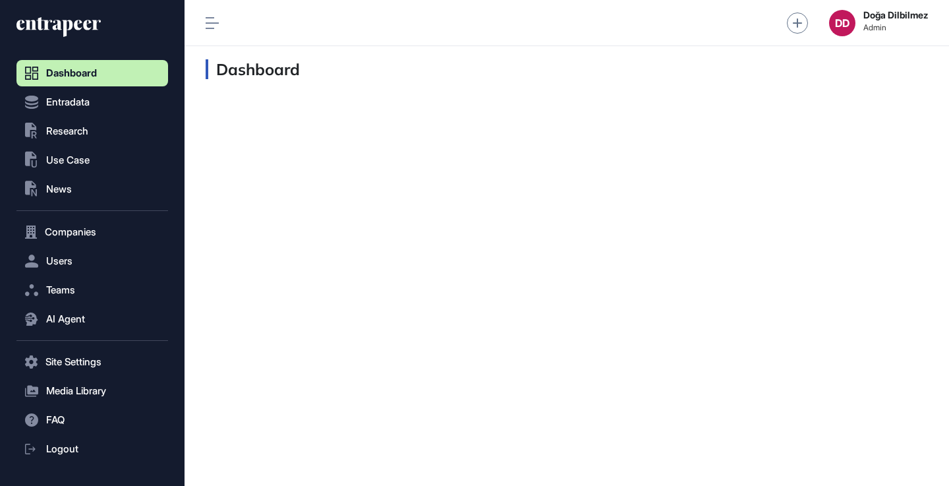
scroll to position [1, 1]
click at [80, 237] on span "Companies" at bounding box center [70, 232] width 51 height 11
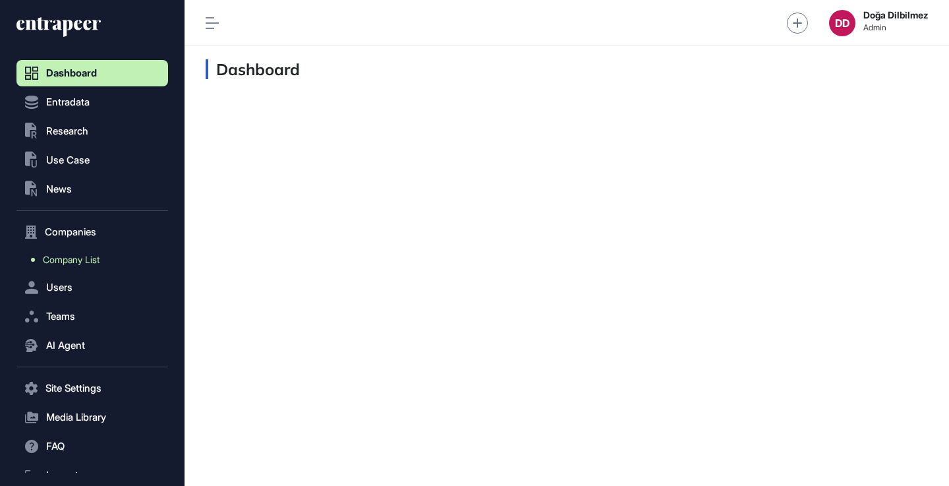
click at [90, 263] on span "Company List" at bounding box center [71, 259] width 57 height 11
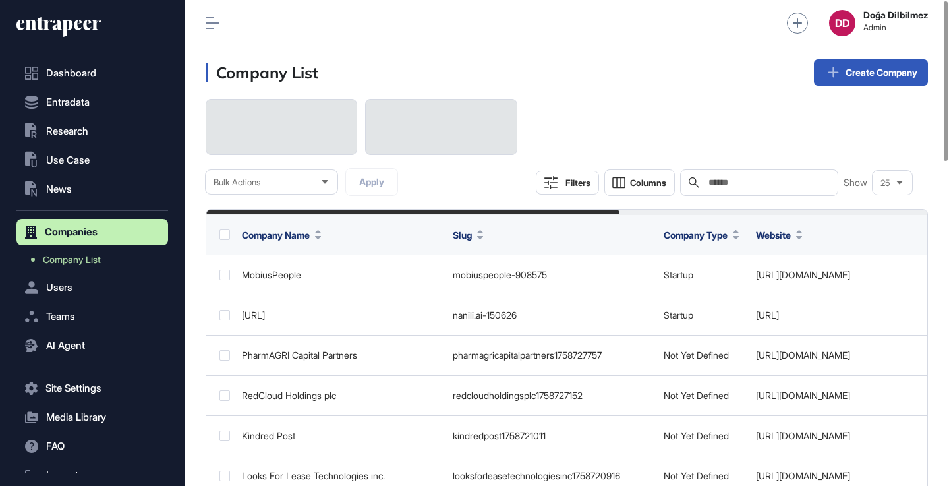
click at [756, 183] on input "text" at bounding box center [768, 182] width 123 height 11
paste input "***"
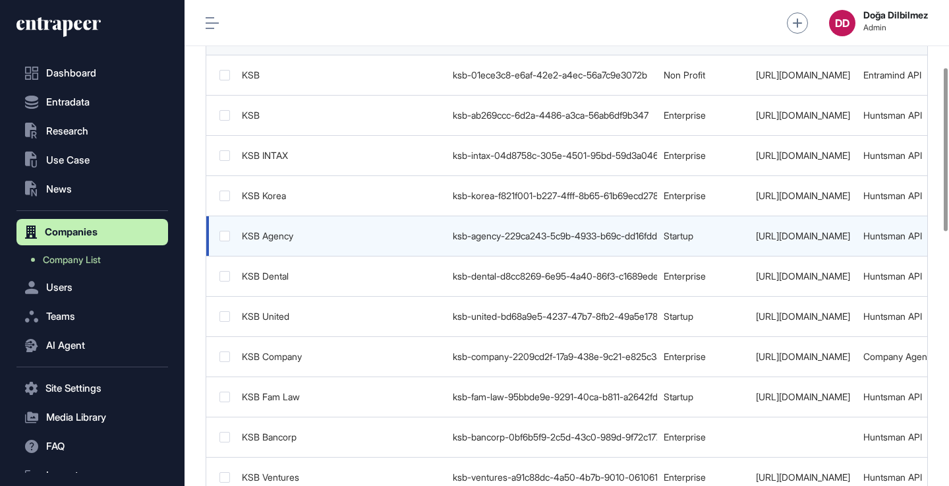
scroll to position [182, 0]
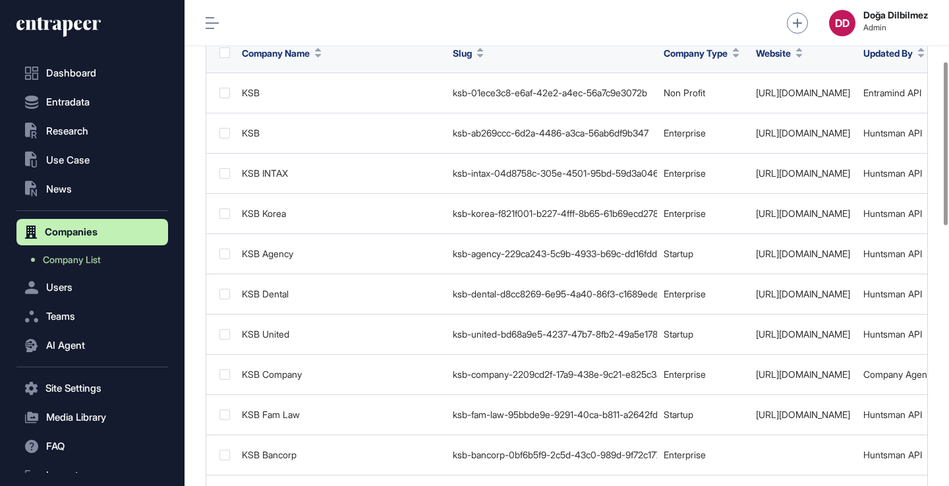
type input "***"
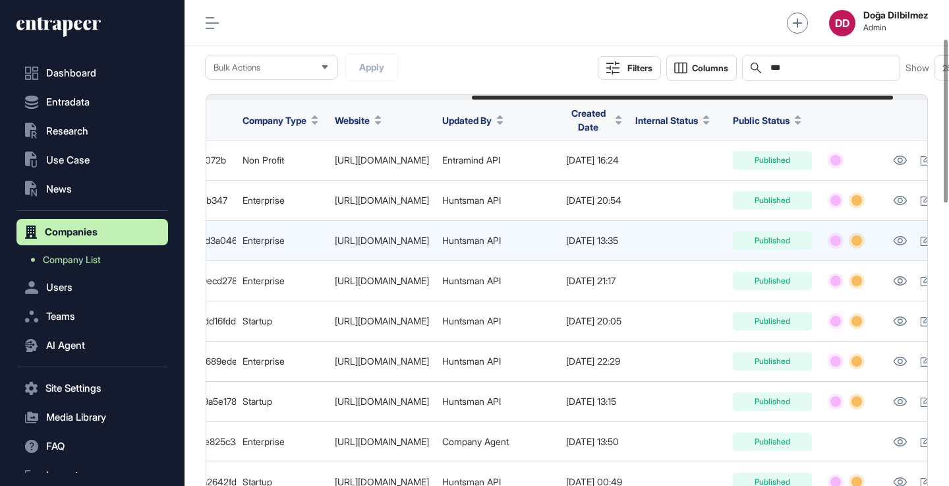
scroll to position [0, 513]
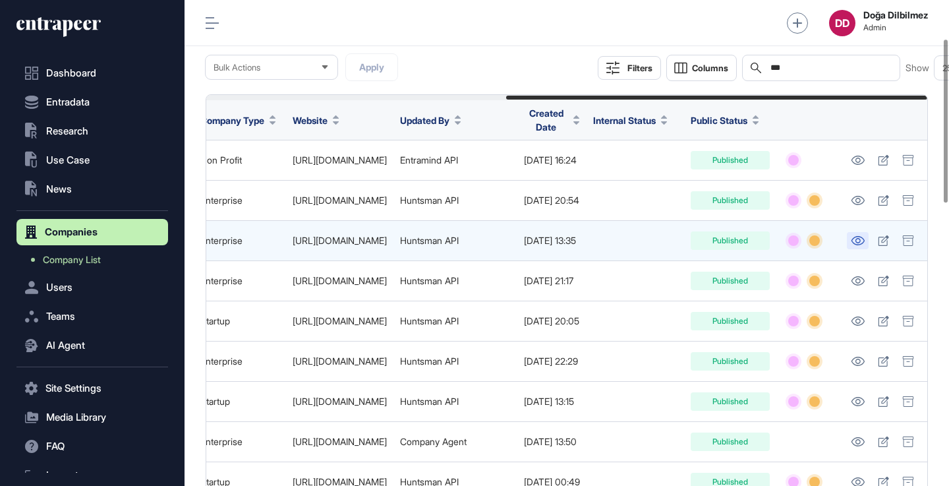
click at [858, 240] on icon at bounding box center [858, 240] width 14 height 9
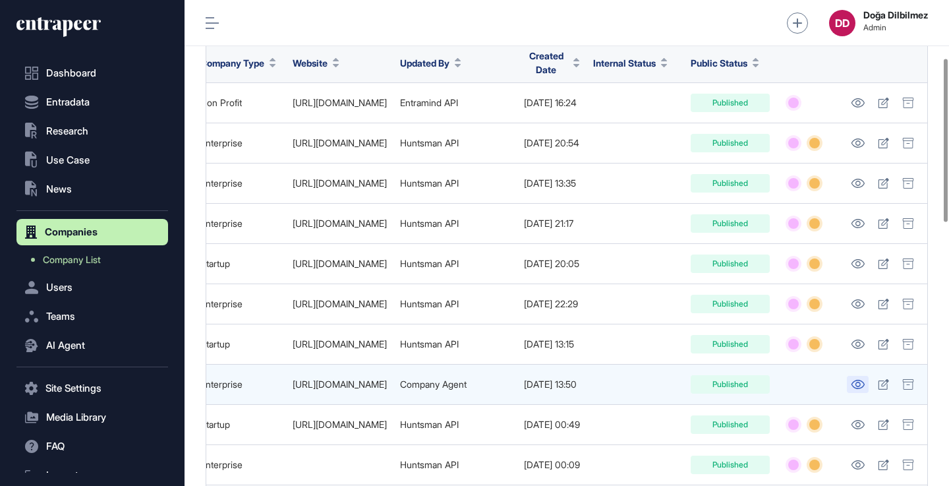
click at [855, 380] on icon at bounding box center [857, 384] width 13 height 9
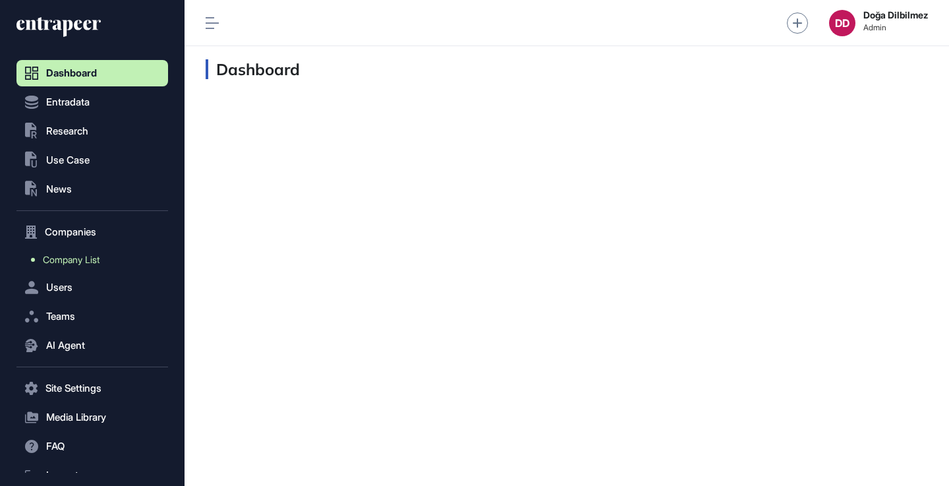
click at [84, 255] on span "Company List" at bounding box center [71, 259] width 57 height 11
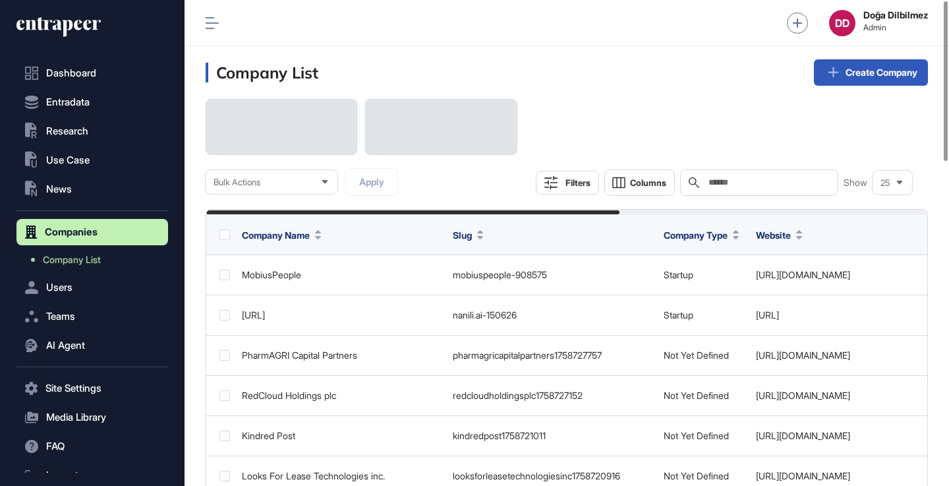
click at [750, 182] on input "text" at bounding box center [768, 182] width 123 height 11
paste input "***"
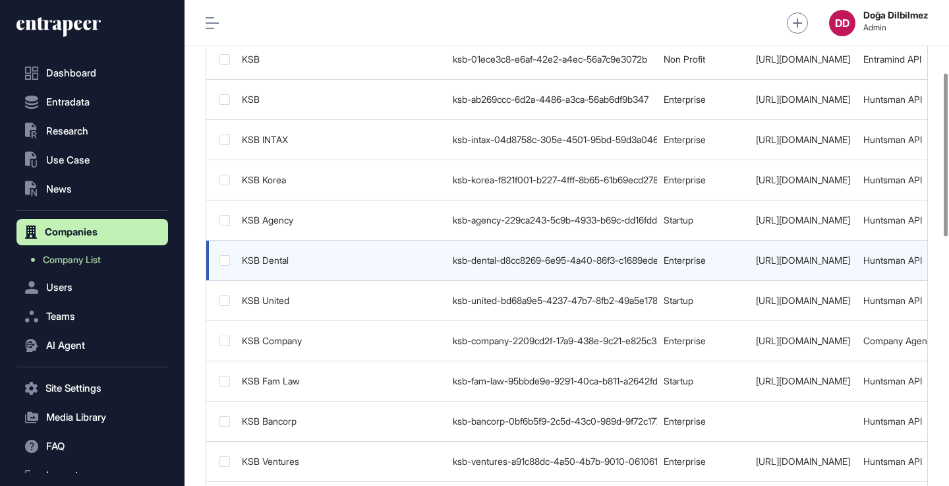
scroll to position [216, 0]
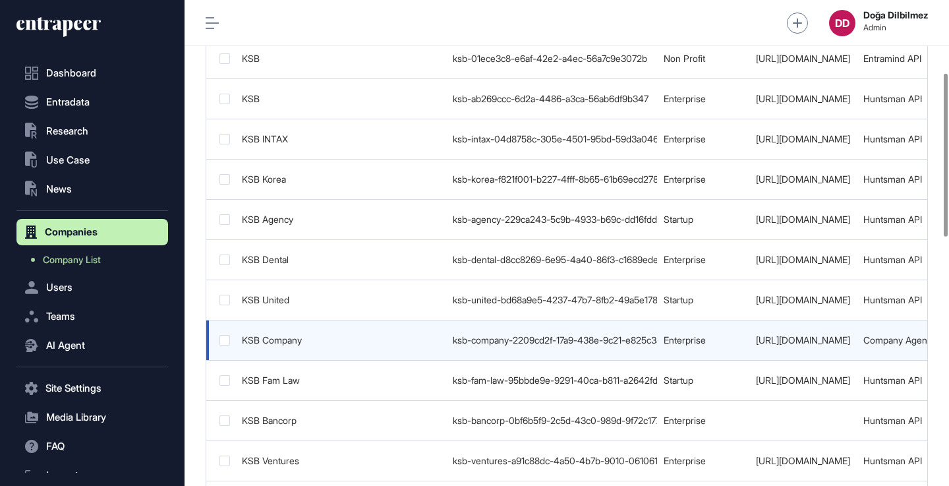
type input "***"
drag, startPoint x: 309, startPoint y: 337, endPoint x: 242, endPoint y: 341, distance: 66.7
click at [242, 341] on div "KSB Company" at bounding box center [341, 340] width 198 height 11
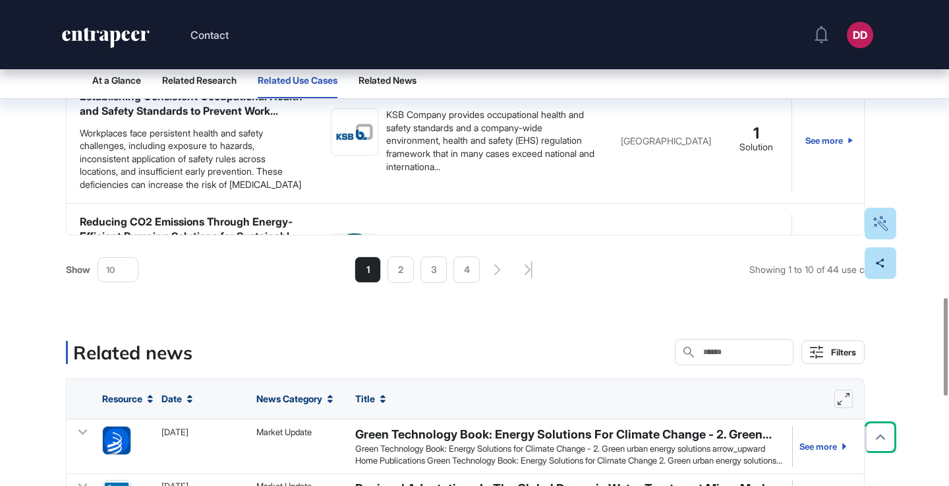
scroll to position [1454, 0]
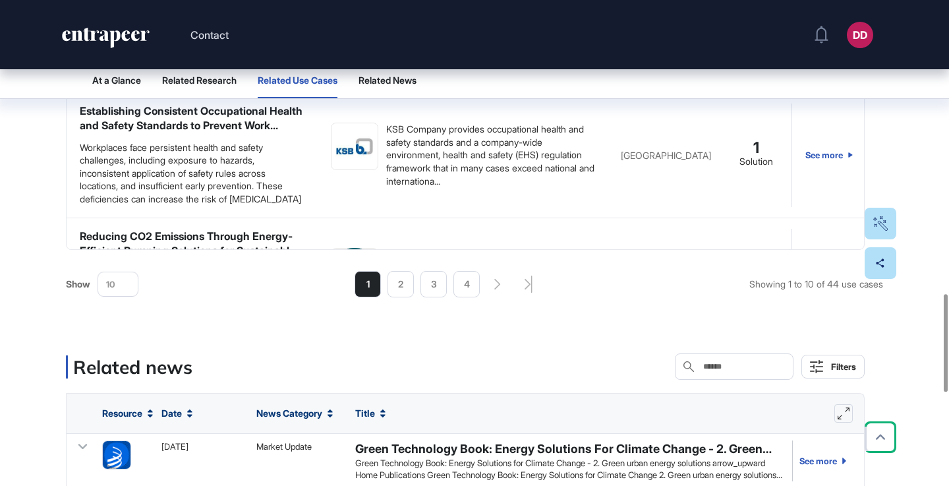
click at [123, 297] on div "10" at bounding box center [118, 284] width 40 height 26
click at [115, 432] on li "30" at bounding box center [118, 418] width 32 height 26
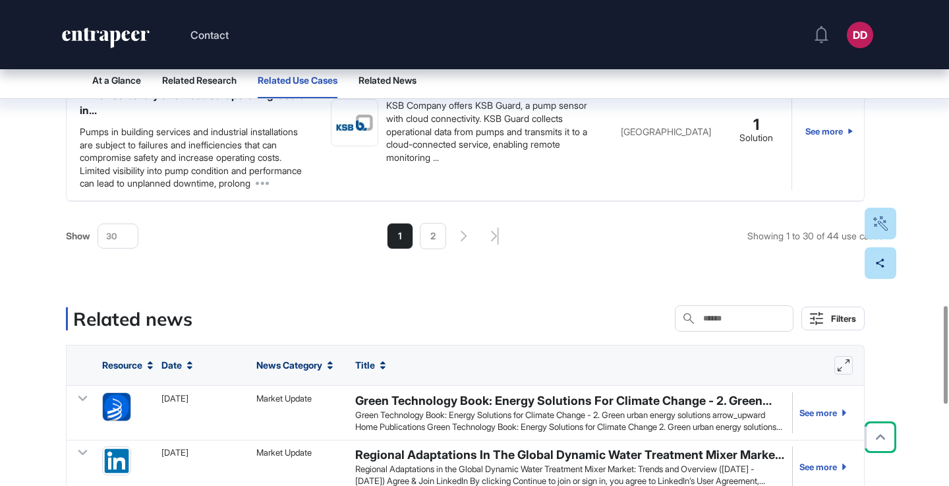
scroll to position [1513, 0]
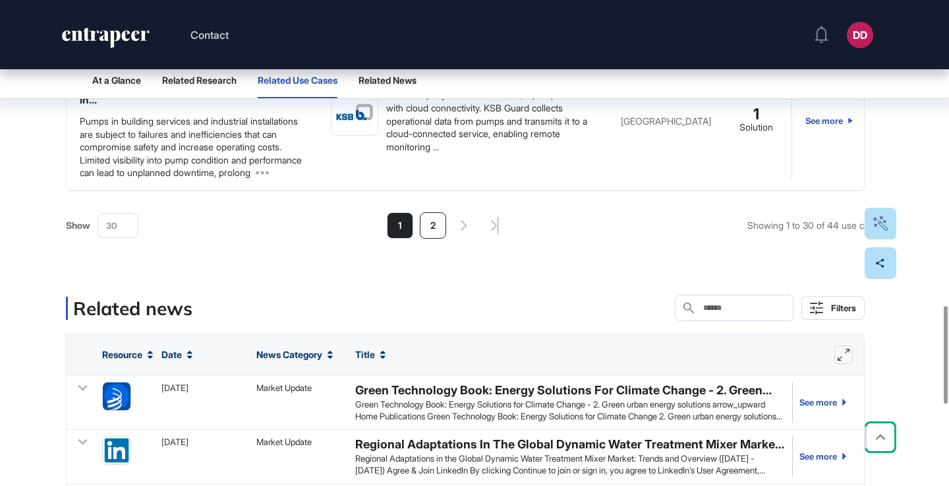
click at [432, 237] on li "2" at bounding box center [433, 225] width 26 height 26
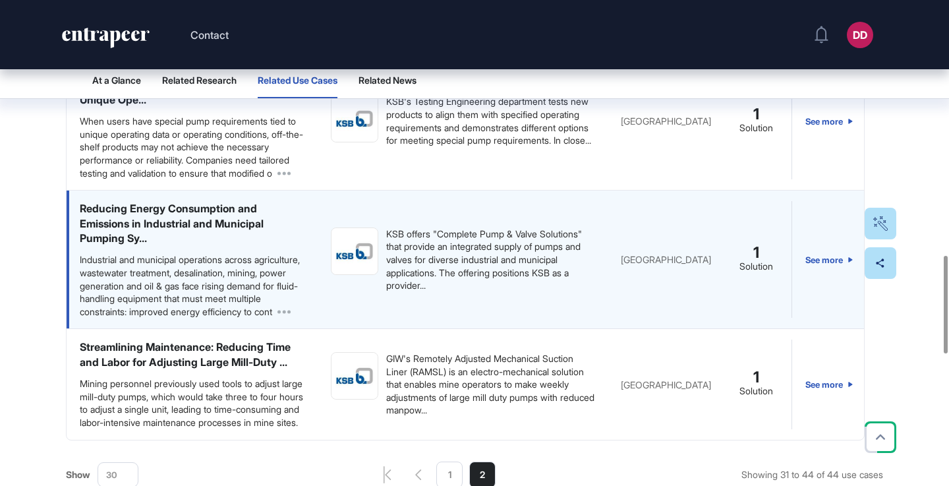
scroll to position [1506, 0]
click at [831, 261] on link "See more" at bounding box center [828, 259] width 47 height 117
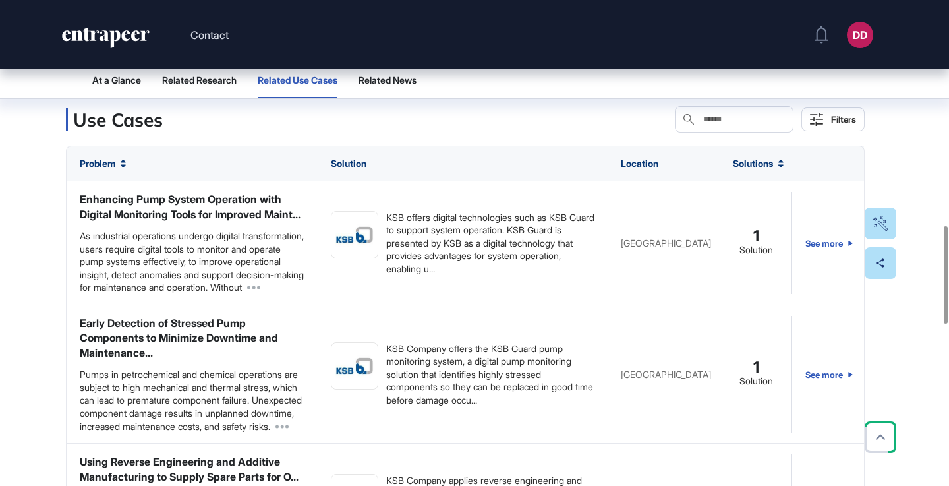
scroll to position [1117, 0]
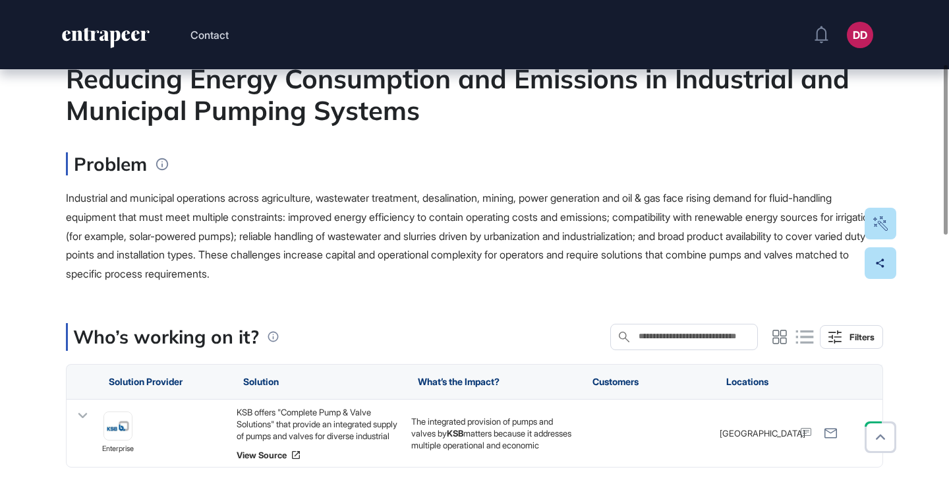
scroll to position [200, 0]
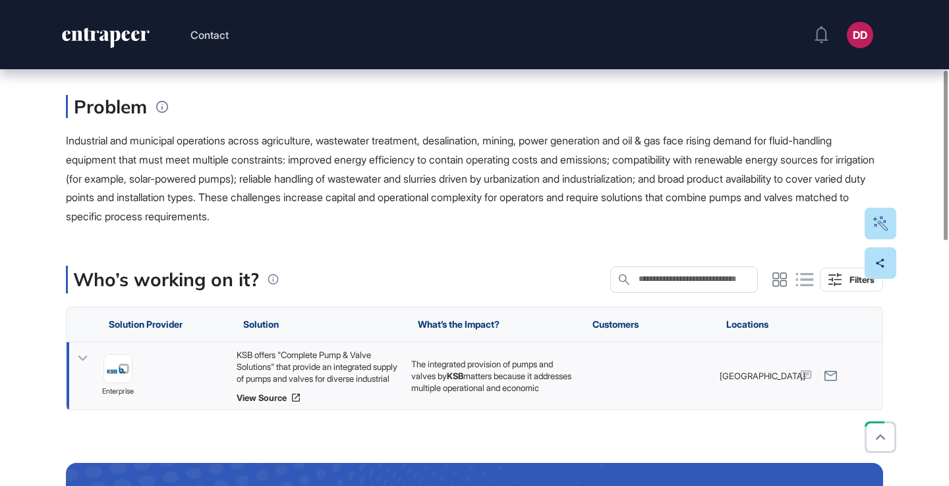
click at [81, 356] on icon at bounding box center [82, 358] width 19 height 19
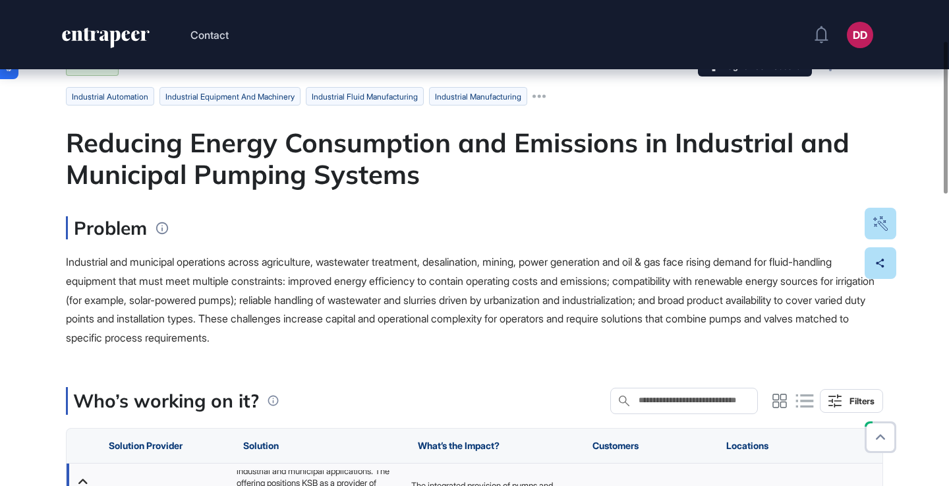
scroll to position [30, 0]
